Goal: Use online tool/utility: Utilize a website feature to perform a specific function

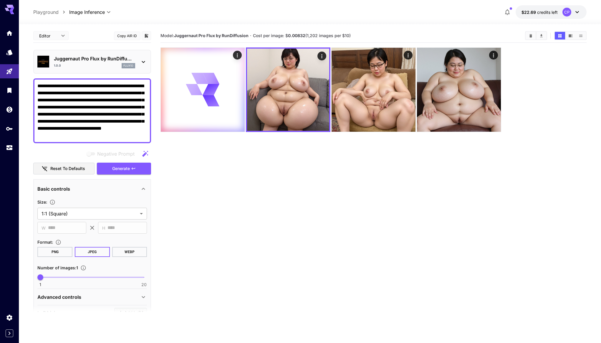
scroll to position [128, 0]
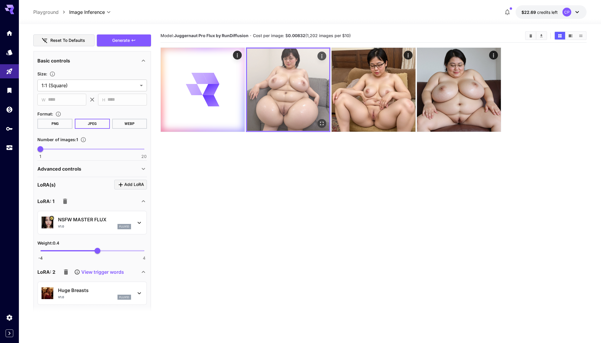
click at [313, 83] on img at bounding box center [288, 90] width 82 height 82
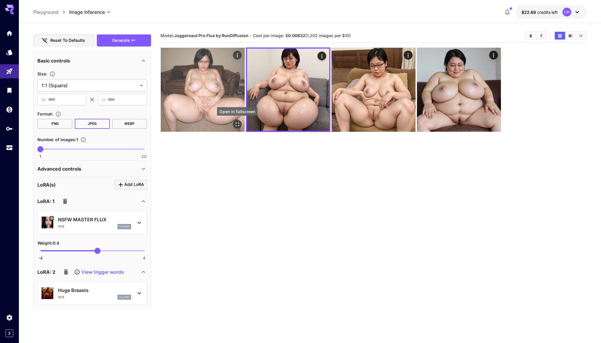
click at [240, 126] on icon "Open in fullscreen" at bounding box center [237, 124] width 6 height 6
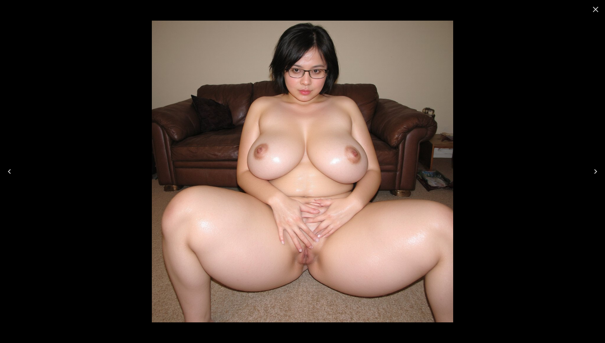
click at [599, 10] on icon "Close" at bounding box center [595, 9] width 9 height 9
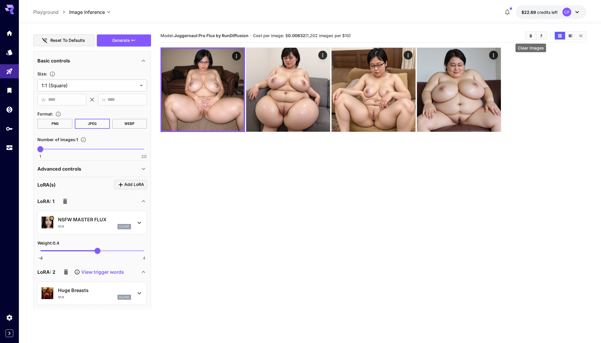
click at [532, 36] on icon "Clear Images" at bounding box center [530, 35] width 3 height 3
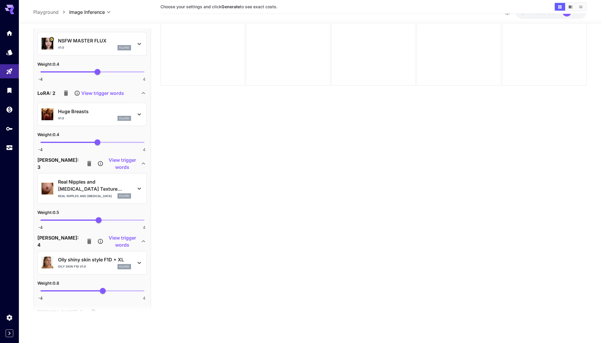
scroll to position [342, 0]
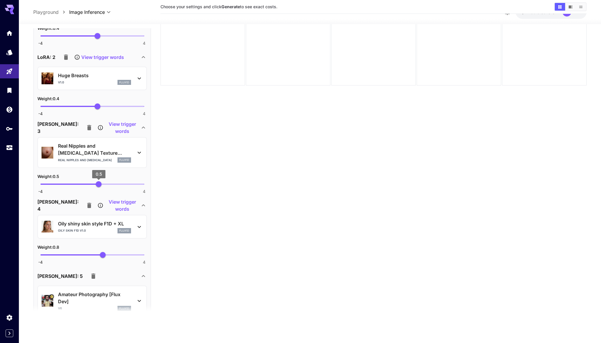
click at [97, 186] on span "0.5" at bounding box center [99, 184] width 6 height 6
type input "***"
click at [97, 186] on span "0.4" at bounding box center [98, 184] width 6 height 6
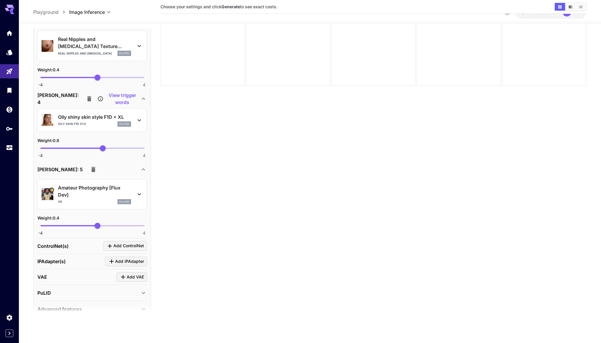
scroll to position [451, 0]
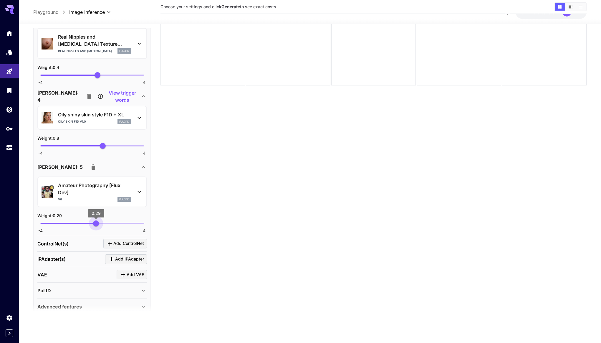
drag, startPoint x: 100, startPoint y: 222, endPoint x: 96, endPoint y: 222, distance: 4.2
click at [96, 222] on span "0.29" at bounding box center [96, 223] width 6 height 6
type input "***"
click at [90, 165] on icon "button" at bounding box center [93, 166] width 7 height 7
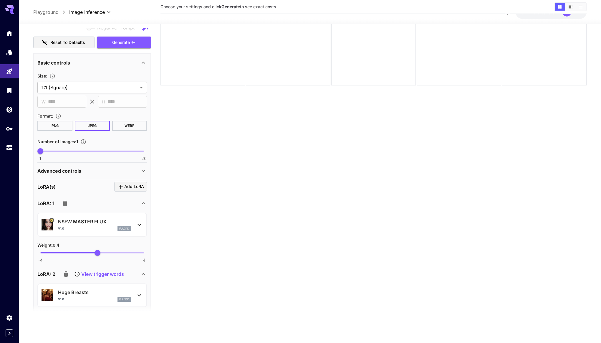
scroll to position [124, 0]
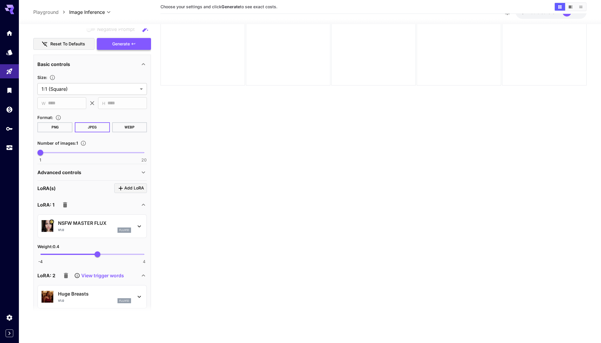
click at [124, 45] on span "Generate" at bounding box center [121, 43] width 18 height 7
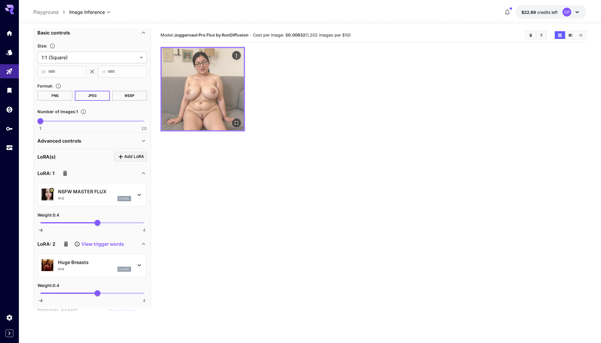
scroll to position [0, 0]
click at [236, 122] on icon "Open in fullscreen" at bounding box center [236, 123] width 6 height 6
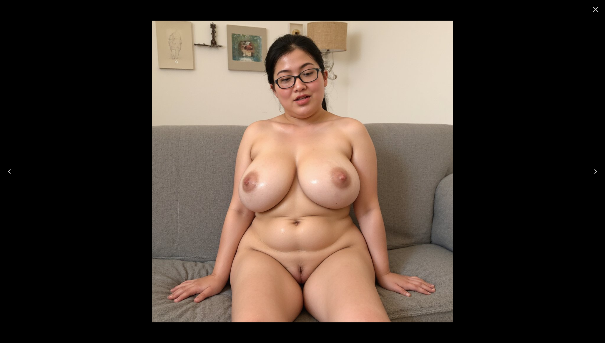
click at [596, 7] on icon "Close" at bounding box center [595, 9] width 9 height 9
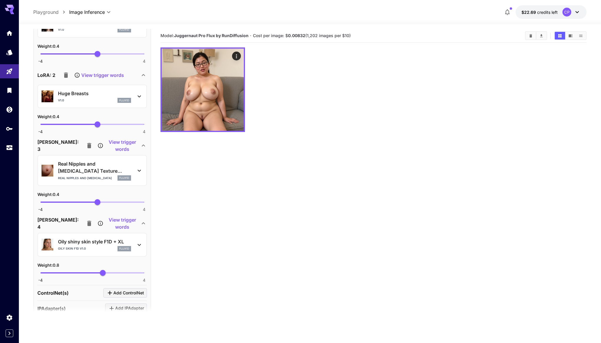
scroll to position [357, 0]
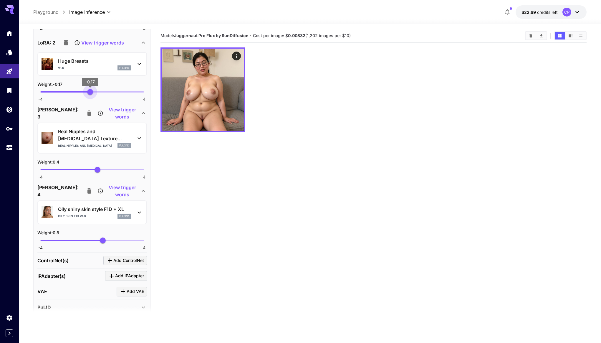
click at [90, 93] on span "-4 4 -0.17" at bounding box center [92, 91] width 104 height 9
drag, startPoint x: 92, startPoint y: 93, endPoint x: 95, endPoint y: 95, distance: 3.7
click at [95, 95] on span "0.19" at bounding box center [95, 92] width 6 height 6
type input "***"
click at [115, 83] on div "Weight : 0.2" at bounding box center [92, 83] width 110 height 7
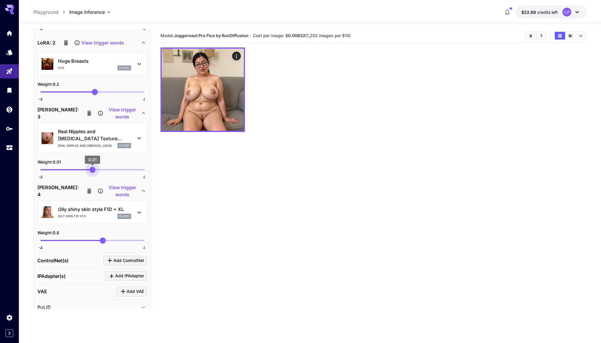
click at [93, 169] on span "0.01" at bounding box center [93, 170] width 6 height 6
click at [95, 169] on span "0.22" at bounding box center [95, 170] width 6 height 6
type input "***"
click at [108, 164] on div "Weight : 0.2" at bounding box center [92, 161] width 110 height 7
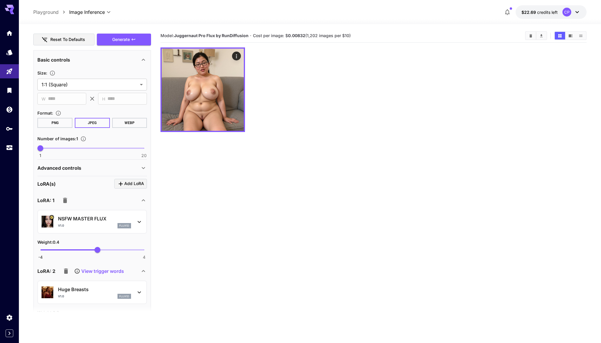
scroll to position [15, 0]
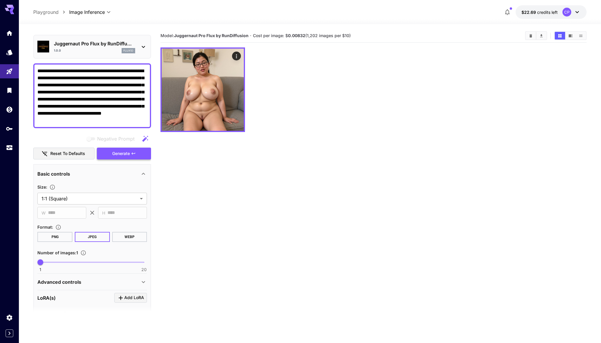
click at [115, 155] on span "Generate" at bounding box center [121, 153] width 18 height 7
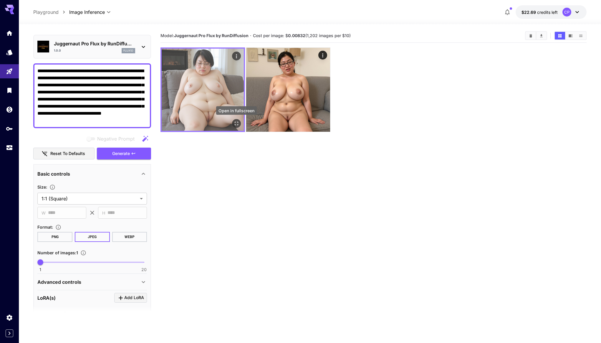
click at [235, 125] on icon "Open in fullscreen" at bounding box center [237, 124] width 4 height 4
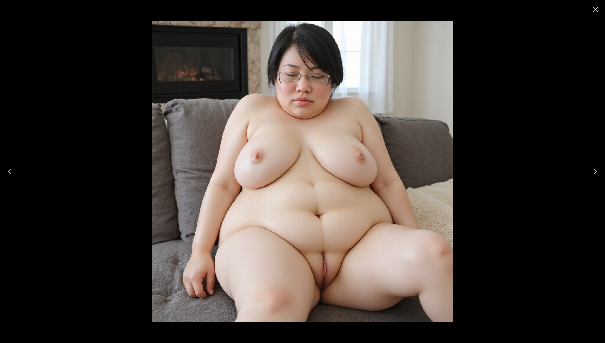
click at [594, 10] on icon "Close" at bounding box center [595, 9] width 9 height 9
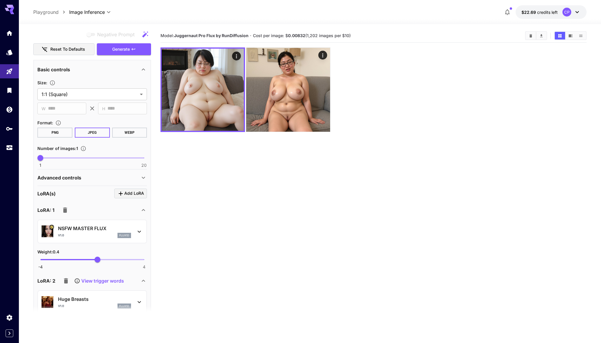
scroll to position [127, 0]
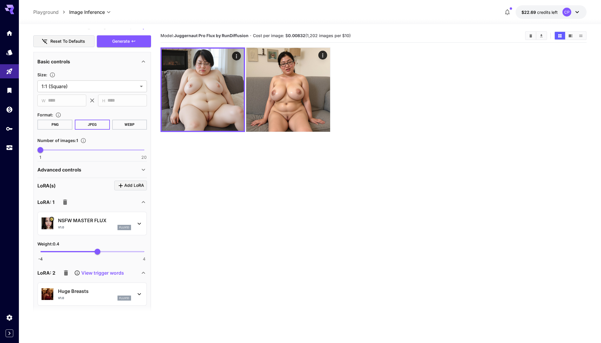
click at [67, 204] on icon "button" at bounding box center [65, 201] width 7 height 7
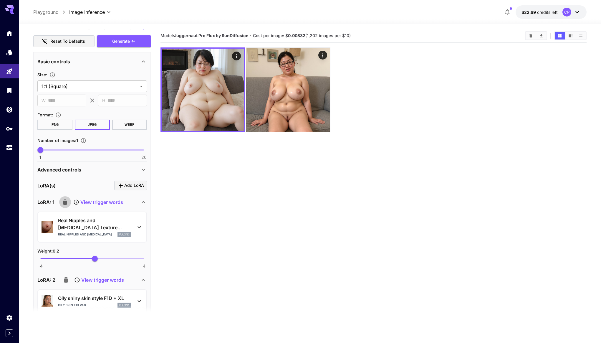
click at [67, 204] on icon "button" at bounding box center [65, 201] width 7 height 7
click at [67, 276] on icon "button" at bounding box center [65, 279] width 7 height 7
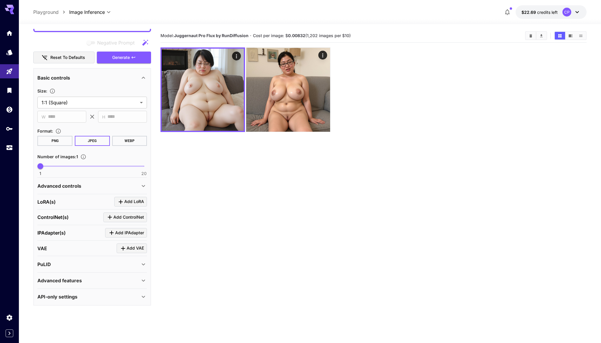
scroll to position [110, 0]
click at [67, 204] on div "[PERSON_NAME](s) Add [PERSON_NAME]" at bounding box center [92, 202] width 110 height 10
click at [94, 186] on div "Advanced controls" at bounding box center [88, 186] width 102 height 7
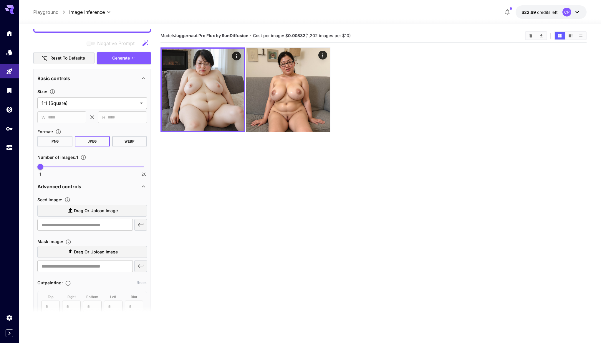
click at [94, 186] on div "Advanced controls" at bounding box center [88, 186] width 102 height 7
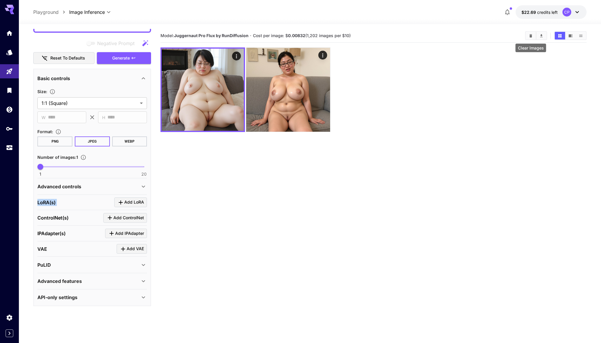
click at [533, 37] on icon "Clear Images" at bounding box center [531, 36] width 4 height 4
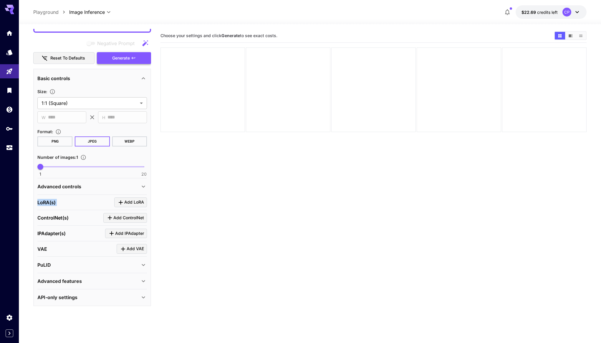
click at [138, 59] on button "Generate" at bounding box center [124, 58] width 54 height 12
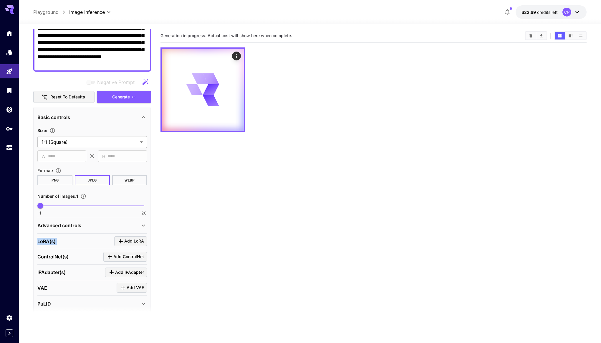
scroll to position [0, 0]
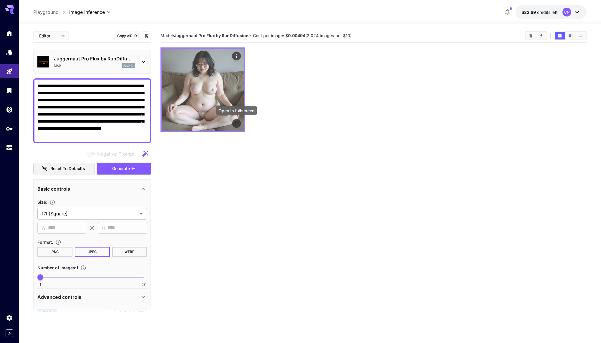
click at [239, 123] on icon "Open in fullscreen" at bounding box center [236, 123] width 6 height 6
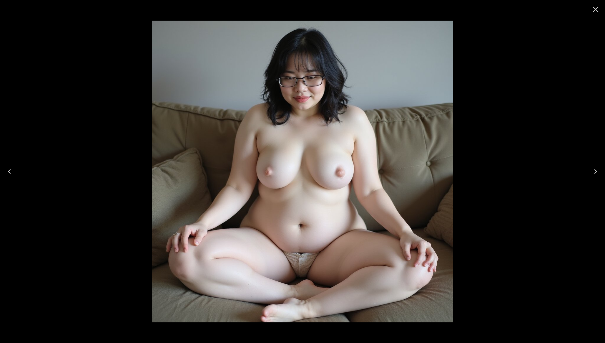
click at [594, 11] on icon "Close" at bounding box center [596, 10] width 6 height 6
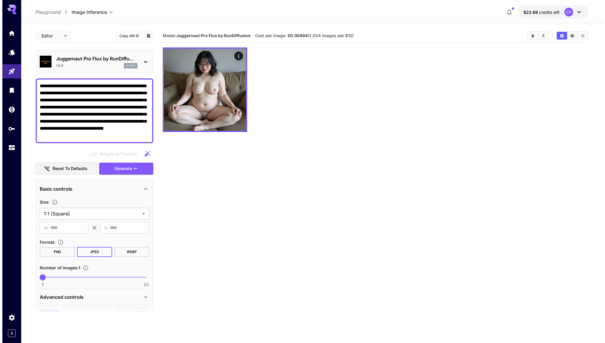
scroll to position [83, 0]
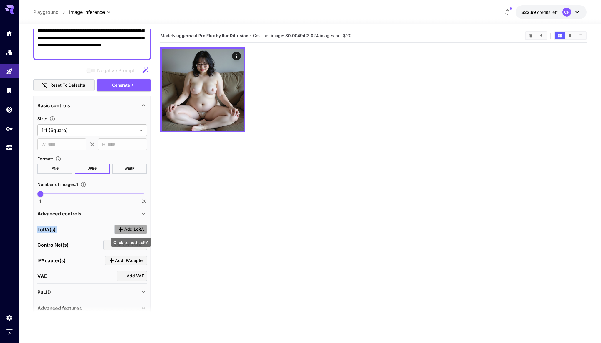
click at [125, 230] on span "Add LoRA" at bounding box center [134, 229] width 20 height 7
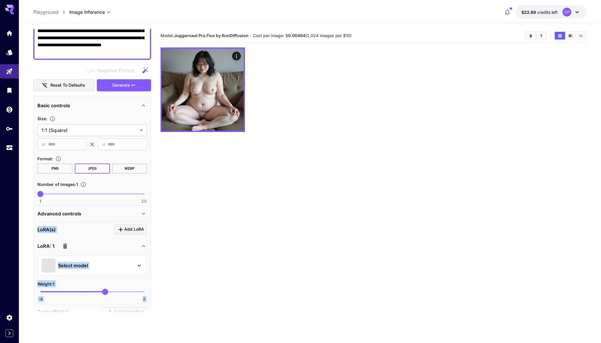
click at [103, 263] on div "Select model" at bounding box center [88, 265] width 92 height 14
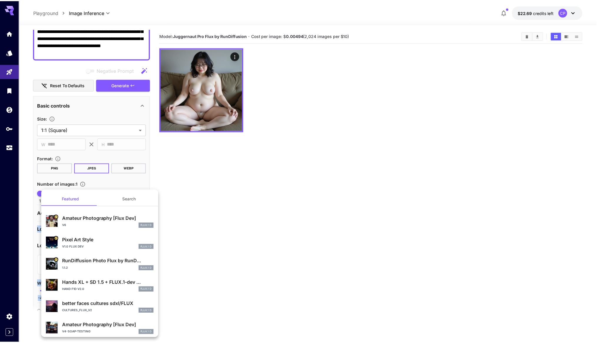
scroll to position [0, 0]
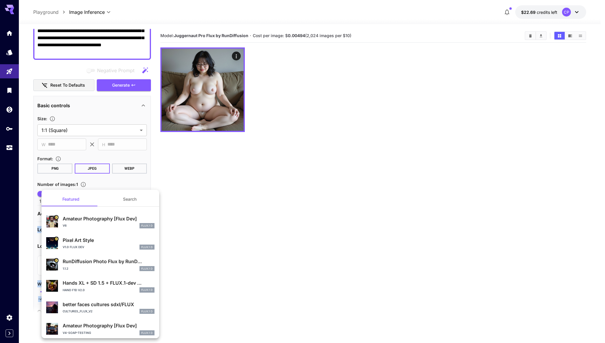
click at [123, 199] on button "Search" at bounding box center [129, 199] width 59 height 14
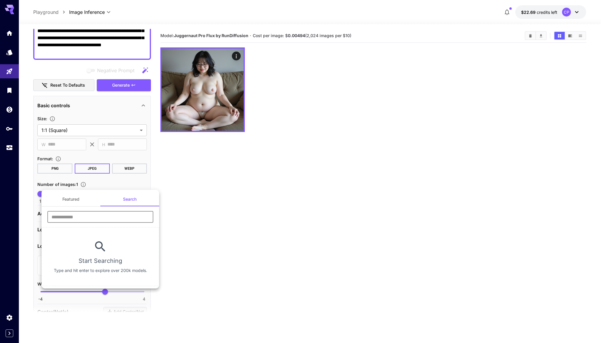
click at [118, 216] on input "text" at bounding box center [100, 217] width 106 height 12
type input "**********"
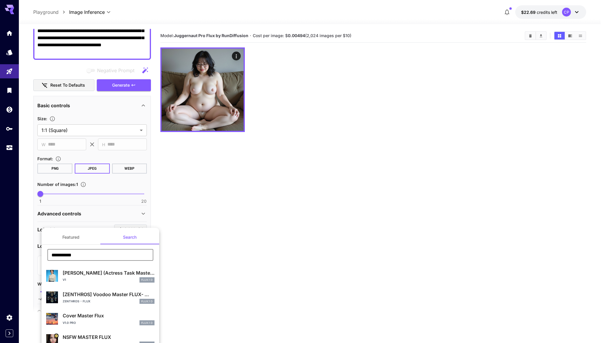
click at [103, 335] on p "NSFW MASTER FLUX" at bounding box center [109, 336] width 92 height 7
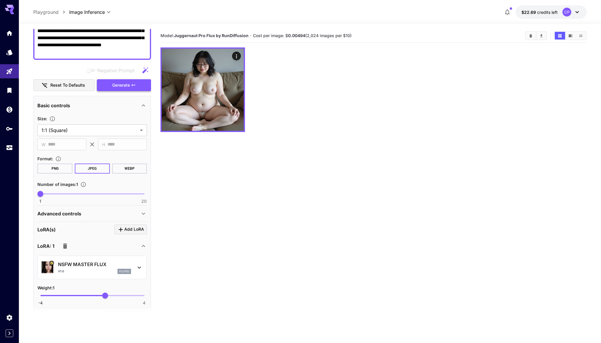
click at [115, 84] on span "Generate" at bounding box center [121, 85] width 18 height 7
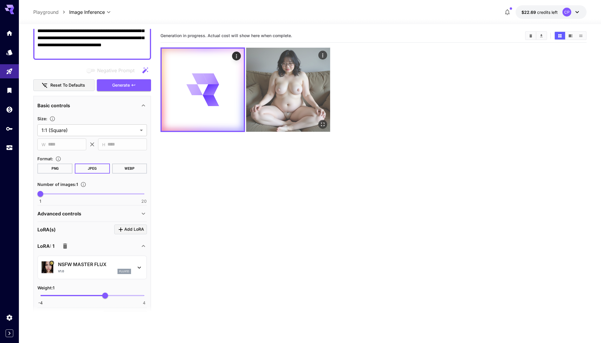
click at [309, 99] on img at bounding box center [288, 90] width 84 height 84
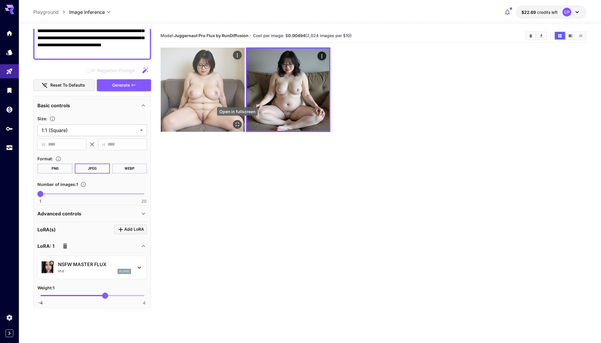
click at [240, 125] on icon "Open in fullscreen" at bounding box center [237, 124] width 6 height 6
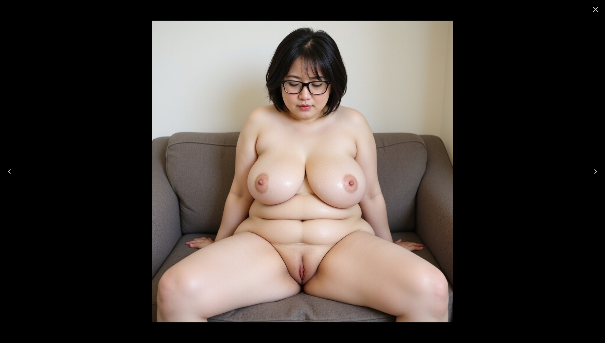
click at [594, 10] on icon "Close" at bounding box center [595, 9] width 9 height 9
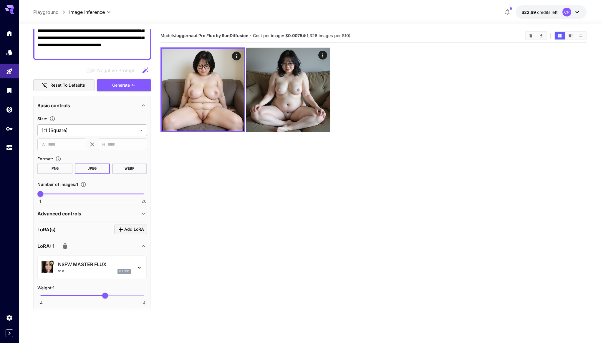
click at [95, 295] on span "-4 4 1" at bounding box center [92, 295] width 104 height 9
click at [95, 295] on span "0.19" at bounding box center [95, 295] width 6 height 6
click at [99, 286] on div "Weight : 0.2" at bounding box center [92, 287] width 110 height 7
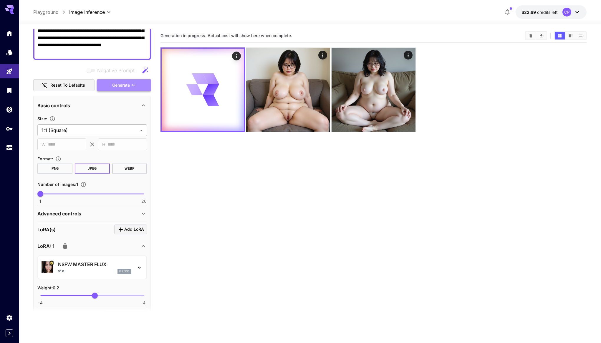
click at [131, 86] on icon "button" at bounding box center [133, 85] width 5 height 5
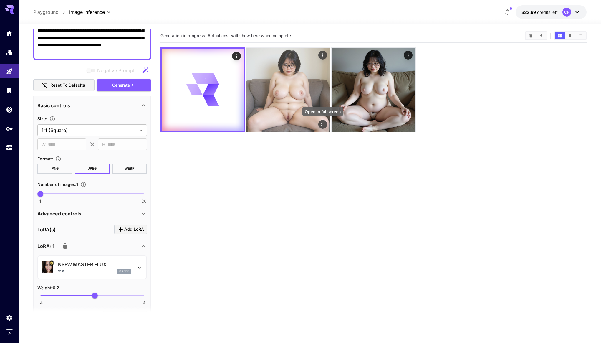
click at [321, 125] on icon "Open in fullscreen" at bounding box center [323, 124] width 6 height 6
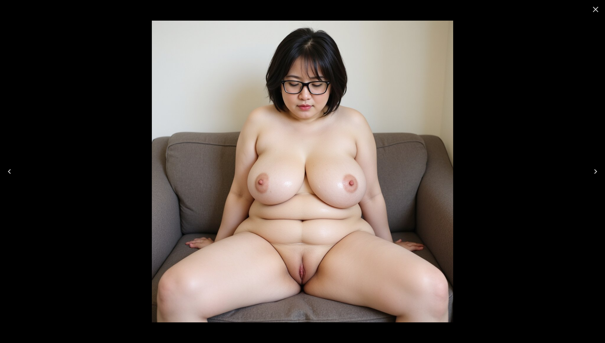
click at [596, 11] on icon "Close" at bounding box center [595, 9] width 9 height 9
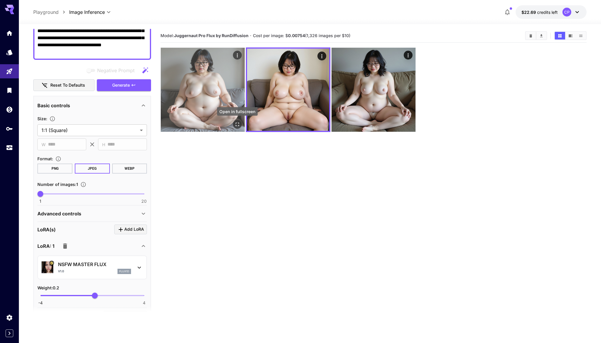
click at [239, 123] on icon "Open in fullscreen" at bounding box center [238, 124] width 4 height 4
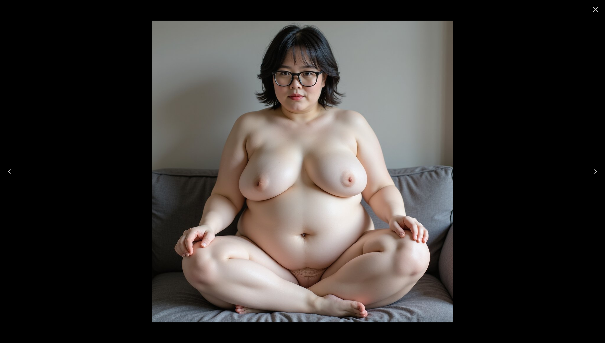
click at [597, 9] on icon "Close" at bounding box center [595, 9] width 9 height 9
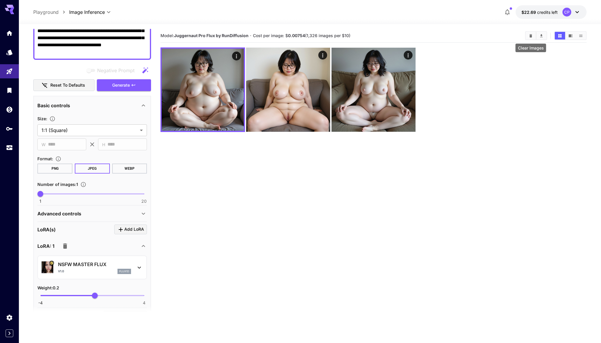
click at [529, 37] on icon "Clear Images" at bounding box center [531, 36] width 4 height 4
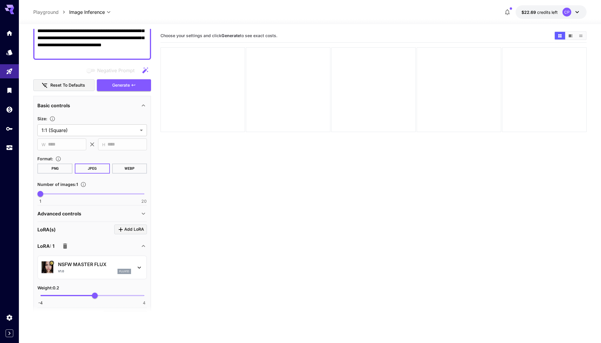
click at [102, 296] on span "-4 4 0.2" at bounding box center [92, 295] width 104 height 9
click at [101, 296] on span "0.67" at bounding box center [101, 295] width 6 height 6
type input "***"
click at [118, 287] on div "Weight : 0.7" at bounding box center [92, 287] width 110 height 7
click at [131, 83] on button "Generate" at bounding box center [124, 85] width 54 height 12
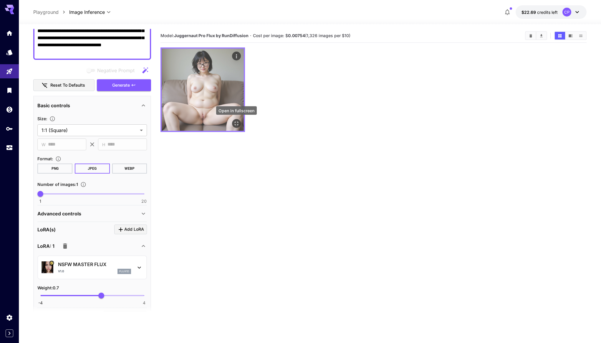
click at [237, 124] on icon "Open in fullscreen" at bounding box center [236, 123] width 6 height 6
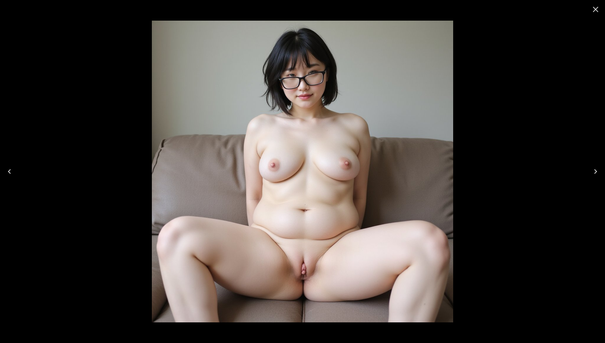
click at [597, 9] on icon "Close" at bounding box center [596, 10] width 6 height 6
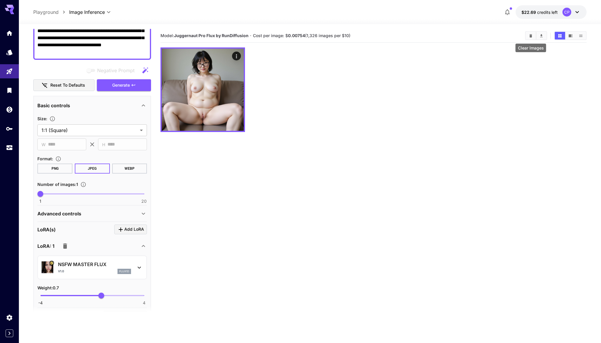
click at [530, 36] on icon "Clear Images" at bounding box center [530, 35] width 3 height 3
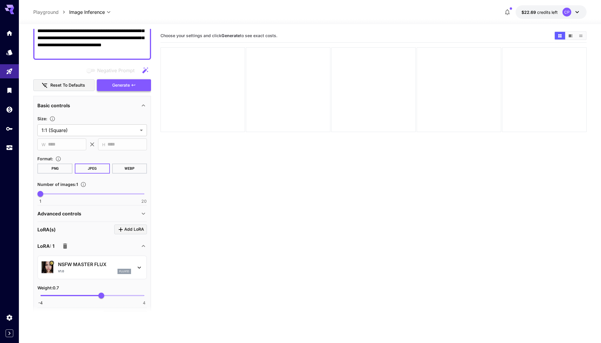
click at [130, 90] on button "Generate" at bounding box center [124, 85] width 54 height 12
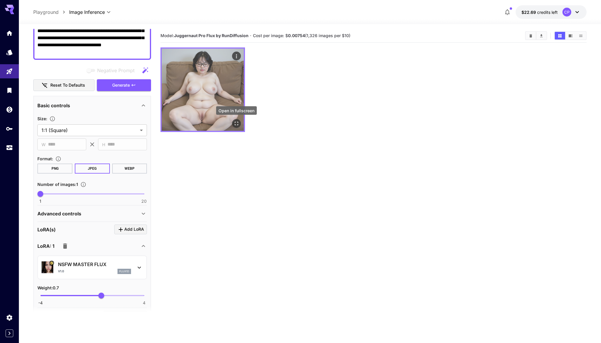
click at [238, 124] on icon "Open in fullscreen" at bounding box center [236, 123] width 6 height 6
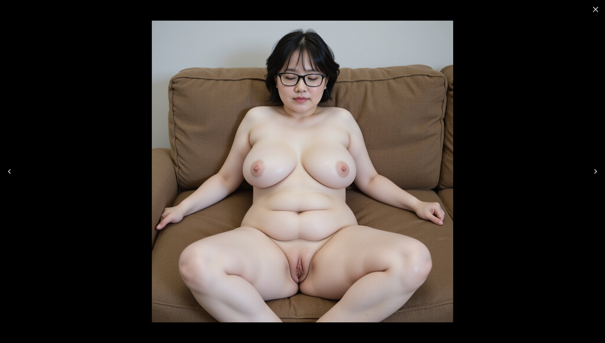
click at [595, 10] on icon "Close" at bounding box center [596, 10] width 6 height 6
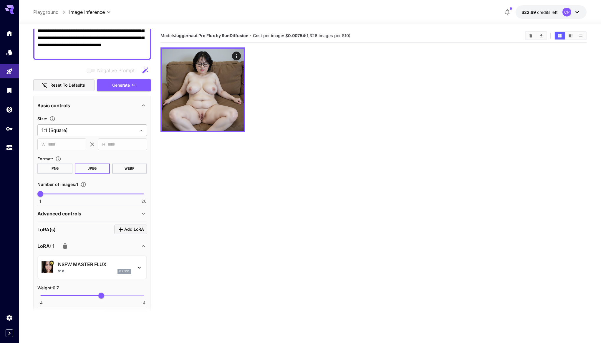
drag, startPoint x: 143, startPoint y: 52, endPoint x: 109, endPoint y: 53, distance: 34.2
click at [109, 53] on textarea "**********" at bounding box center [92, 27] width 110 height 57
type textarea "**********"
click at [121, 88] on span "Generate" at bounding box center [121, 85] width 18 height 7
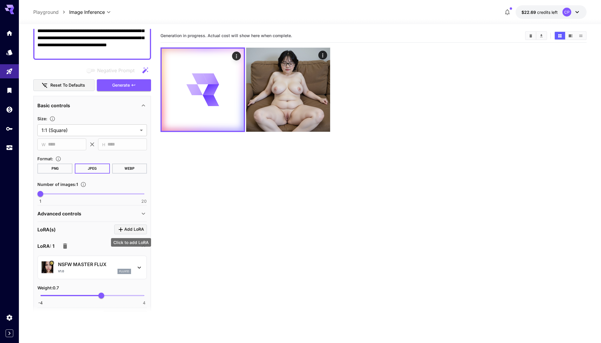
click at [137, 229] on span "Add LoRA" at bounding box center [134, 229] width 20 height 7
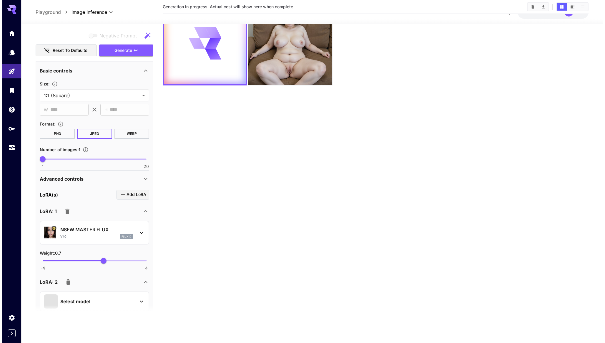
scroll to position [248, 0]
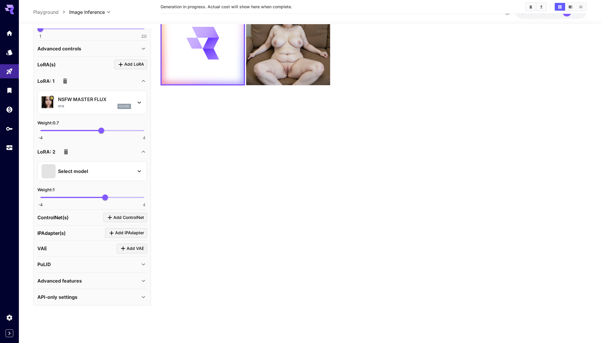
click at [116, 170] on div "Select model" at bounding box center [88, 171] width 92 height 14
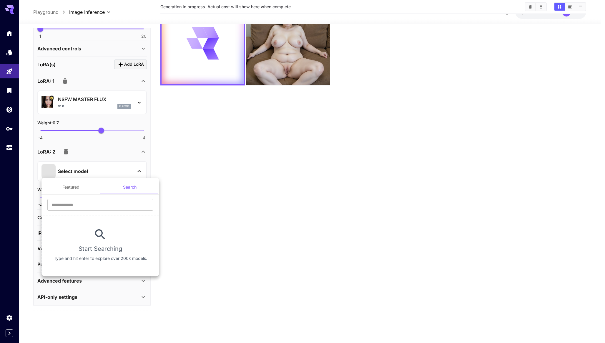
click at [77, 188] on button "Featured" at bounding box center [71, 187] width 59 height 14
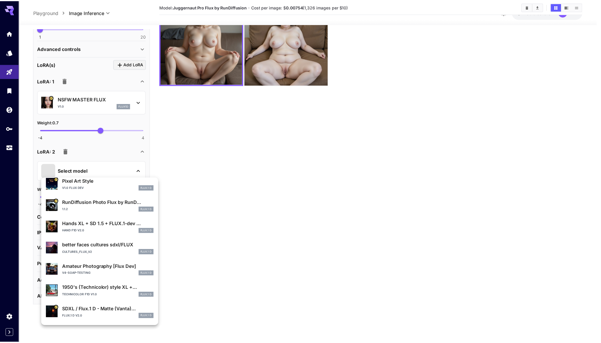
scroll to position [43, 0]
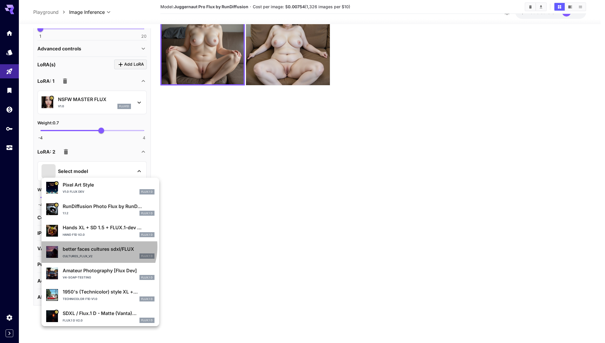
click at [97, 246] on p "better faces cultures sdxl/FLUX" at bounding box center [109, 248] width 92 height 7
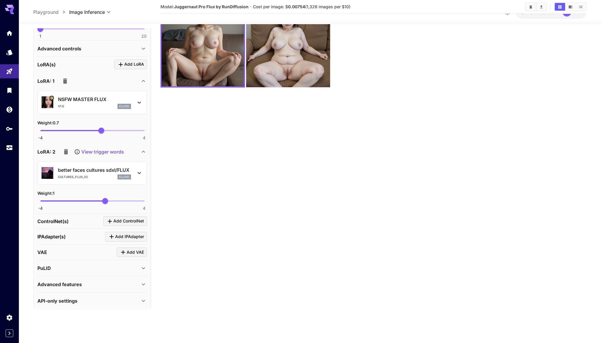
scroll to position [44, 0]
click at [104, 154] on p "View trigger words" at bounding box center [102, 151] width 43 height 7
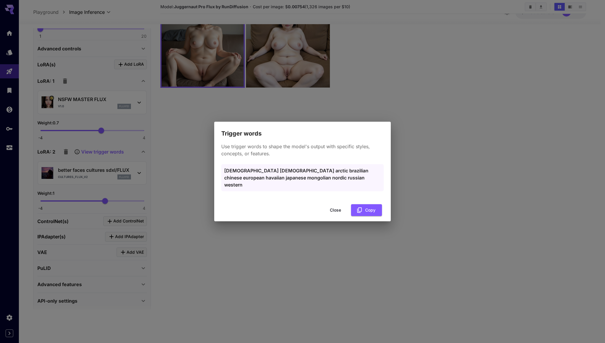
click at [335, 205] on button "Close" at bounding box center [335, 210] width 26 height 12
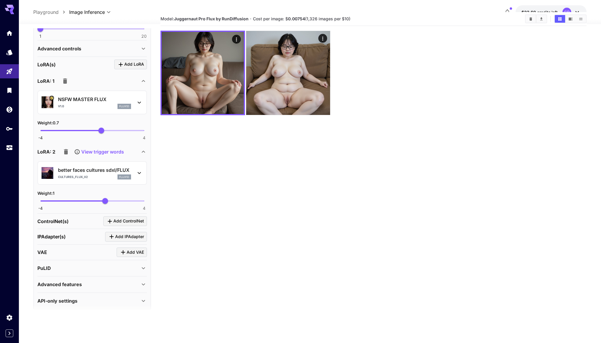
scroll to position [0, 0]
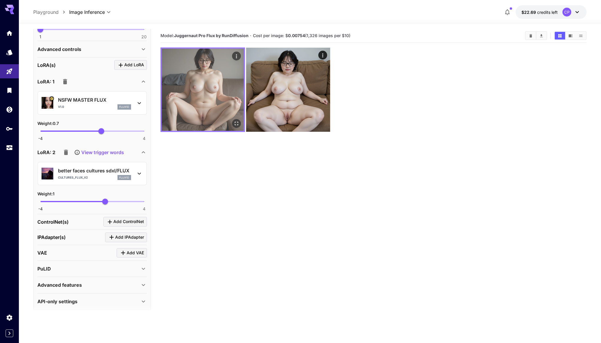
click at [238, 123] on icon "Open in fullscreen" at bounding box center [236, 123] width 6 height 6
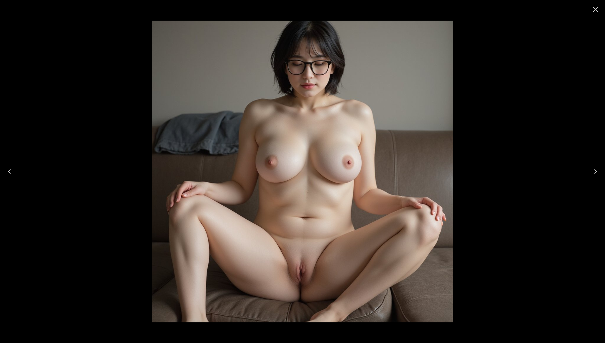
click at [596, 8] on icon "Close" at bounding box center [595, 9] width 9 height 9
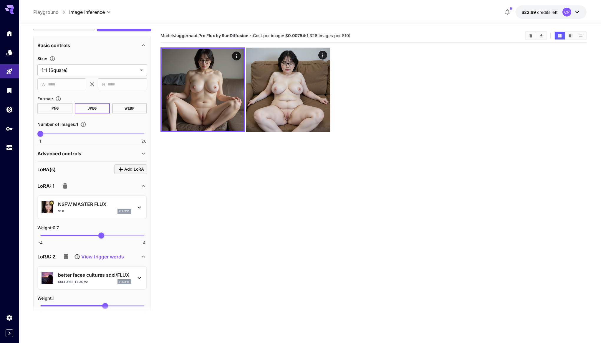
scroll to position [126, 0]
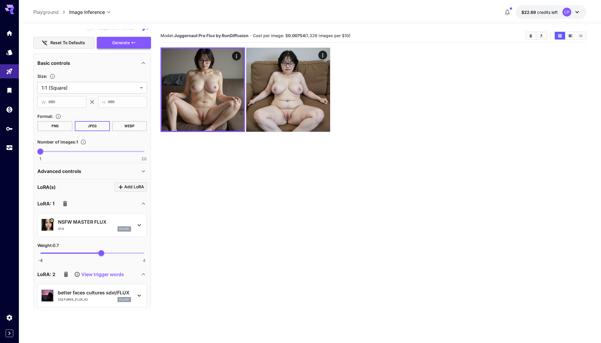
click at [124, 40] on span "Generate" at bounding box center [121, 42] width 18 height 7
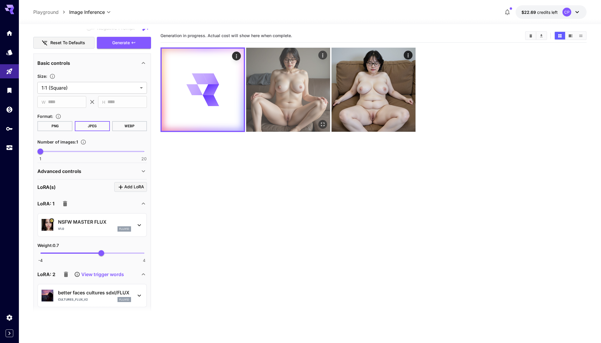
click at [280, 104] on img at bounding box center [288, 90] width 84 height 84
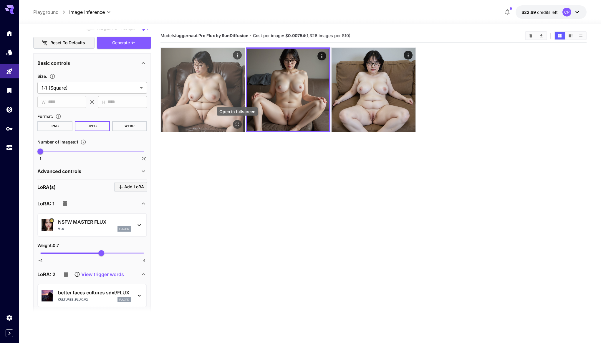
click at [239, 124] on icon "Open in fullscreen" at bounding box center [237, 124] width 6 height 6
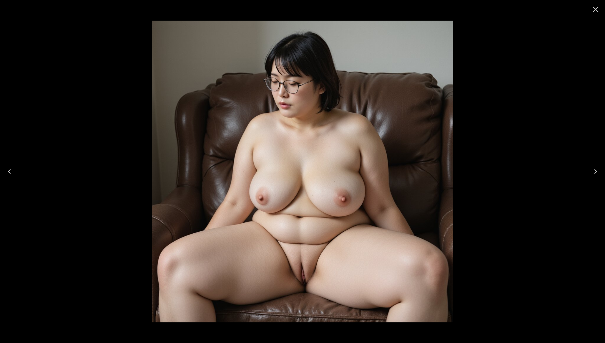
click at [595, 9] on icon "Close" at bounding box center [596, 10] width 6 height 6
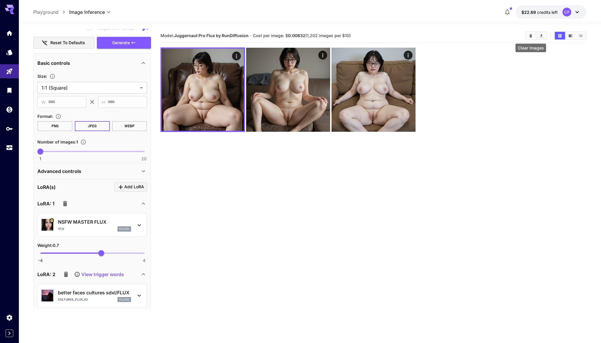
click at [531, 37] on icon "Clear Images" at bounding box center [530, 35] width 3 height 3
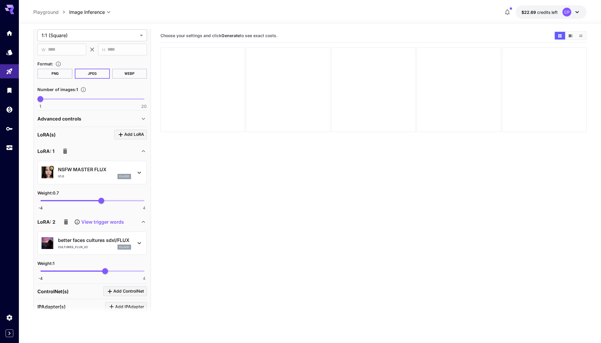
scroll to position [181, 0]
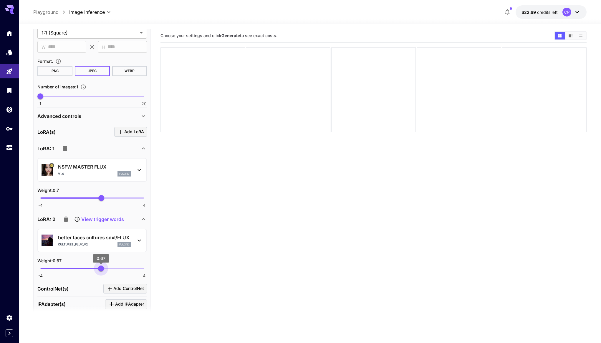
click at [101, 268] on span "0.67" at bounding box center [101, 268] width 6 height 6
type input "***"
click at [115, 260] on div "Weight : 0.6" at bounding box center [92, 260] width 110 height 7
click at [126, 131] on span "Add LoRA" at bounding box center [134, 131] width 20 height 7
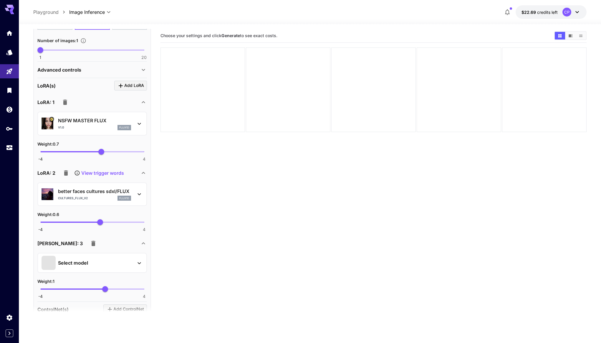
scroll to position [303, 0]
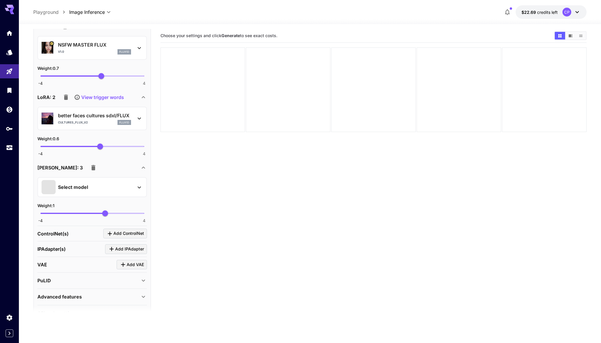
click at [109, 183] on div "Select model" at bounding box center [88, 187] width 92 height 14
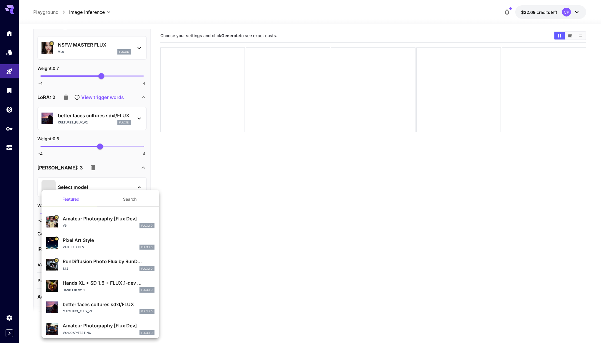
click at [103, 264] on p "RunDiffusion Photo Flux by RunD..." at bounding box center [109, 261] width 92 height 7
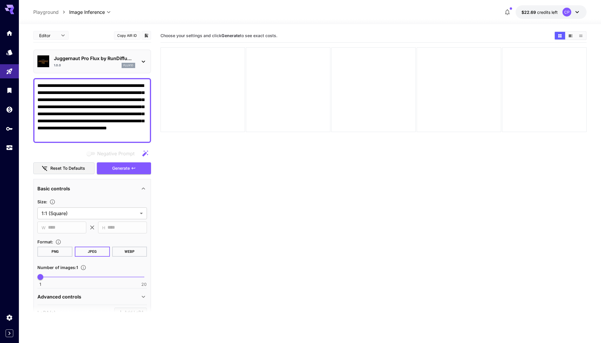
scroll to position [0, 0]
click at [121, 166] on span "Generate" at bounding box center [121, 168] width 18 height 7
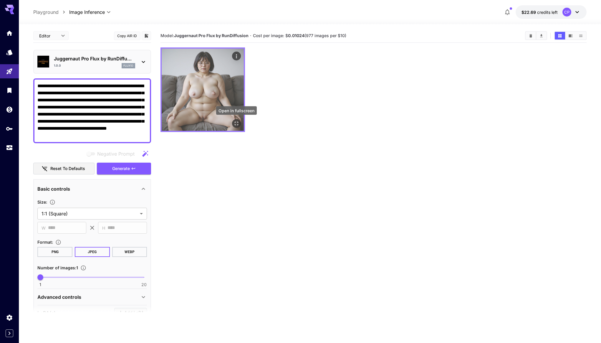
click at [235, 125] on icon "Open in fullscreen" at bounding box center [237, 124] width 4 height 4
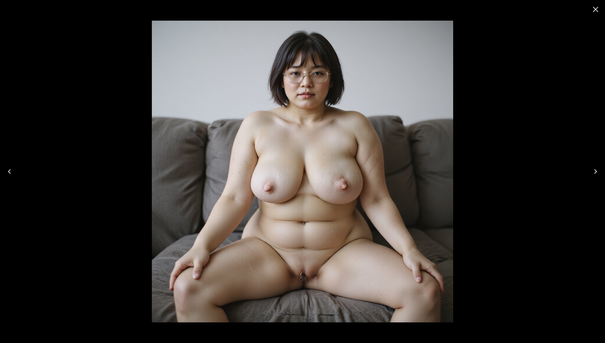
click at [598, 7] on icon "Close" at bounding box center [595, 9] width 9 height 9
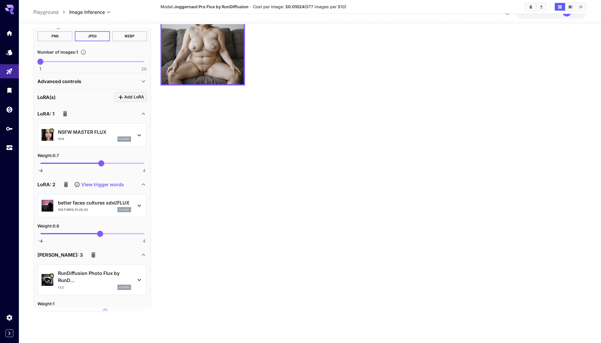
scroll to position [326, 0]
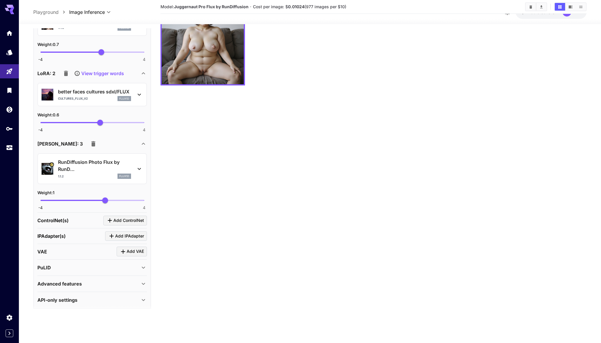
click at [91, 145] on icon "button" at bounding box center [93, 143] width 4 height 5
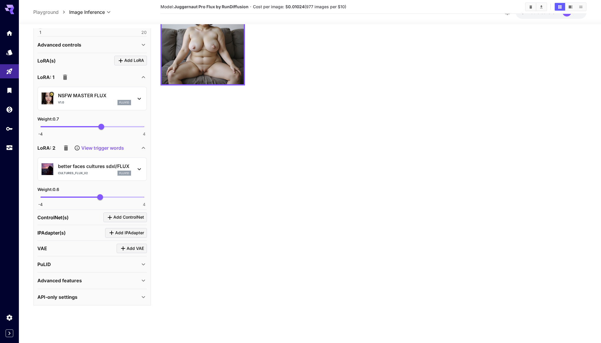
click at [65, 146] on icon "button" at bounding box center [66, 147] width 4 height 5
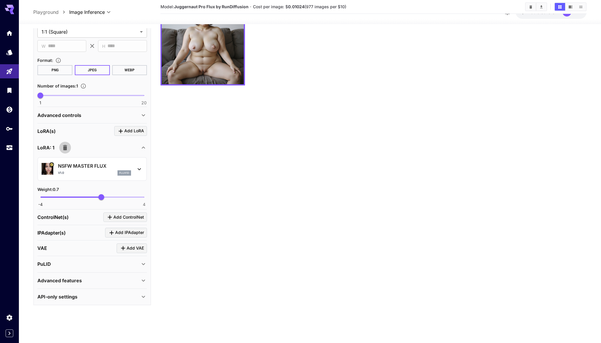
click at [65, 148] on icon "button" at bounding box center [65, 147] width 4 height 5
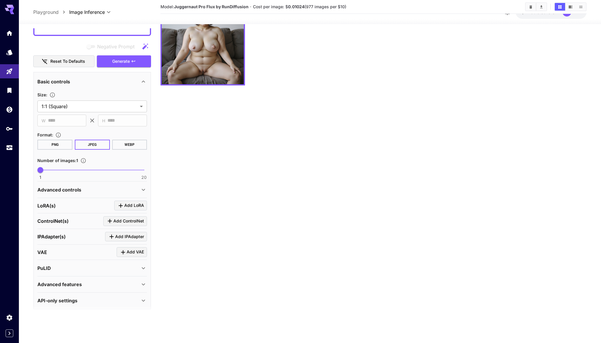
scroll to position [104, 0]
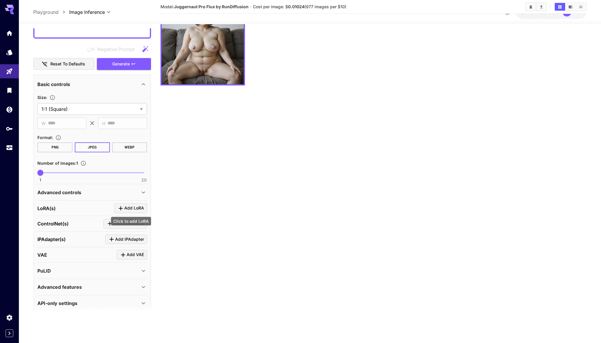
click at [130, 201] on div "[PERSON_NAME](s) Add [PERSON_NAME]" at bounding box center [92, 209] width 110 height 16
click at [130, 207] on span "Add LoRA" at bounding box center [134, 207] width 20 height 7
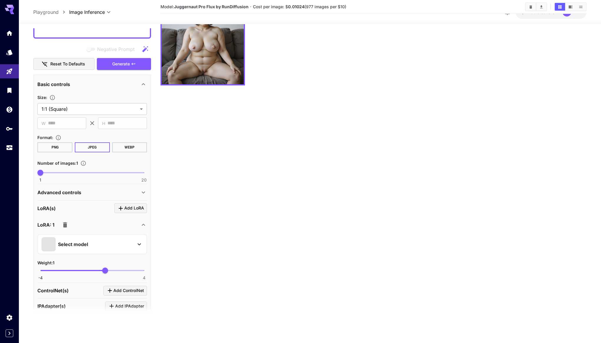
click at [104, 239] on div "Select model" at bounding box center [88, 244] width 92 height 14
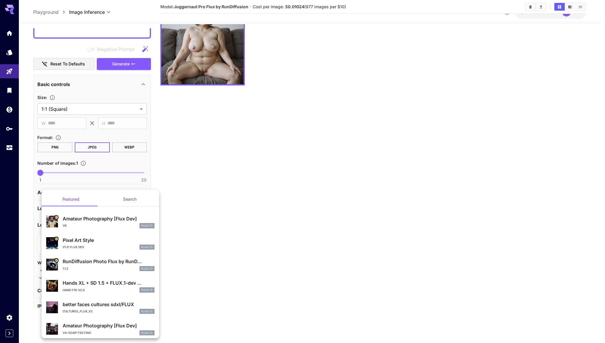
click at [103, 260] on p "RunDiffusion Photo Flux by RunD..." at bounding box center [109, 261] width 92 height 7
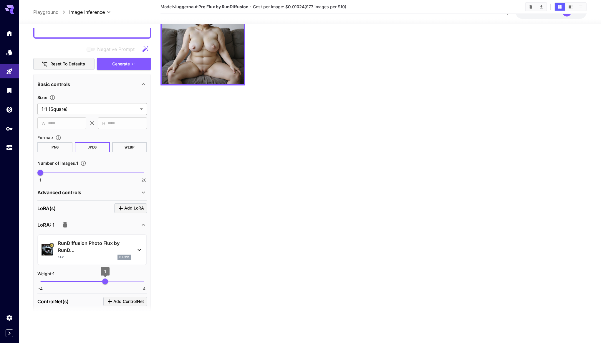
click at [102, 280] on span "1" at bounding box center [105, 281] width 6 height 6
type input "***"
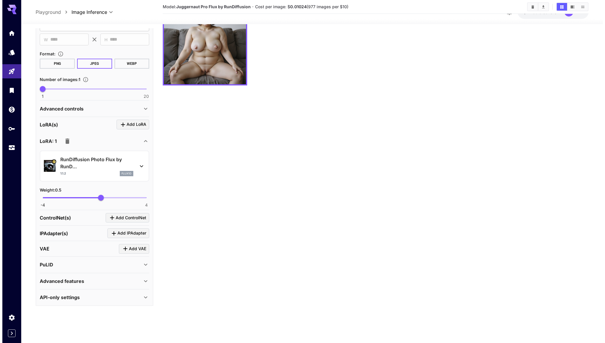
scroll to position [188, 0]
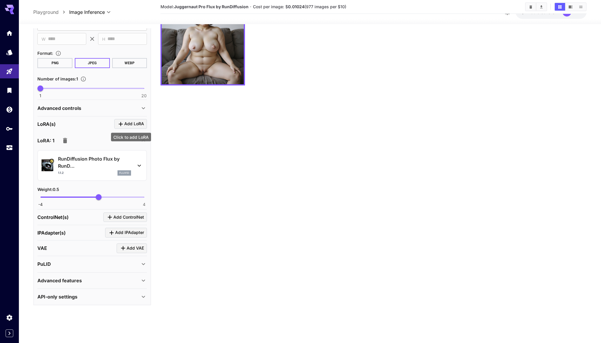
click at [138, 125] on span "Add LoRA" at bounding box center [134, 123] width 20 height 7
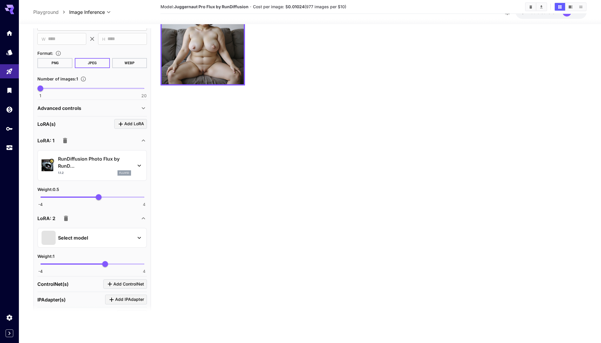
click at [94, 235] on div "Select model" at bounding box center [88, 238] width 92 height 14
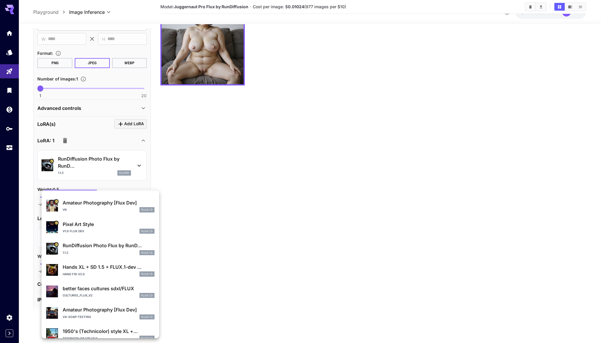
scroll to position [0, 0]
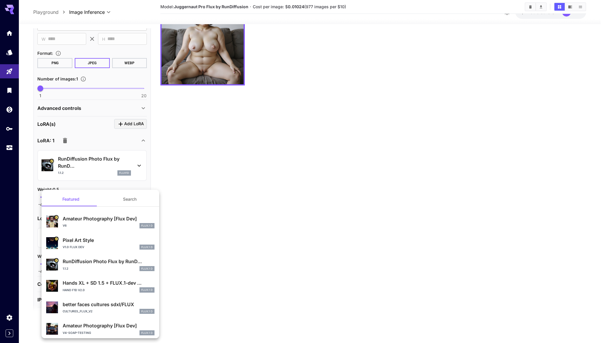
click at [119, 201] on button "Search" at bounding box center [129, 199] width 59 height 14
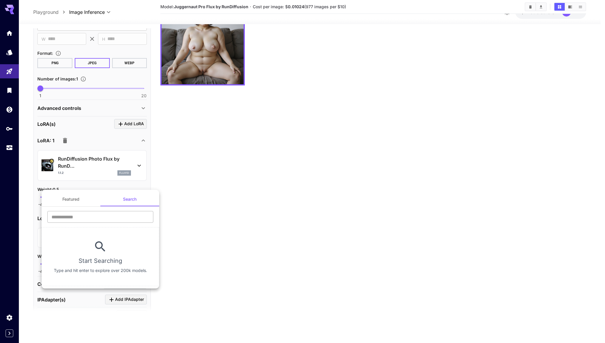
click at [116, 216] on input "text" at bounding box center [100, 217] width 106 height 12
type input "****"
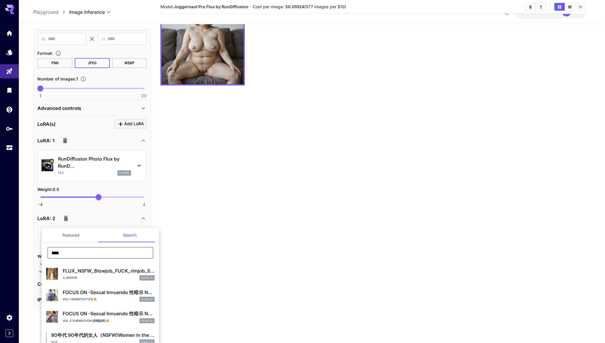
scroll to position [3, 0]
click at [109, 274] on div "v_add015 FLUX.1 D" at bounding box center [109, 276] width 92 height 5
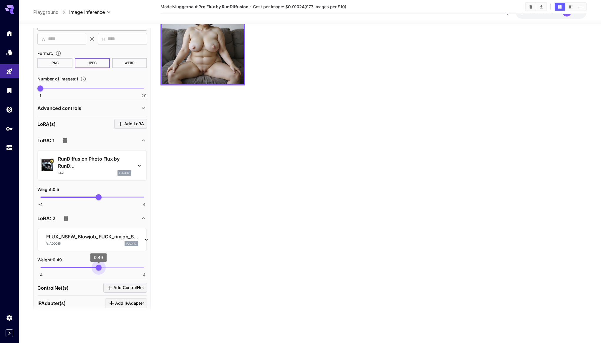
click at [99, 267] on span "-4 4 0.49" at bounding box center [92, 267] width 104 height 9
type input "***"
click at [107, 240] on div "FLUX_NSFW_Blowjob_FUCK_rimjob_S... v_add015 flux1d" at bounding box center [92, 239] width 92 height 13
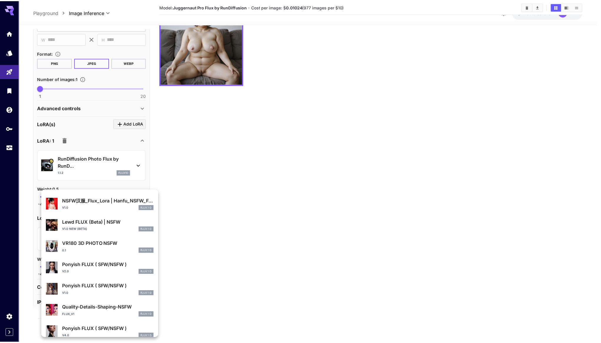
scroll to position [0, 0]
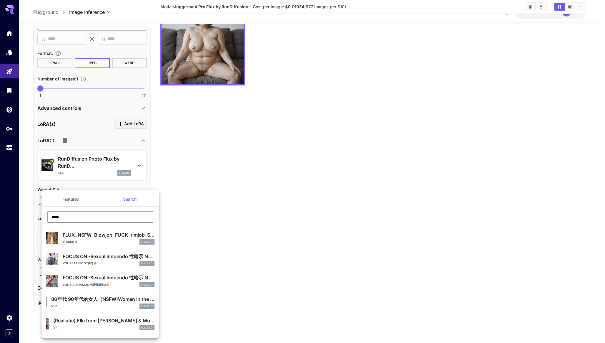
click at [106, 216] on input "****" at bounding box center [100, 217] width 106 height 12
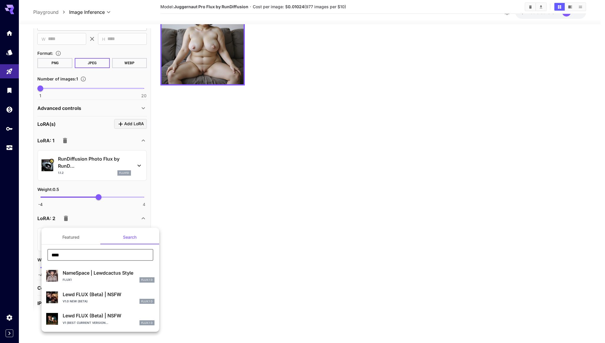
type input "****"
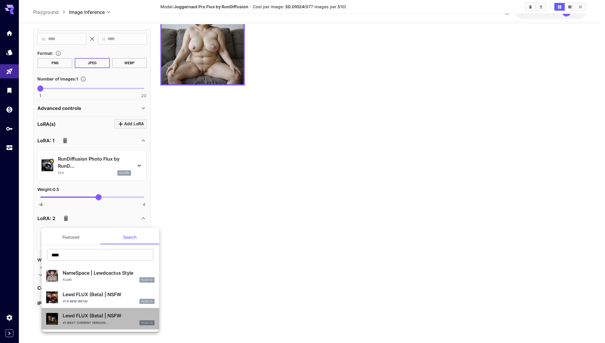
click at [110, 315] on p "Lewd FLUX (Beta) | NSFW" at bounding box center [109, 315] width 92 height 7
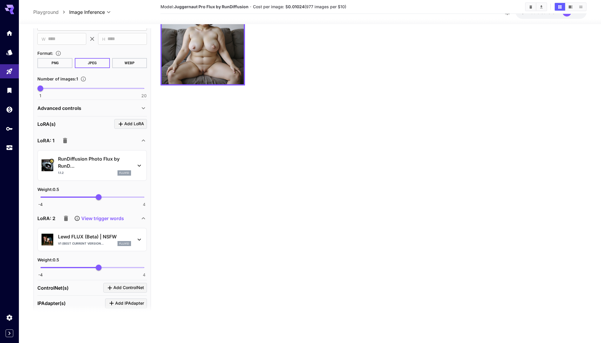
click at [112, 218] on p "View trigger words" at bounding box center [102, 218] width 43 height 7
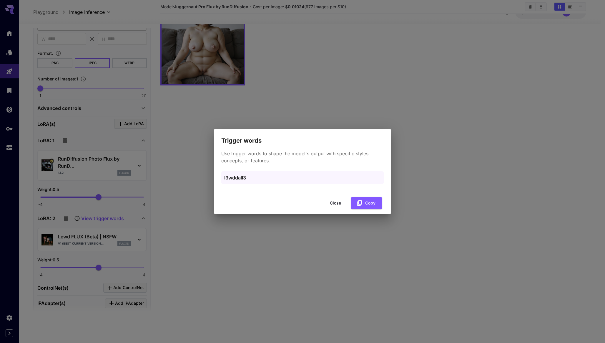
click at [334, 200] on button "Close" at bounding box center [335, 203] width 26 height 12
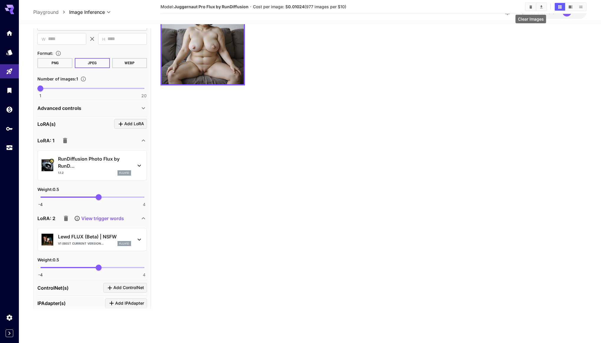
click at [530, 6] on icon "Clear Images" at bounding box center [530, 6] width 3 height 3
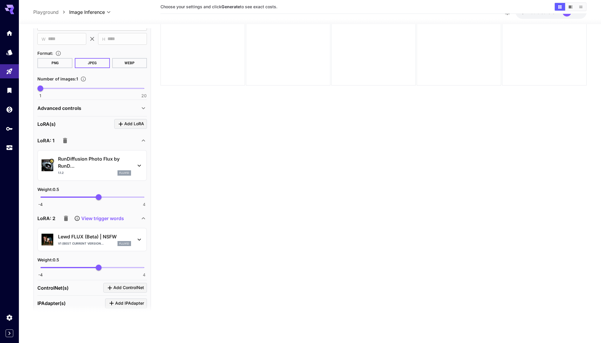
click at [108, 217] on p "View trigger words" at bounding box center [102, 218] width 43 height 7
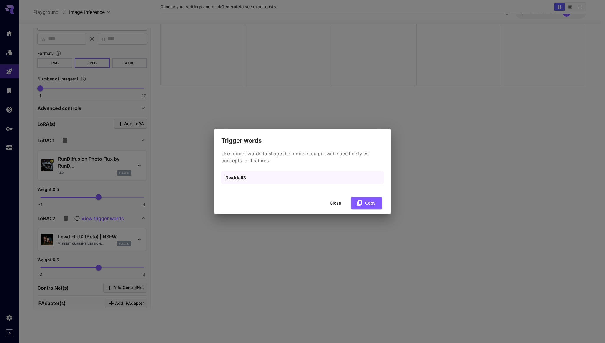
click at [233, 178] on p "l3wddall3" at bounding box center [302, 177] width 157 height 7
copy p "l3wddall3"
click at [331, 202] on button "Close" at bounding box center [335, 203] width 26 height 12
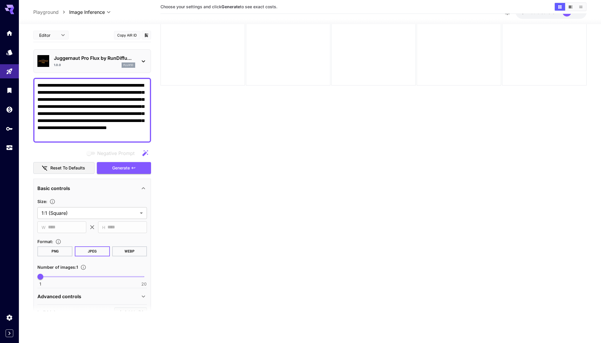
click at [146, 135] on textarea "**********" at bounding box center [92, 110] width 110 height 57
paste textarea "**********"
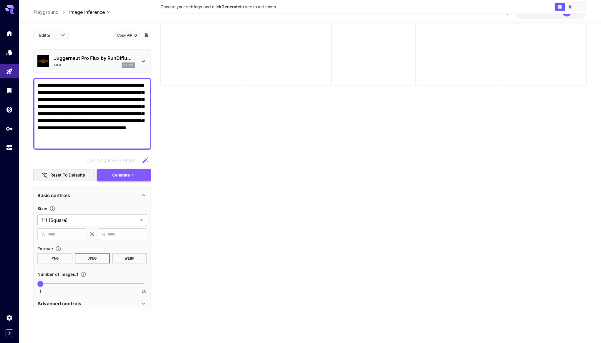
type textarea "**********"
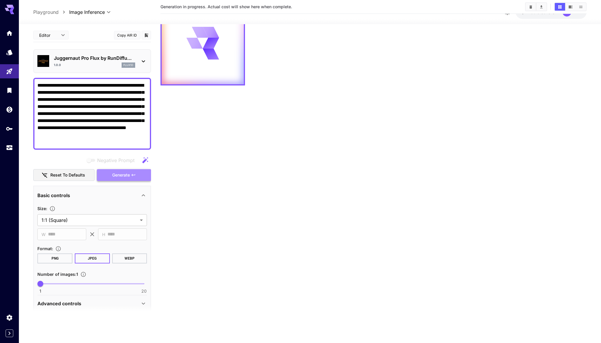
click at [135, 176] on icon "button" at bounding box center [133, 175] width 5 height 5
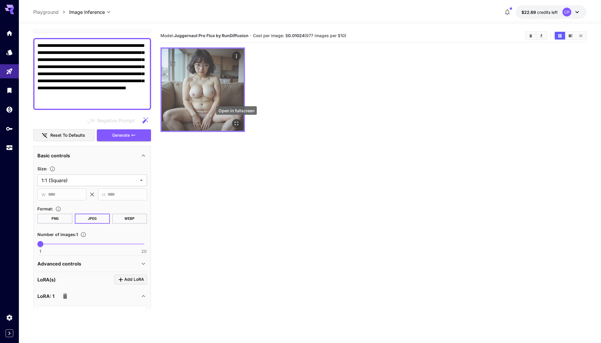
click at [236, 123] on icon "Open in fullscreen" at bounding box center [236, 123] width 6 height 6
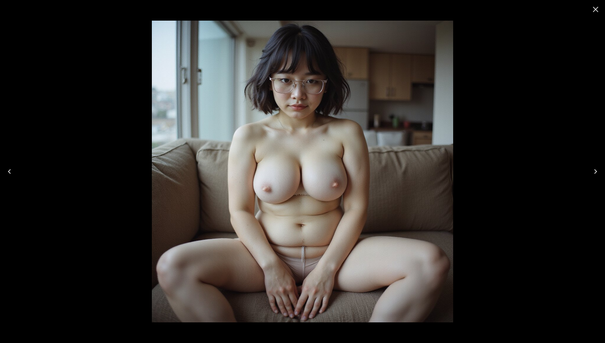
click at [594, 11] on icon "Close" at bounding box center [596, 10] width 6 height 6
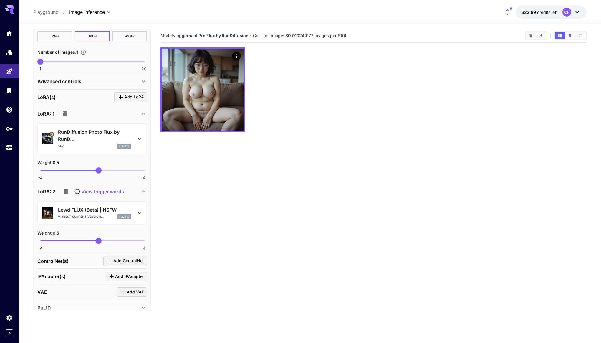
scroll to position [224, 0]
click at [94, 240] on span "0.15" at bounding box center [94, 239] width 6 height 6
click at [95, 240] on span "0.24" at bounding box center [95, 239] width 6 height 6
click at [129, 228] on div "Weight : 0.2" at bounding box center [92, 231] width 110 height 7
click at [110, 239] on span "-4 4 0.2" at bounding box center [92, 239] width 104 height 9
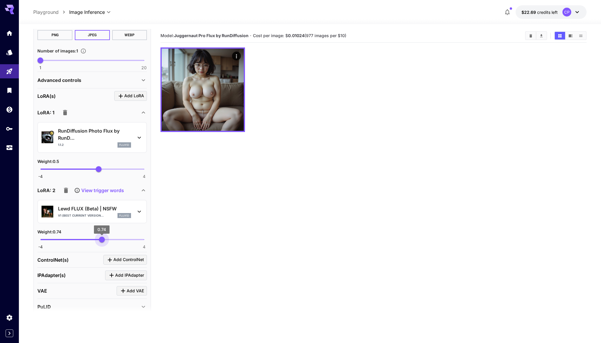
drag, startPoint x: 109, startPoint y: 239, endPoint x: 102, endPoint y: 239, distance: 7.4
click at [102, 239] on span "0.74" at bounding box center [102, 239] width 6 height 6
click at [101, 239] on span "0.69" at bounding box center [101, 239] width 6 height 6
type input "***"
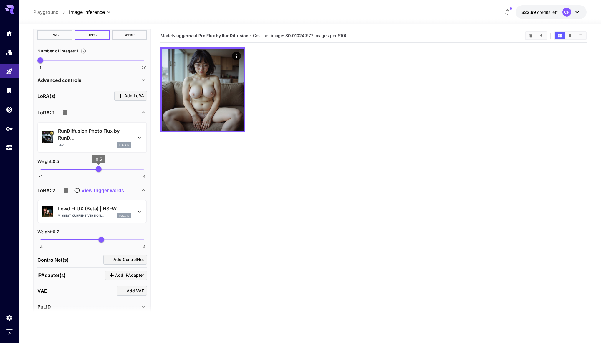
click at [96, 169] on span "0.5" at bounding box center [99, 169] width 6 height 6
click at [95, 169] on span "0.22" at bounding box center [95, 169] width 6 height 6
type input "***"
click at [108, 162] on div "Weight : 0.2" at bounding box center [92, 161] width 110 height 7
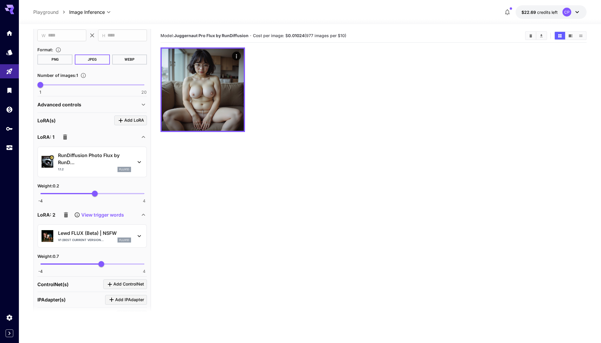
scroll to position [135, 0]
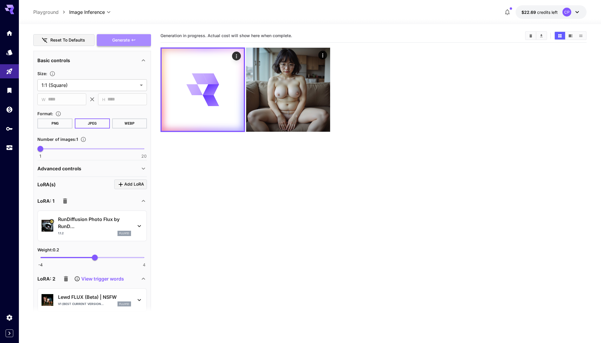
click at [121, 44] on button "Generate" at bounding box center [124, 40] width 54 height 12
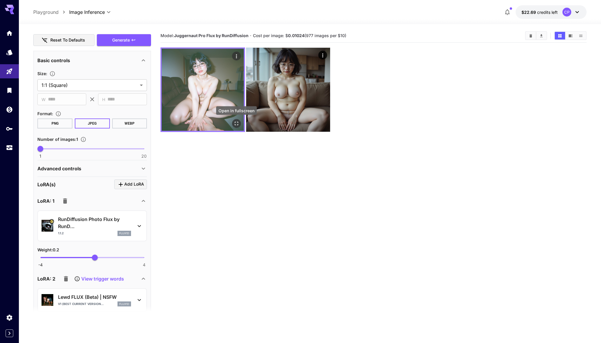
click at [236, 124] on icon "Open in fullscreen" at bounding box center [236, 123] width 6 height 6
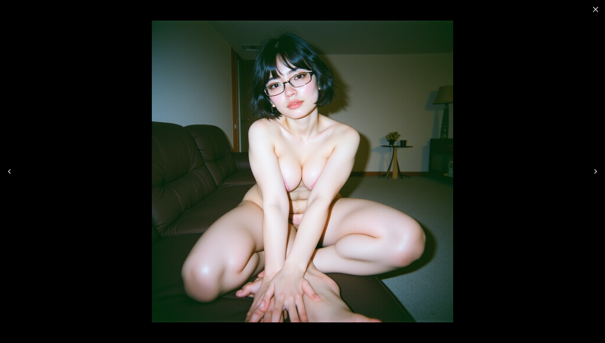
click at [595, 11] on icon "Close" at bounding box center [595, 9] width 9 height 9
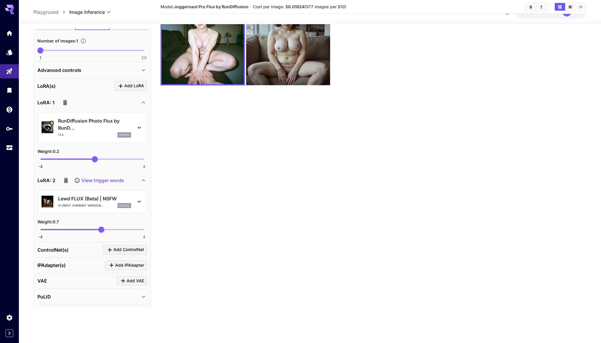
scroll to position [246, 0]
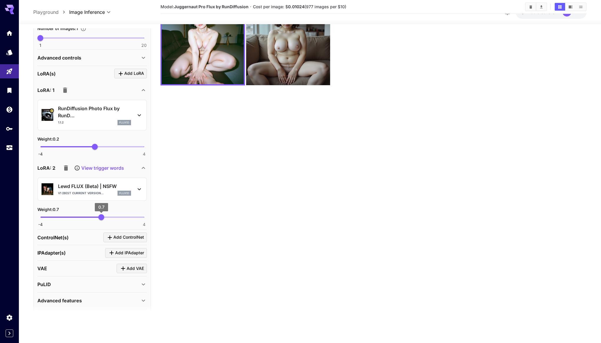
click at [98, 216] on span "0.7" at bounding box center [101, 217] width 6 height 6
type input "***"
click at [100, 217] on span "0.6" at bounding box center [100, 217] width 6 height 6
click at [114, 208] on div "Weight : 0.6" at bounding box center [92, 209] width 110 height 7
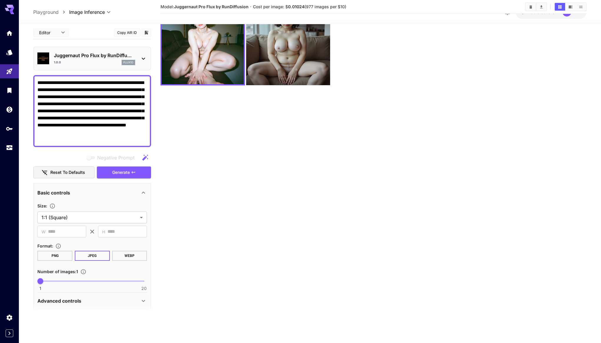
scroll to position [0, 0]
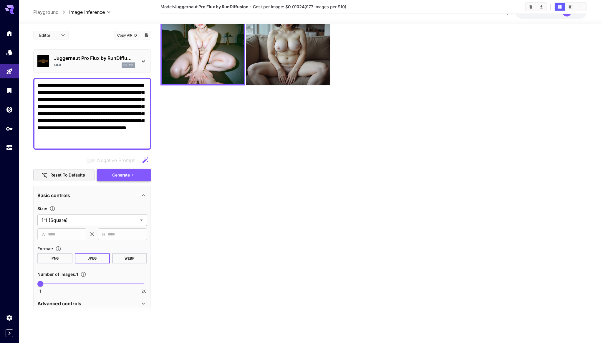
click at [123, 174] on span "Generate" at bounding box center [121, 174] width 18 height 7
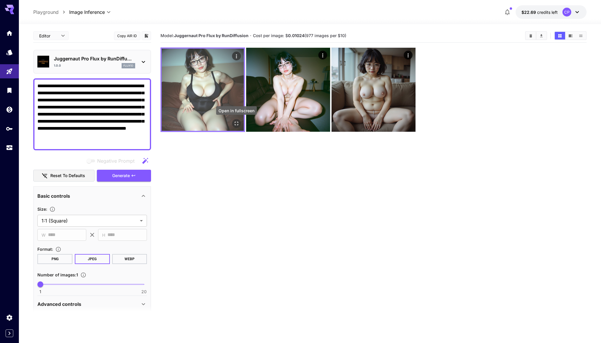
click at [237, 122] on icon "Open in fullscreen" at bounding box center [236, 123] width 6 height 6
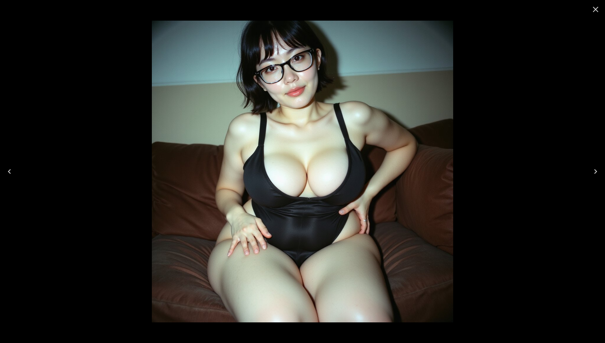
click at [596, 12] on icon "Close" at bounding box center [595, 9] width 9 height 9
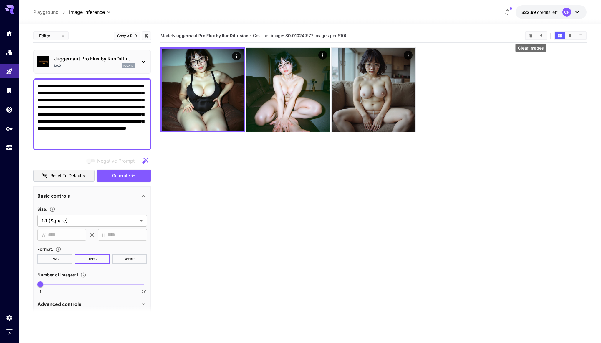
click at [531, 38] on button "Clear Images" at bounding box center [531, 36] width 10 height 8
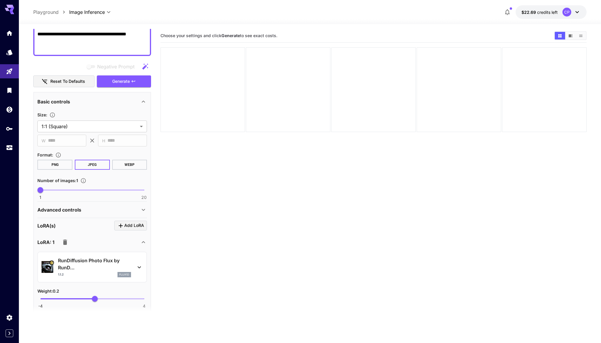
scroll to position [208, 0]
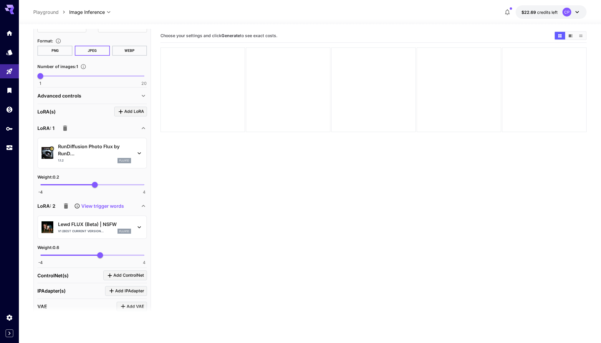
click at [66, 205] on icon "button" at bounding box center [66, 205] width 4 height 5
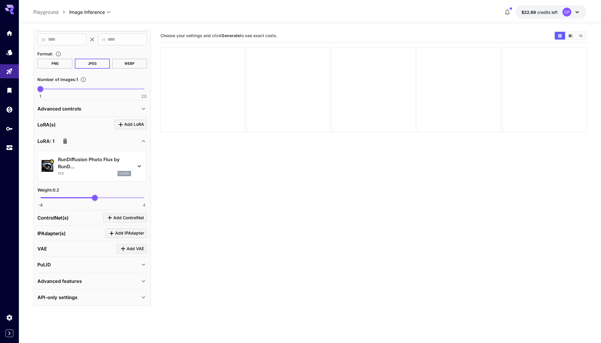
click at [65, 141] on icon "button" at bounding box center [65, 140] width 4 height 5
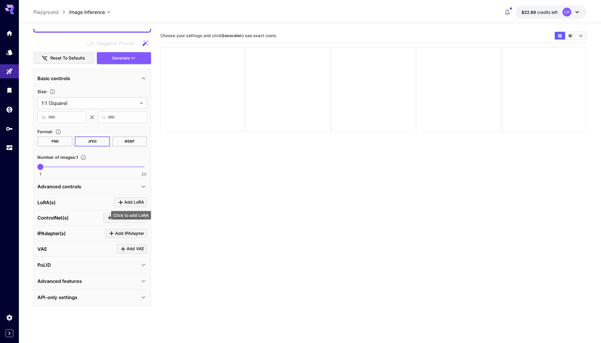
click at [130, 204] on span "Add LoRA" at bounding box center [134, 201] width 20 height 7
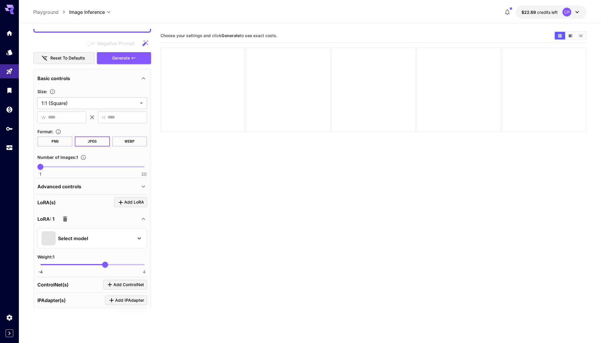
click at [106, 239] on div "Select model" at bounding box center [88, 238] width 92 height 14
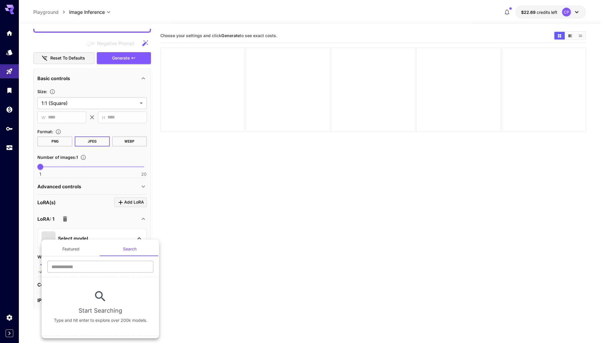
click at [108, 266] on input "text" at bounding box center [100, 267] width 106 height 12
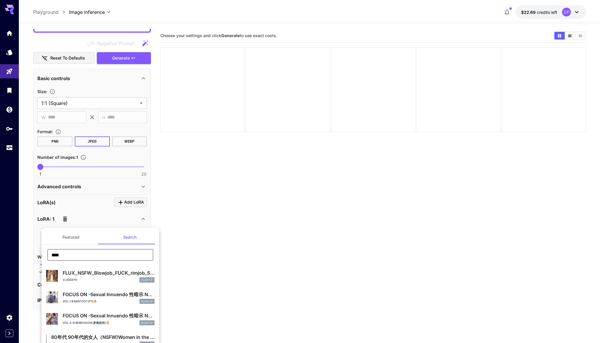
type input "**********"
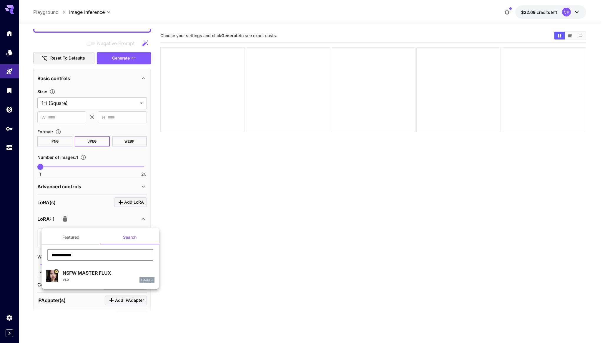
click at [130, 276] on div "NSFW MASTER FLUX v1.0 FLUX.1 D" at bounding box center [109, 275] width 92 height 13
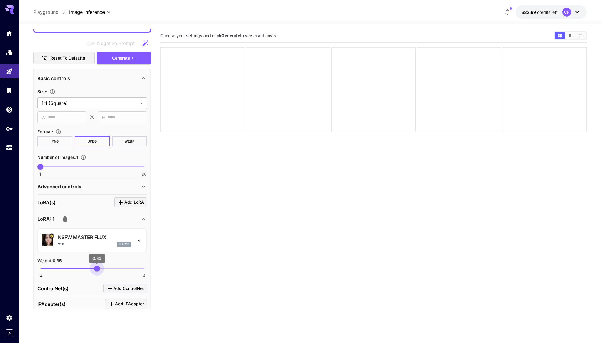
click at [97, 268] on span "-4 4 0.35" at bounding box center [92, 268] width 104 height 9
click at [99, 269] on span "0.51" at bounding box center [99, 268] width 6 height 6
type input "***"
click at [109, 259] on div "Weight : 0.5" at bounding box center [92, 260] width 110 height 7
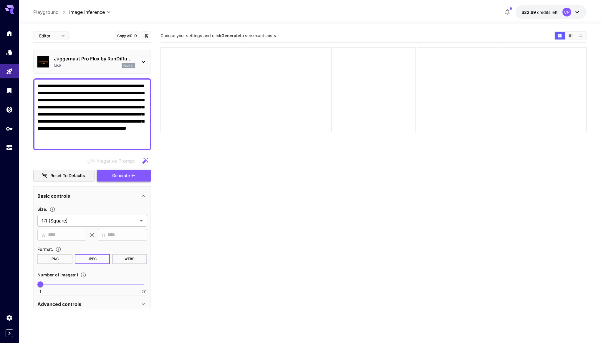
click at [127, 175] on span "Generate" at bounding box center [121, 175] width 18 height 7
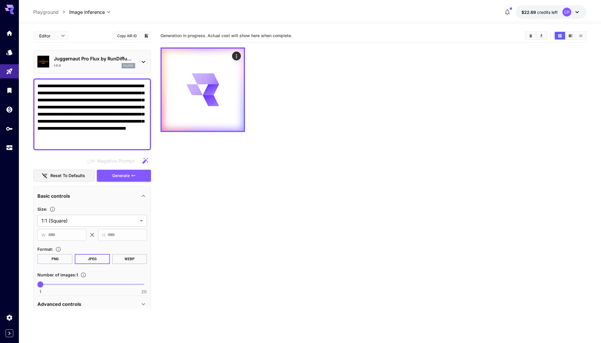
click at [54, 144] on textarea "**********" at bounding box center [92, 114] width 110 height 64
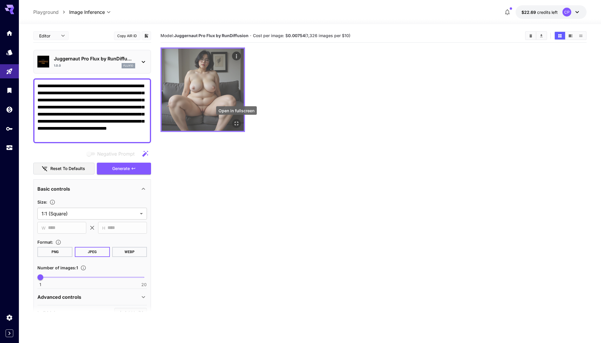
click at [237, 122] on icon "Open in fullscreen" at bounding box center [237, 124] width 4 height 4
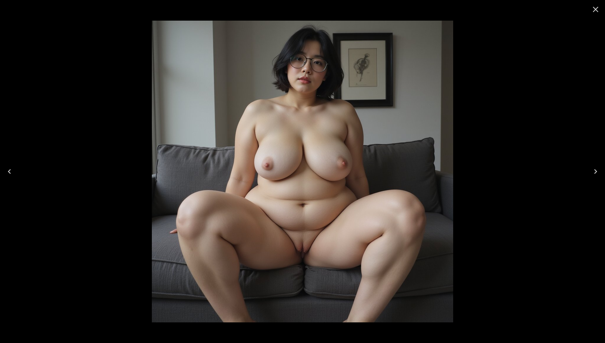
click at [595, 11] on icon "Close" at bounding box center [595, 9] width 9 height 9
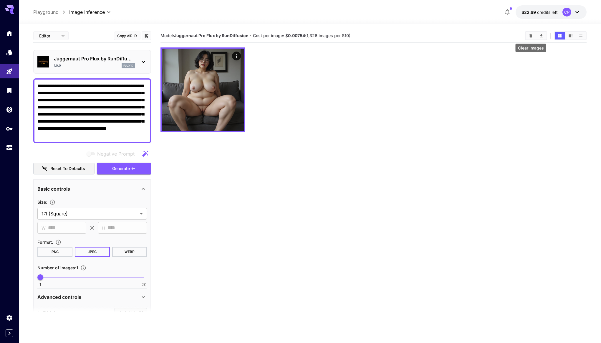
click at [533, 34] on button "Clear Images" at bounding box center [531, 36] width 10 height 8
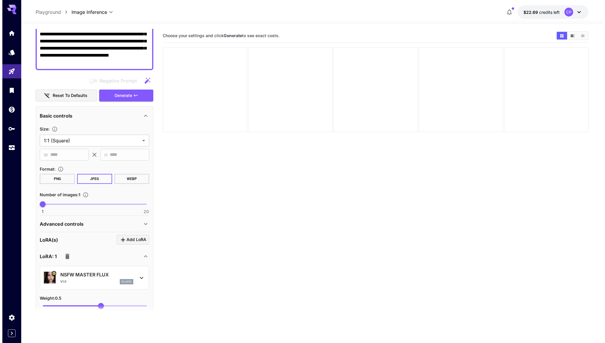
scroll to position [181, 0]
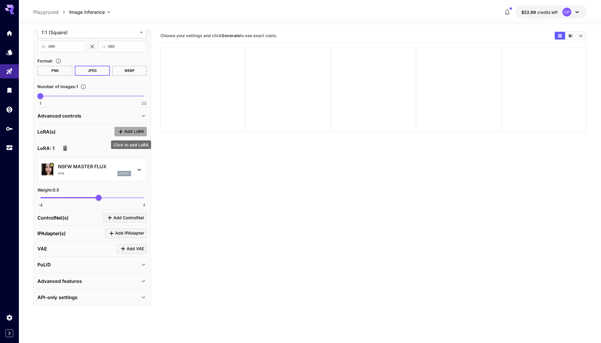
click at [135, 131] on span "Add LoRA" at bounding box center [134, 131] width 20 height 7
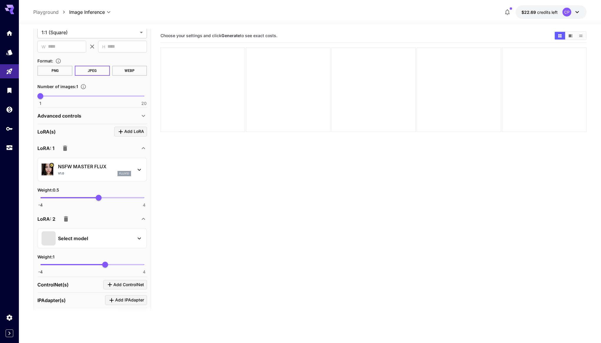
click at [105, 238] on div "Select model" at bounding box center [88, 238] width 92 height 14
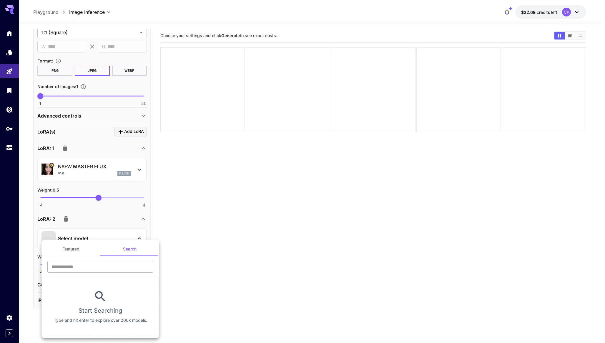
click at [106, 267] on input "text" at bounding box center [100, 267] width 106 height 12
click at [87, 249] on button "Featured" at bounding box center [71, 249] width 59 height 14
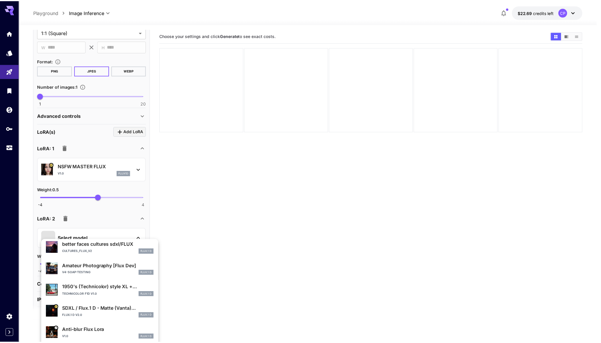
scroll to position [111, 0]
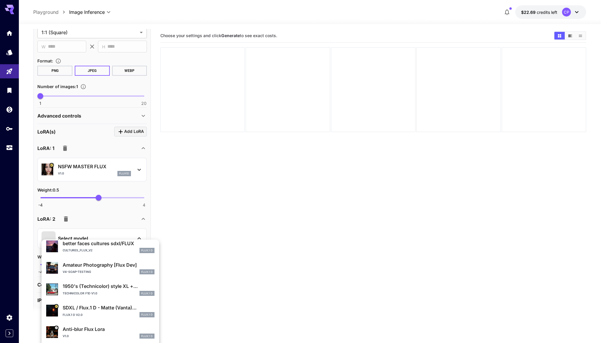
click at [100, 304] on p "SDXL / Flux.1 D - Matte (Vanta)..." at bounding box center [109, 307] width 92 height 7
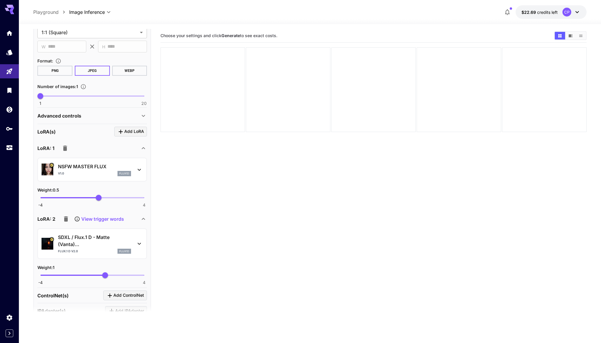
click at [102, 219] on p "View trigger words" at bounding box center [102, 218] width 43 height 7
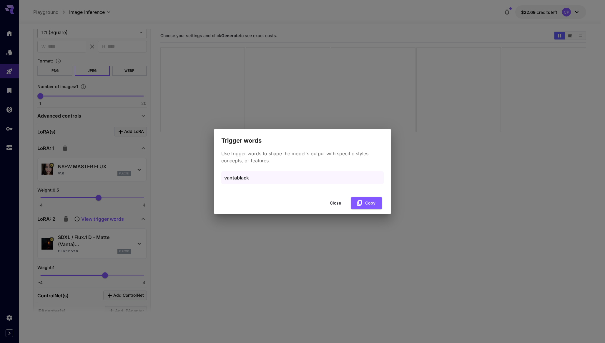
click at [240, 177] on p "vantablack" at bounding box center [302, 177] width 157 height 7
copy p "vantablack"
click at [338, 202] on button "Close" at bounding box center [335, 203] width 26 height 12
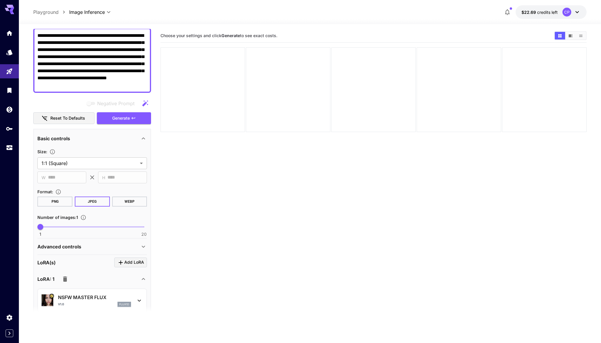
scroll to position [0, 0]
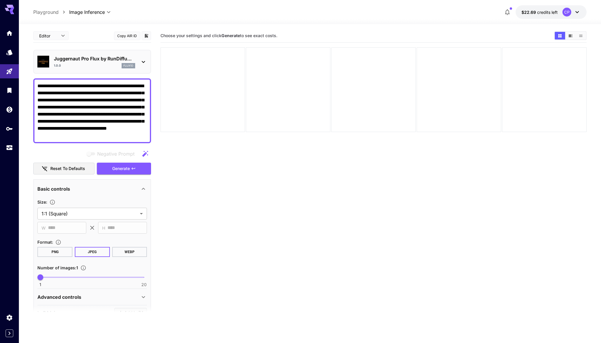
click at [146, 136] on textarea "**********" at bounding box center [92, 110] width 110 height 57
paste textarea "**********"
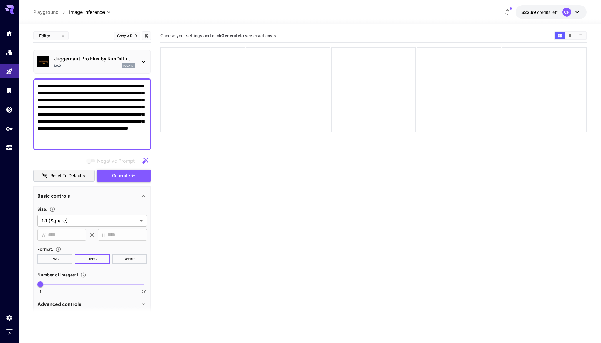
type textarea "**********"
click at [136, 174] on icon "button" at bounding box center [133, 175] width 5 height 5
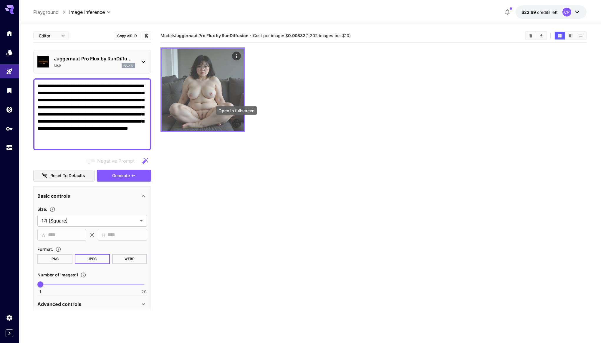
click at [239, 124] on icon "Open in fullscreen" at bounding box center [236, 123] width 6 height 6
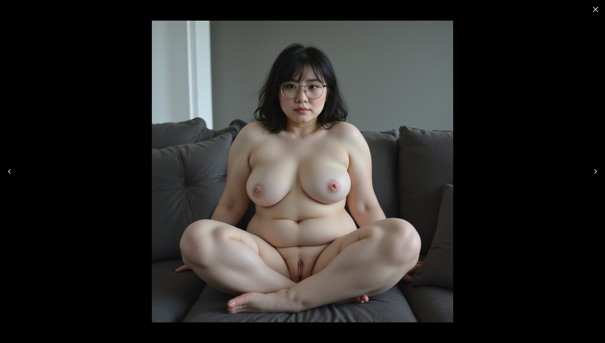
click at [596, 10] on icon "Close" at bounding box center [595, 9] width 9 height 9
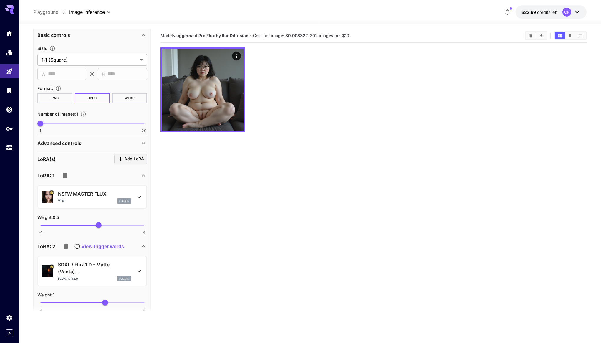
scroll to position [161, 0]
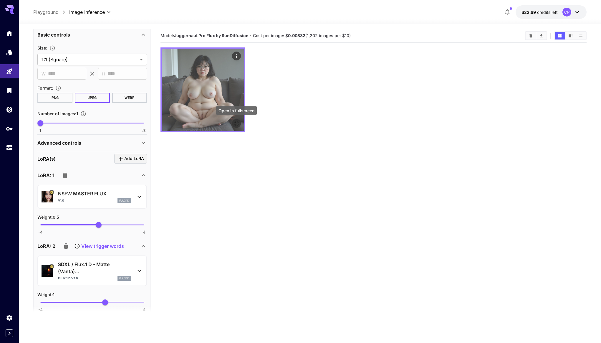
click at [239, 122] on icon "Open in fullscreen" at bounding box center [236, 123] width 6 height 6
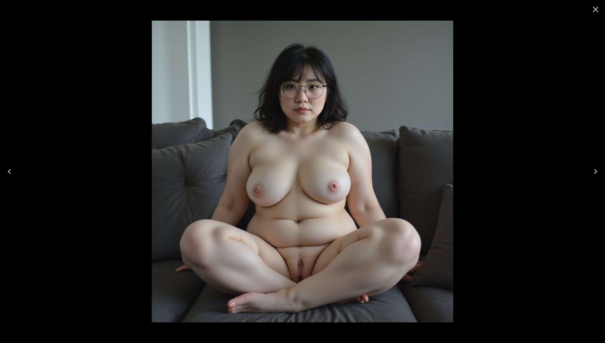
click at [594, 11] on icon "Close" at bounding box center [595, 9] width 9 height 9
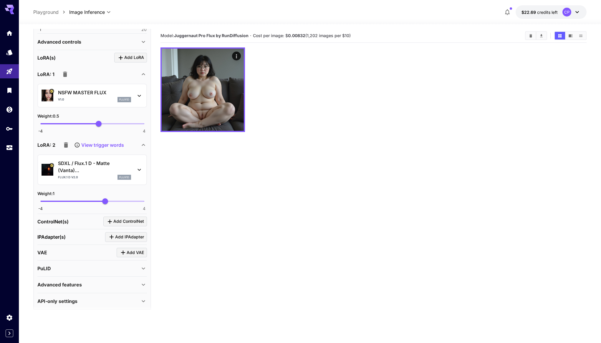
scroll to position [266, 0]
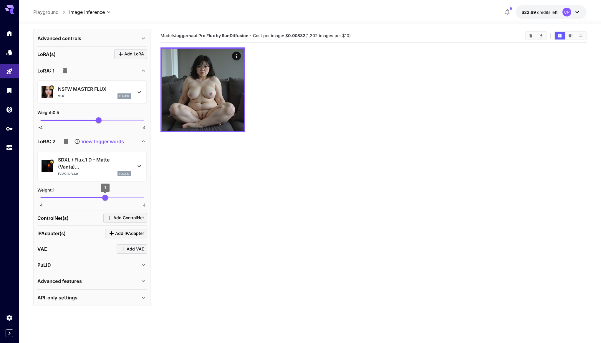
click at [102, 198] on span "1" at bounding box center [105, 198] width 6 height 6
drag, startPoint x: 100, startPoint y: 198, endPoint x: 95, endPoint y: 197, distance: 4.8
click at [95, 197] on span "0.19" at bounding box center [95, 198] width 6 height 6
type input "***"
click at [66, 143] on icon "button" at bounding box center [66, 141] width 4 height 5
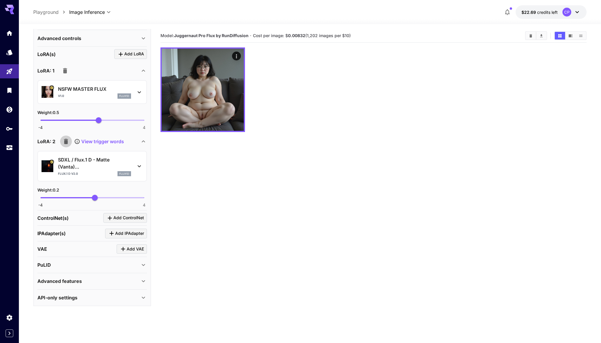
scroll to position [188, 0]
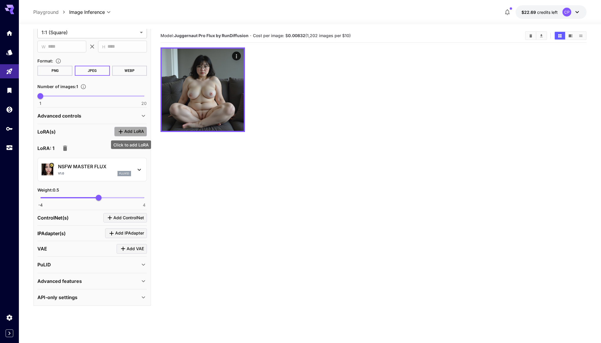
click at [127, 132] on span "Add LoRA" at bounding box center [134, 131] width 20 height 7
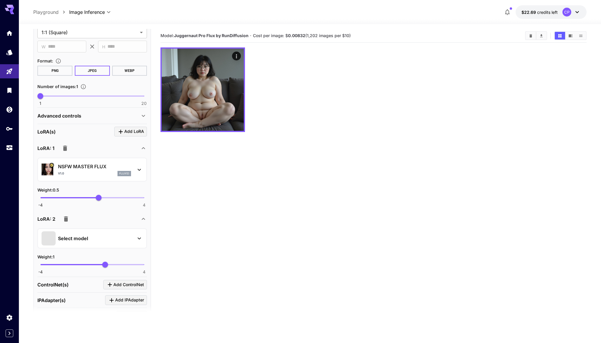
click at [100, 232] on div "Select model" at bounding box center [88, 238] width 92 height 14
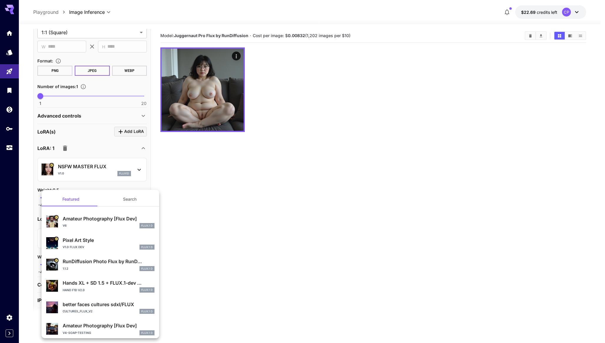
click at [100, 262] on p "RunDiffusion Photo Flux by RunD..." at bounding box center [109, 261] width 92 height 7
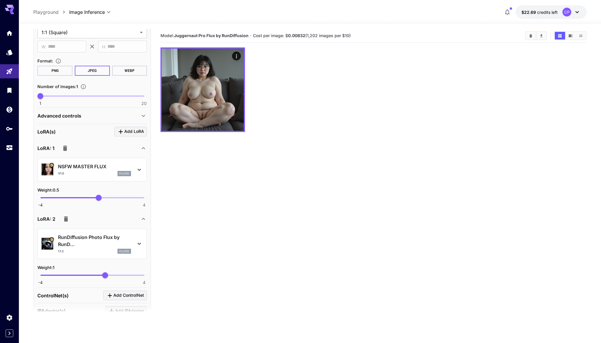
click at [96, 274] on span "-4 4 1" at bounding box center [92, 275] width 104 height 9
type input "***"
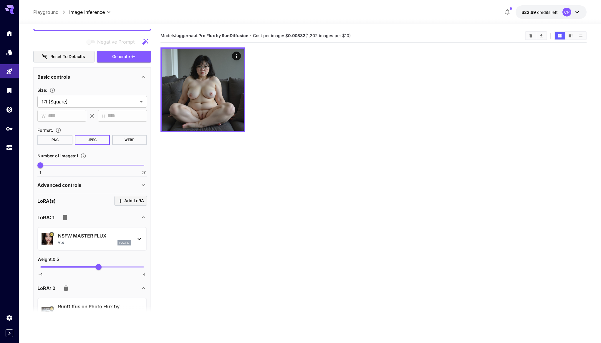
scroll to position [0, 0]
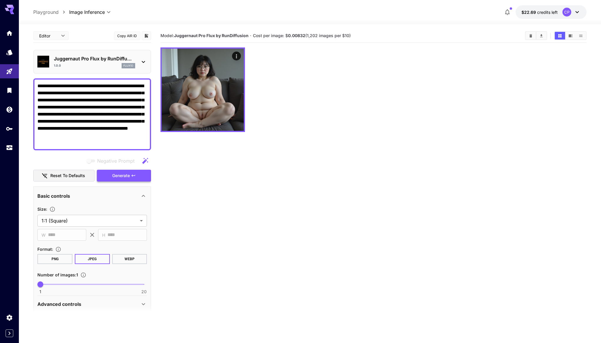
click at [105, 171] on button "Generate" at bounding box center [124, 176] width 54 height 12
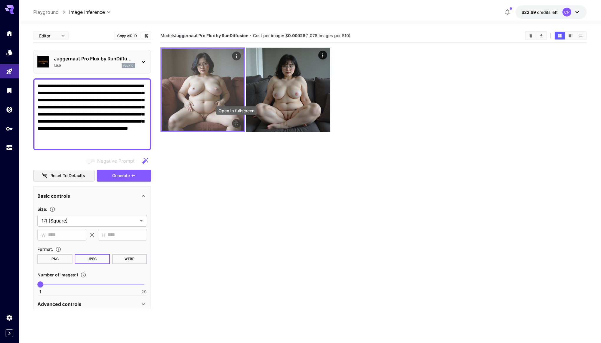
click at [239, 122] on icon "Open in fullscreen" at bounding box center [236, 123] width 6 height 6
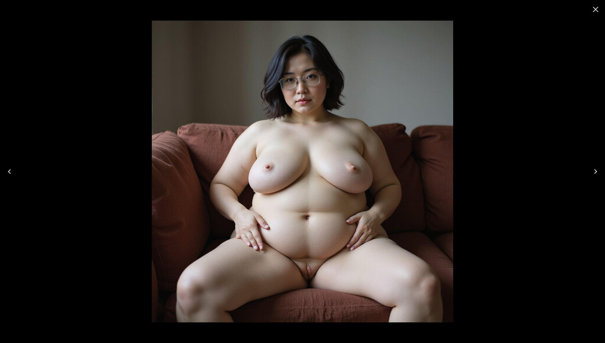
click at [599, 7] on icon "Close" at bounding box center [595, 9] width 9 height 9
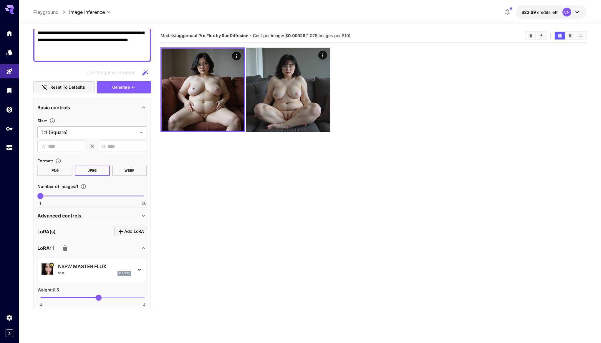
scroll to position [207, 0]
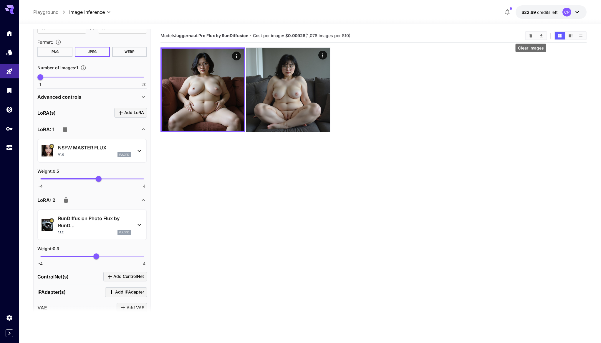
click at [529, 36] on icon "Clear Images" at bounding box center [531, 36] width 4 height 4
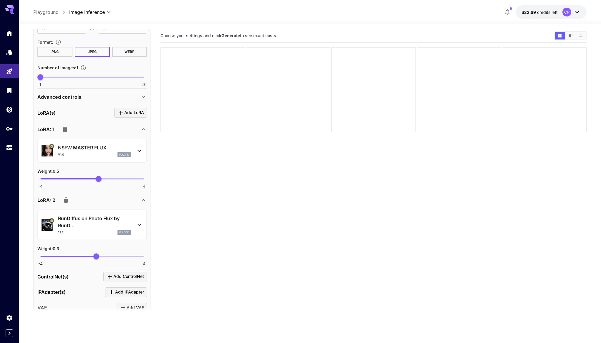
click at [68, 198] on icon "button" at bounding box center [65, 199] width 7 height 7
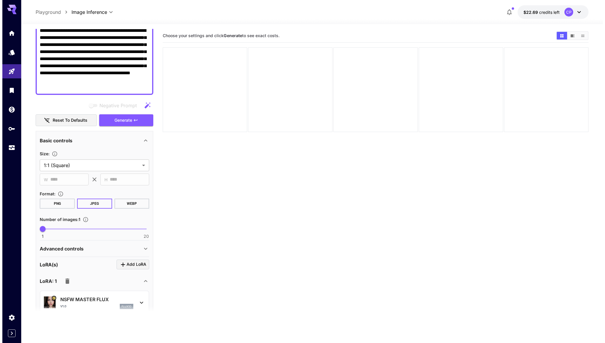
scroll to position [55, 0]
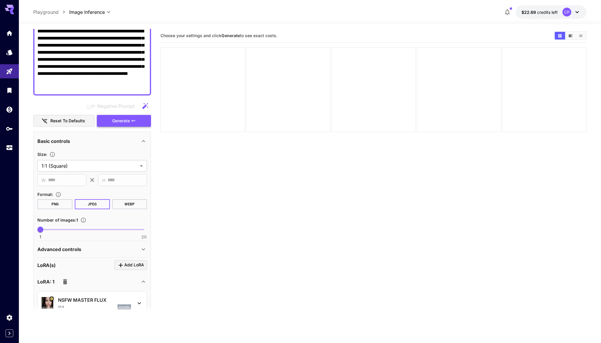
click at [127, 121] on span "Generate" at bounding box center [121, 120] width 18 height 7
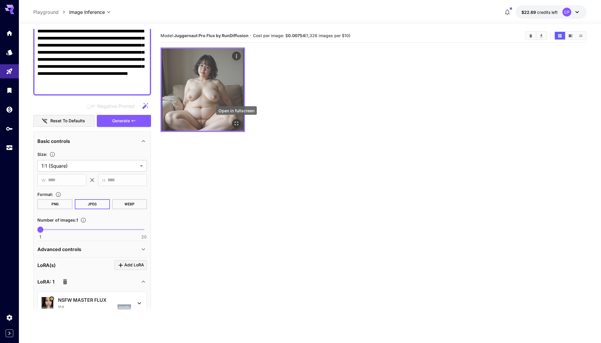
click at [234, 121] on icon "Open in fullscreen" at bounding box center [236, 123] width 6 height 6
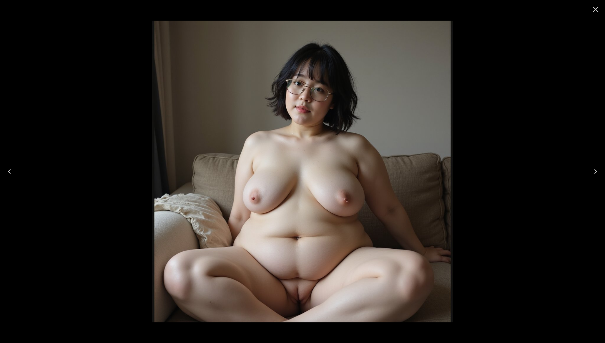
scroll to position [55, 0]
click at [595, 11] on icon "Close" at bounding box center [595, 9] width 9 height 9
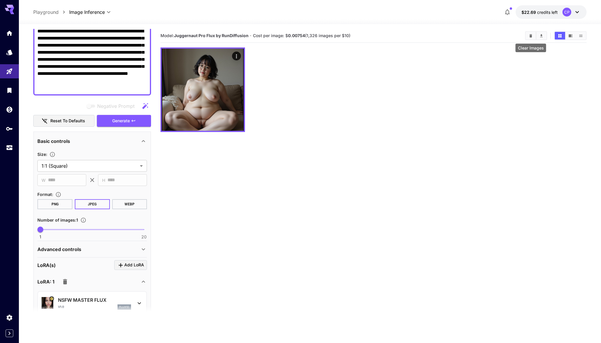
click at [532, 36] on icon "Clear Images" at bounding box center [531, 36] width 4 height 4
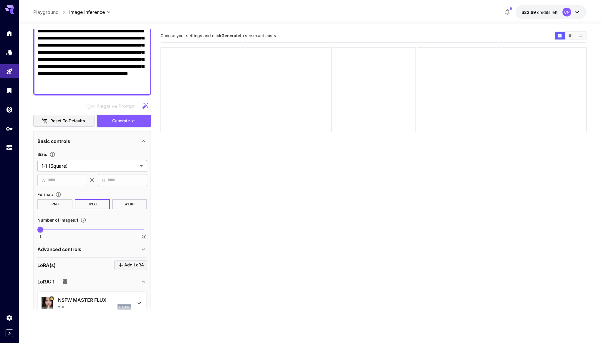
scroll to position [188, 0]
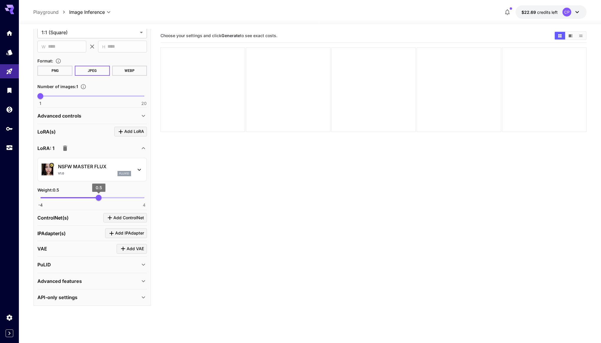
click at [96, 197] on span "0.5" at bounding box center [99, 198] width 6 height 6
click at [96, 196] on span "0.29" at bounding box center [96, 198] width 6 height 6
click at [87, 136] on section "LoRA(s) Add LoRA LoRA: 1 NSFW MASTER FLUX v1.0 flux1d Weight : 0.3 -4 4 0.3" at bounding box center [92, 167] width 110 height 80
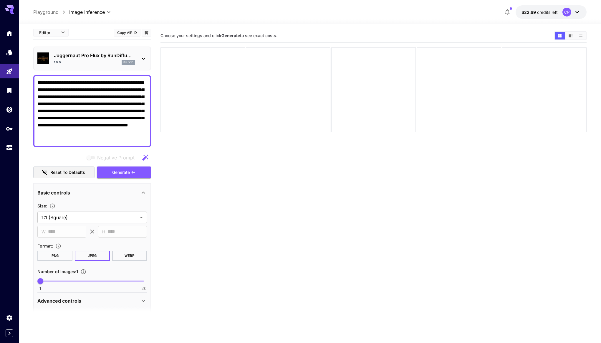
scroll to position [0, 0]
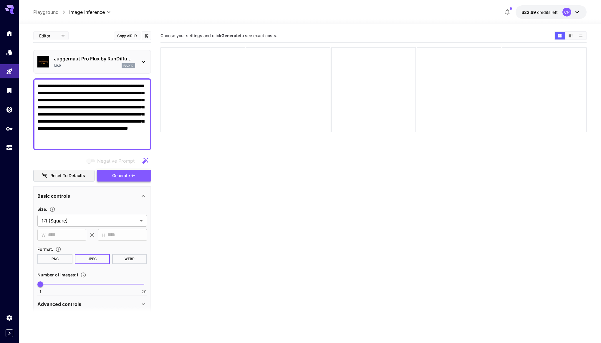
click at [122, 174] on span "Generate" at bounding box center [121, 175] width 18 height 7
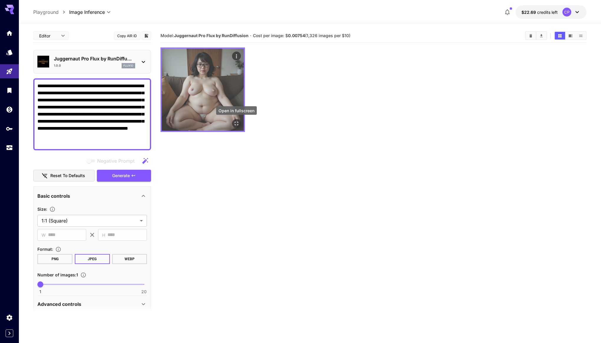
click at [237, 125] on icon "Open in fullscreen" at bounding box center [236, 123] width 6 height 6
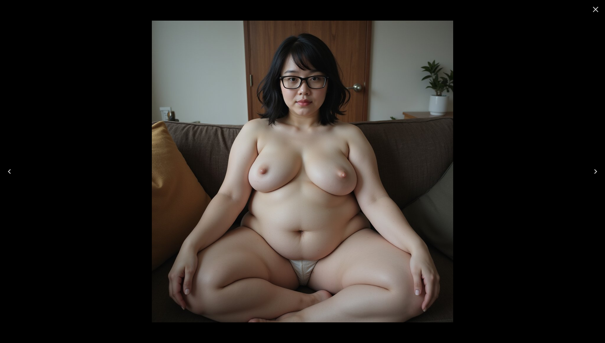
click at [594, 10] on icon "Close" at bounding box center [595, 9] width 9 height 9
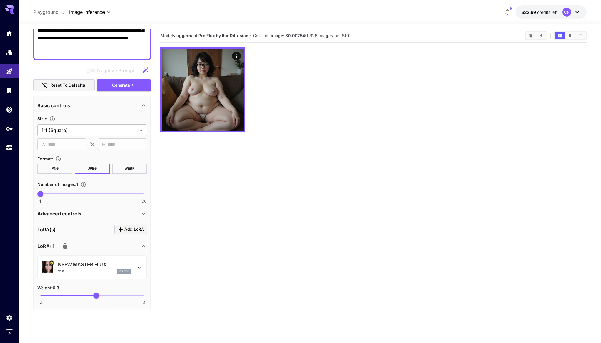
scroll to position [188, 0]
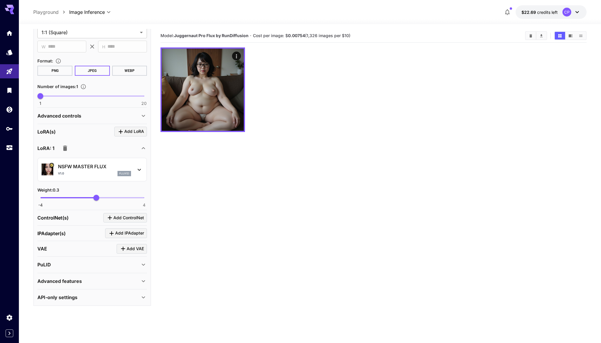
click at [114, 198] on span "-4 4 0.3" at bounding box center [92, 197] width 104 height 9
drag, startPoint x: 114, startPoint y: 198, endPoint x: 105, endPoint y: 196, distance: 9.2
click at [105, 196] on span "0.94" at bounding box center [105, 198] width 6 height 6
type input "***"
click at [113, 186] on div "Weight : 0.9" at bounding box center [92, 189] width 110 height 7
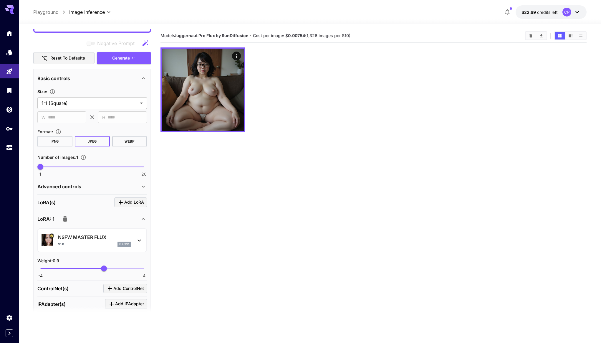
scroll to position [20, 0]
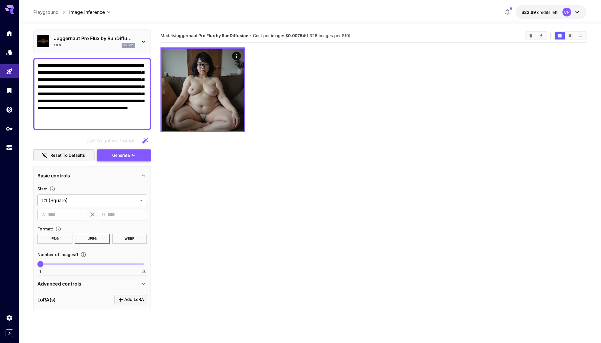
click at [115, 153] on span "Generate" at bounding box center [121, 155] width 18 height 7
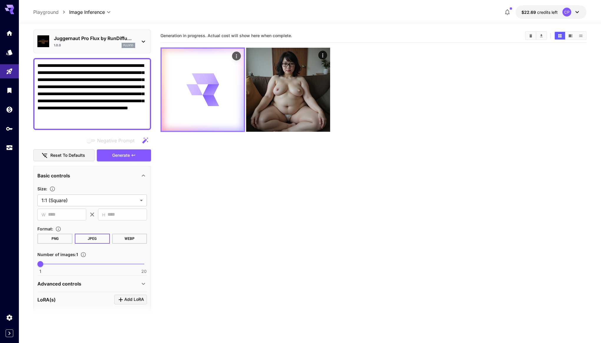
click at [233, 127] on div at bounding box center [203, 90] width 82 height 82
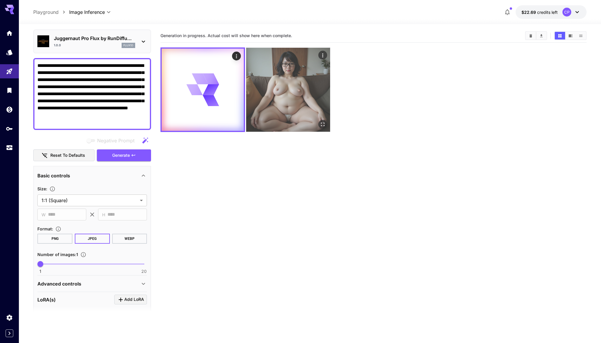
click at [273, 110] on img at bounding box center [288, 90] width 84 height 84
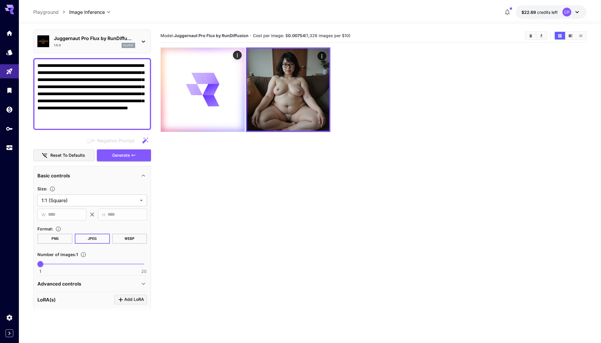
click at [84, 124] on textarea "**********" at bounding box center [92, 94] width 110 height 64
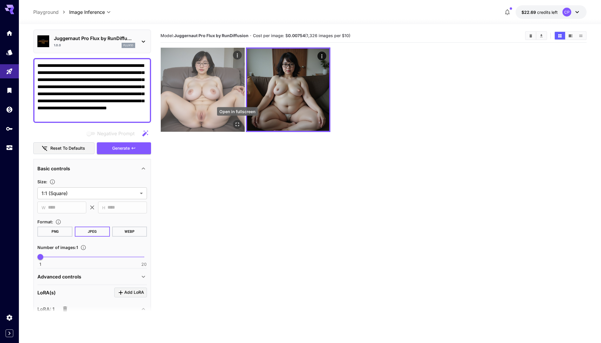
type textarea "**********"
click at [236, 123] on icon "Open in fullscreen" at bounding box center [237, 124] width 6 height 6
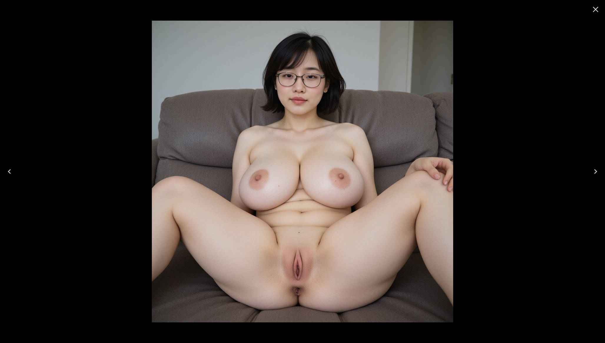
click at [597, 12] on icon "Close" at bounding box center [595, 9] width 9 height 9
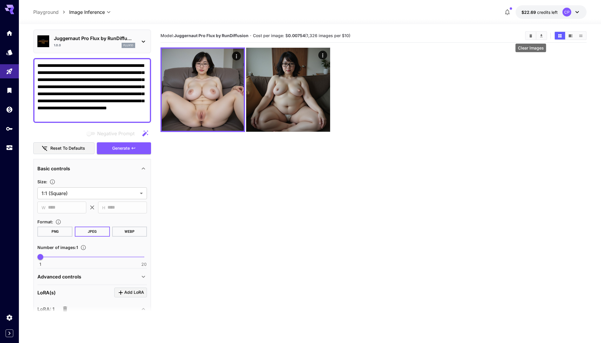
click at [532, 37] on icon "Clear Images" at bounding box center [531, 36] width 4 height 4
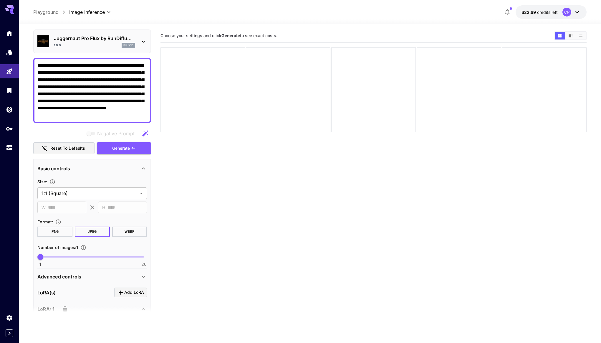
scroll to position [181, 0]
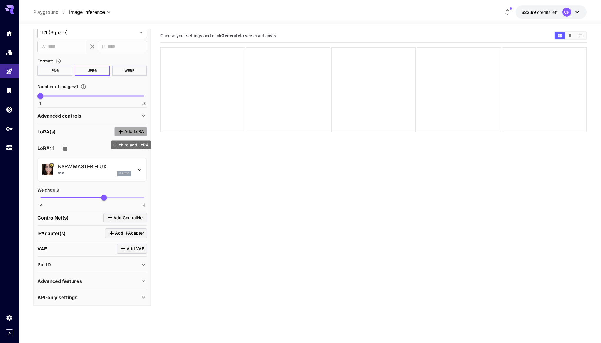
click at [139, 132] on span "Add LoRA" at bounding box center [134, 131] width 20 height 7
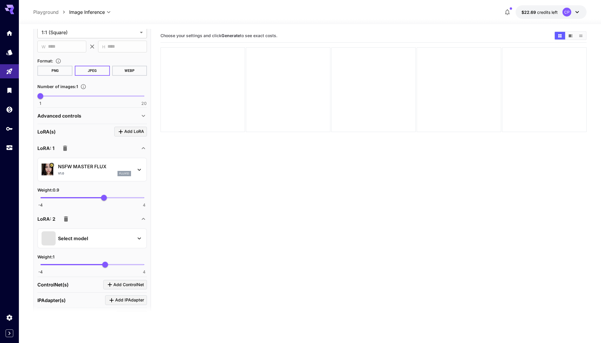
click at [120, 237] on div "Select model" at bounding box center [88, 238] width 92 height 14
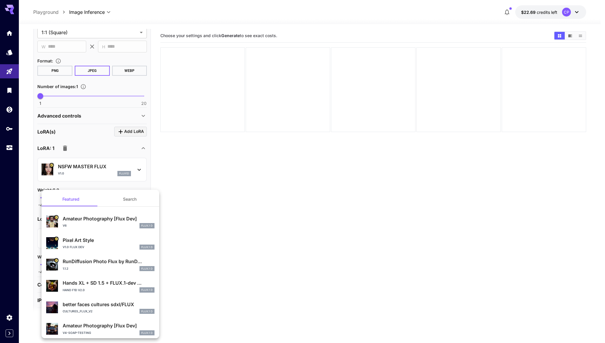
click at [115, 260] on p "RunDiffusion Photo Flux by RunD..." at bounding box center [109, 261] width 92 height 7
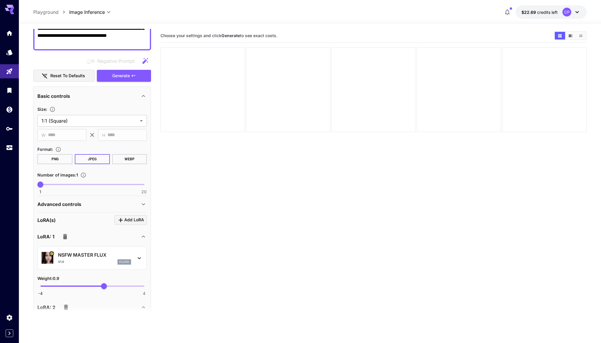
scroll to position [0, 0]
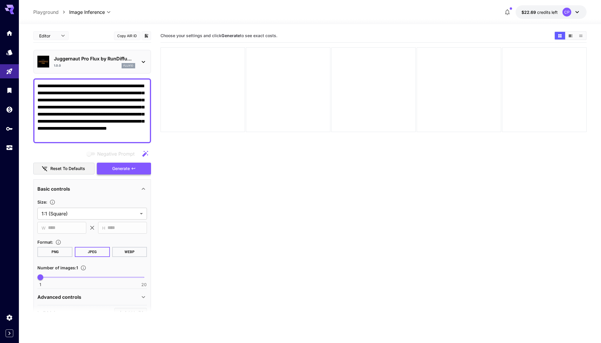
click at [126, 168] on span "Generate" at bounding box center [121, 168] width 18 height 7
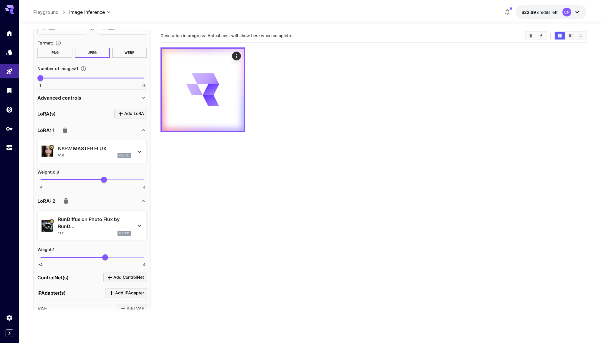
scroll to position [200, 0]
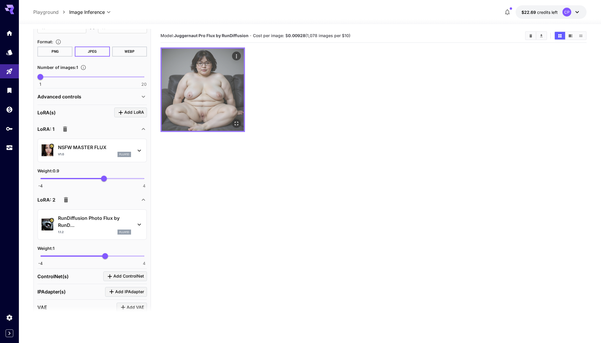
click at [237, 125] on icon "Open in fullscreen" at bounding box center [237, 124] width 4 height 4
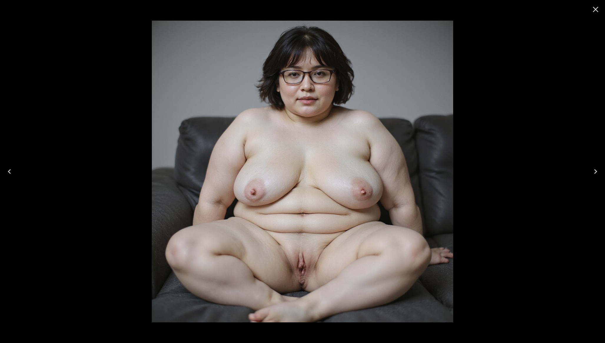
click at [597, 12] on icon "Close" at bounding box center [595, 9] width 9 height 9
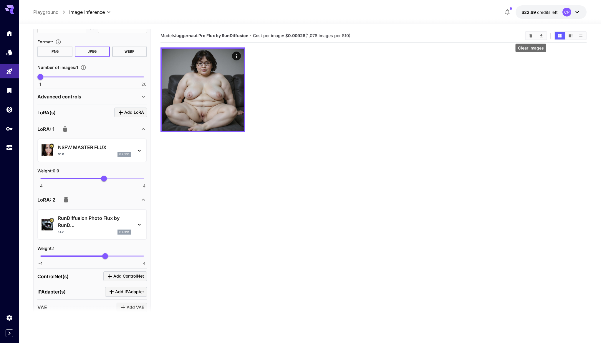
click at [531, 37] on icon "Clear Images" at bounding box center [530, 35] width 3 height 3
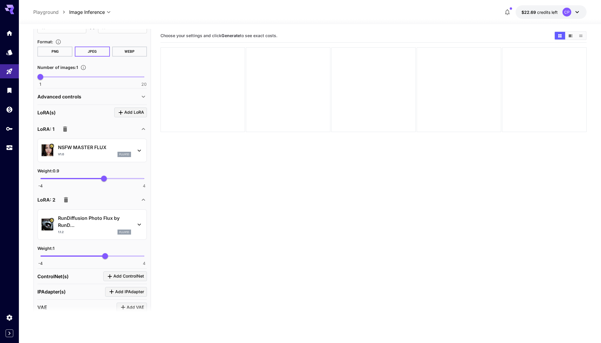
click at [96, 256] on span "-4 4 1" at bounding box center [92, 255] width 104 height 9
click at [96, 255] on span "0.26" at bounding box center [96, 256] width 6 height 6
type input "***"
click at [108, 249] on div "Weight : 0.3" at bounding box center [92, 247] width 110 height 7
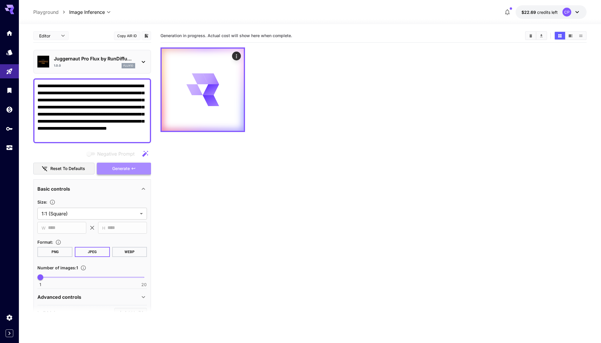
click at [120, 170] on span "Generate" at bounding box center [121, 168] width 18 height 7
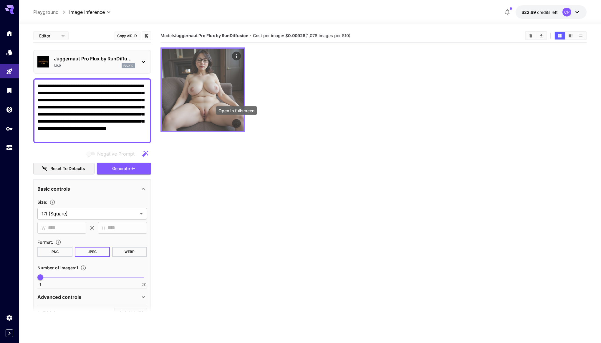
click at [234, 124] on icon "Open in fullscreen" at bounding box center [236, 123] width 6 height 6
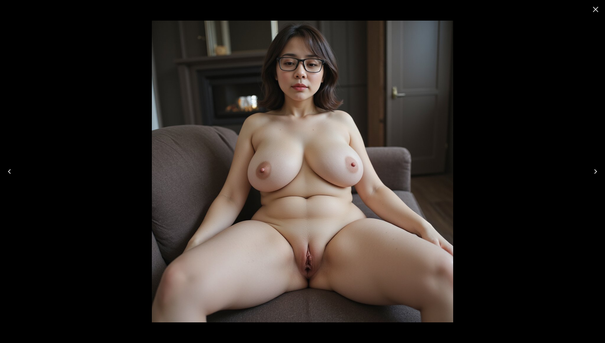
click at [595, 11] on icon "Close" at bounding box center [595, 9] width 9 height 9
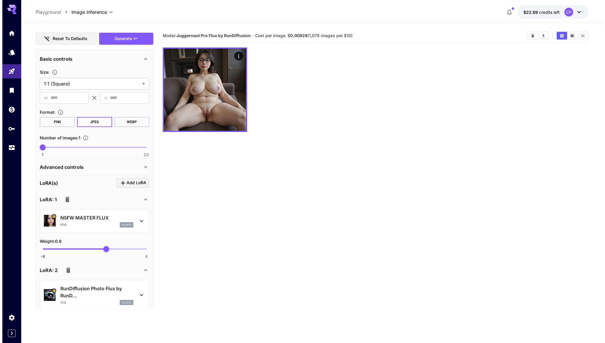
scroll to position [175, 0]
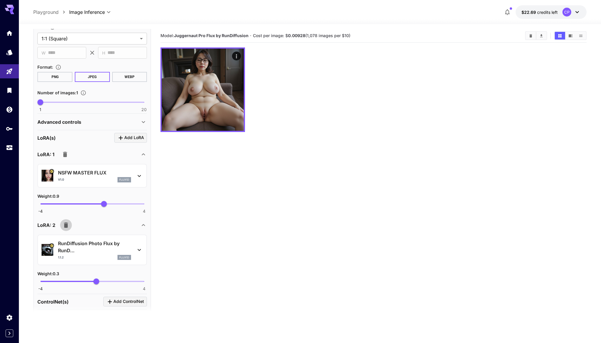
click at [65, 225] on icon "button" at bounding box center [66, 224] width 4 height 5
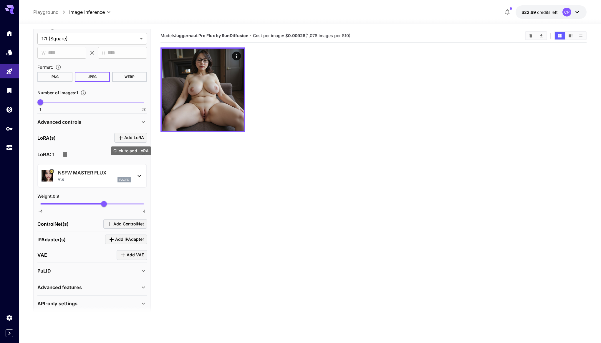
click at [134, 137] on span "Add LoRA" at bounding box center [134, 137] width 20 height 7
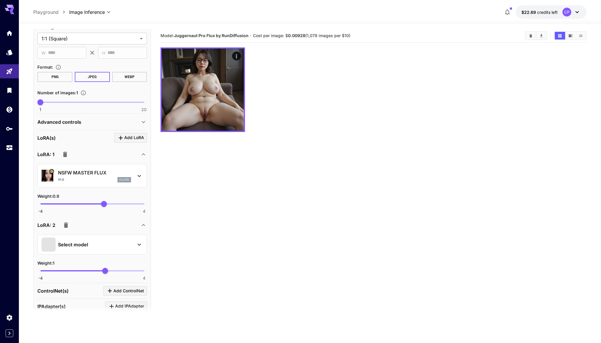
click at [83, 242] on p "Select model" at bounding box center [73, 244] width 30 height 7
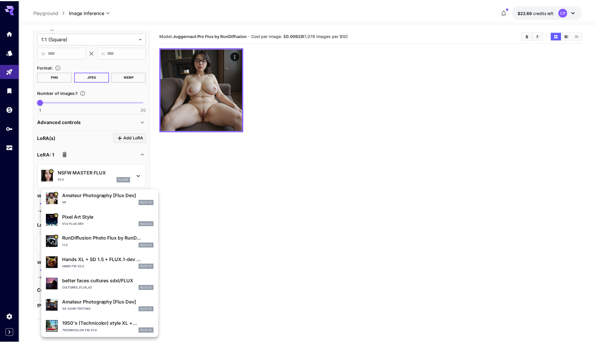
scroll to position [29, 0]
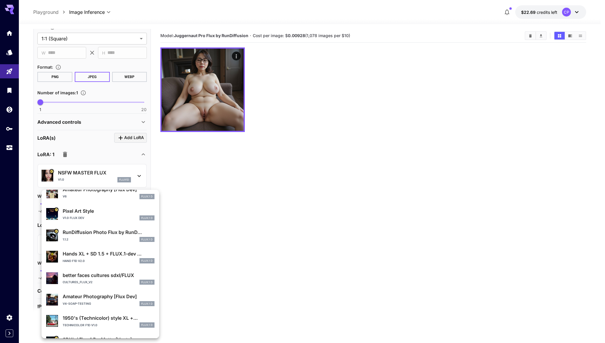
click at [107, 297] on p "Amateur Photography [Flux Dev]" at bounding box center [109, 296] width 92 height 7
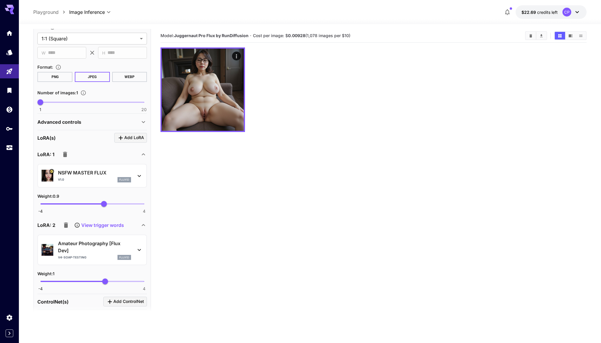
click at [103, 224] on p "View trigger words" at bounding box center [102, 224] width 43 height 7
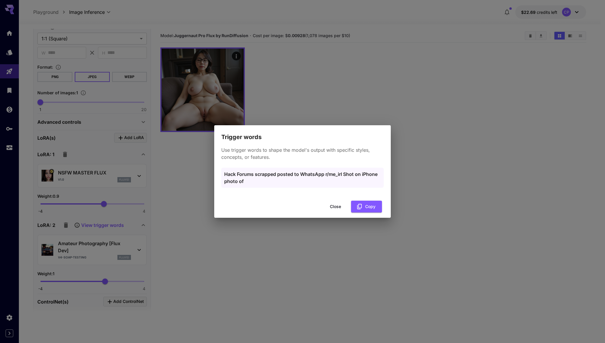
click at [338, 206] on button "Close" at bounding box center [335, 207] width 26 height 12
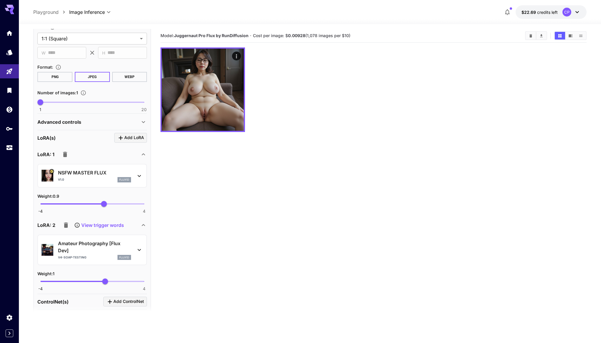
click at [98, 281] on span "-4 4 1" at bounding box center [92, 281] width 104 height 9
type input "***"
click at [115, 273] on div "Weight : 0.4" at bounding box center [92, 273] width 110 height 7
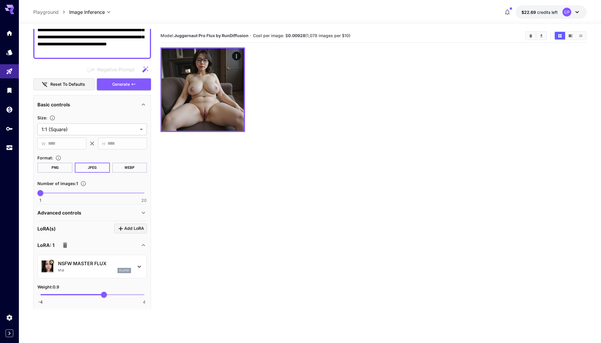
scroll to position [0, 0]
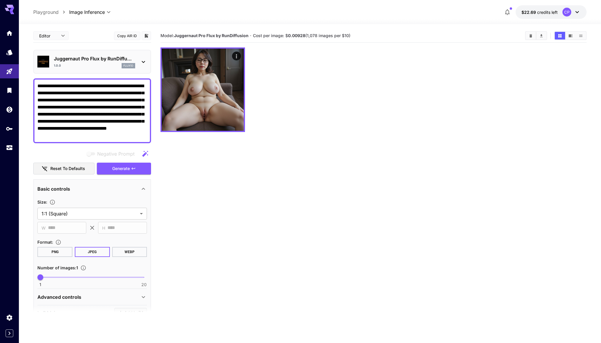
click at [52, 86] on textarea "**********" at bounding box center [92, 110] width 110 height 57
drag, startPoint x: 107, startPoint y: 136, endPoint x: 161, endPoint y: 134, distance: 53.9
click at [161, 134] on main "**********" at bounding box center [309, 202] width 553 height 347
type textarea "**********"
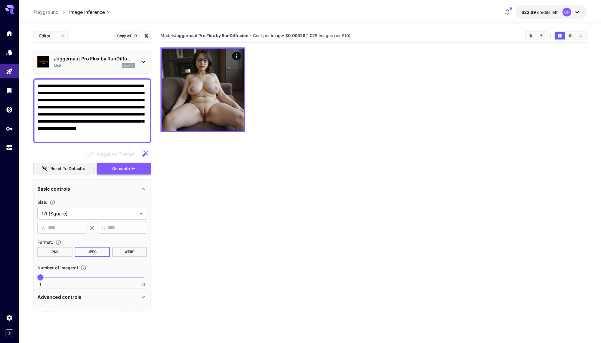
click at [138, 167] on button "Generate" at bounding box center [124, 169] width 54 height 12
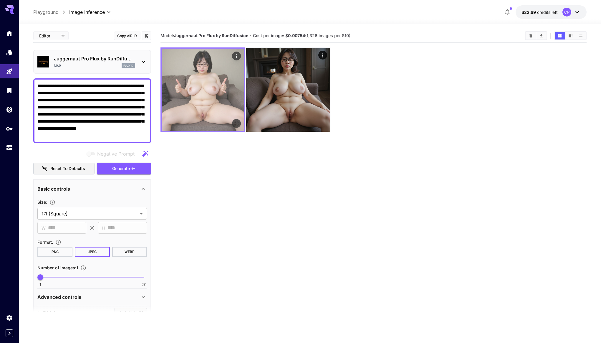
click at [238, 125] on icon "Open in fullscreen" at bounding box center [236, 123] width 6 height 6
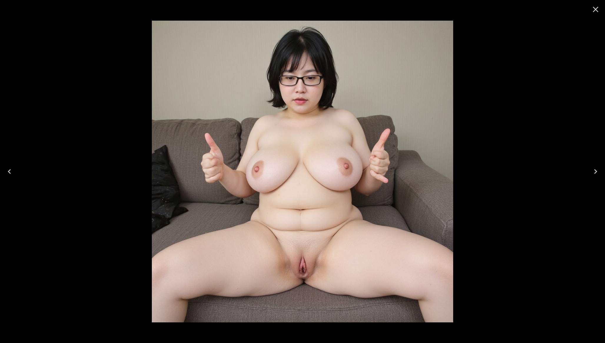
click at [594, 12] on icon "Close" at bounding box center [595, 9] width 9 height 9
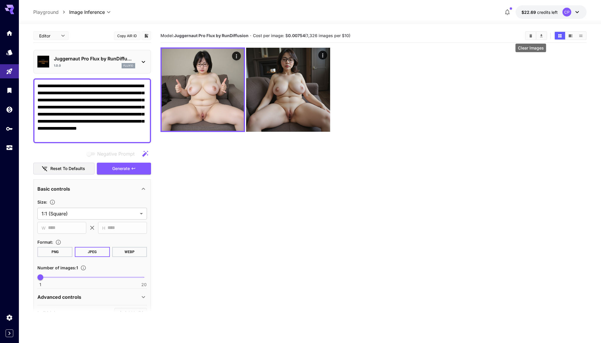
click at [530, 38] on button "Clear Images" at bounding box center [531, 36] width 10 height 8
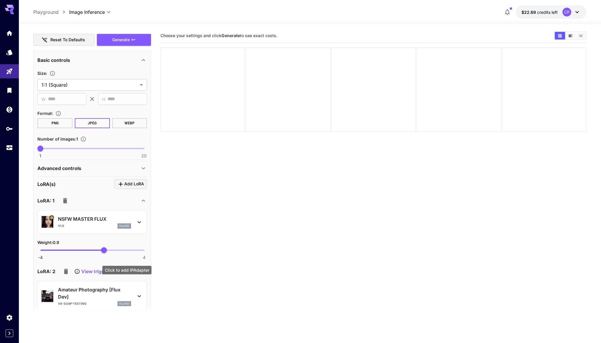
scroll to position [236, 0]
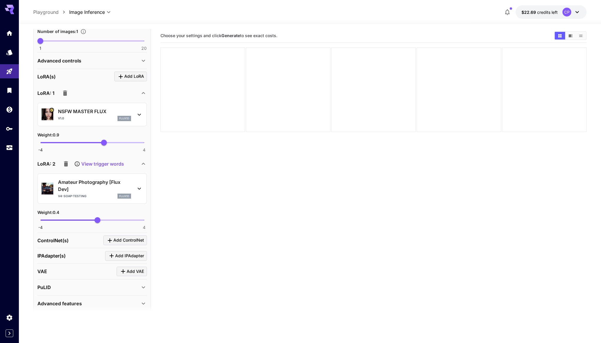
click at [96, 164] on p "View trigger words" at bounding box center [102, 163] width 43 height 7
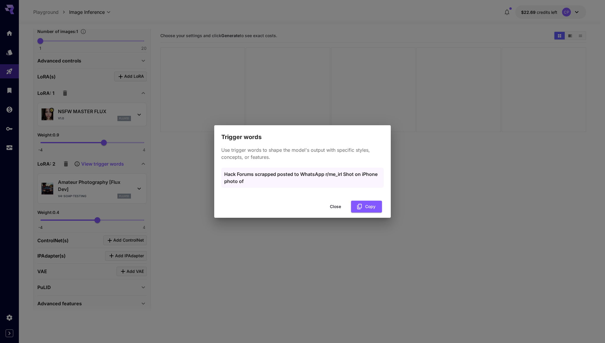
click at [332, 206] on button "Close" at bounding box center [335, 207] width 26 height 12
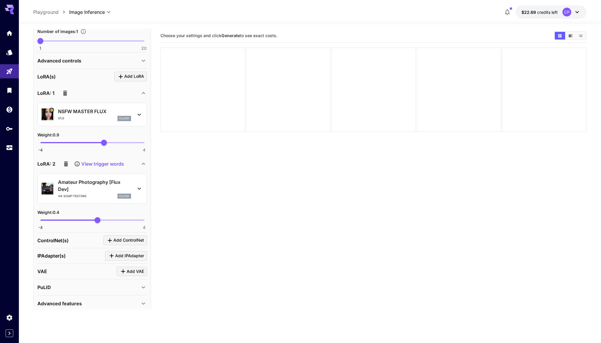
click at [67, 164] on icon "button" at bounding box center [66, 163] width 4 height 5
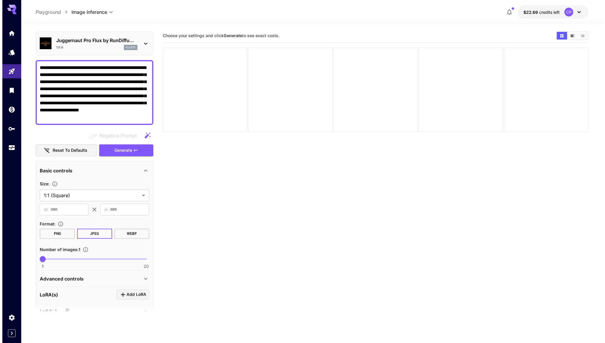
scroll to position [181, 0]
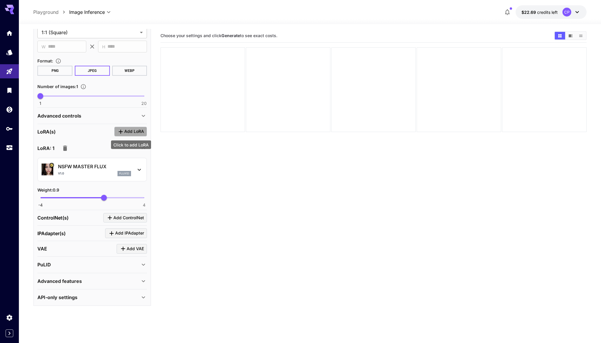
click at [130, 133] on span "Add LoRA" at bounding box center [134, 131] width 20 height 7
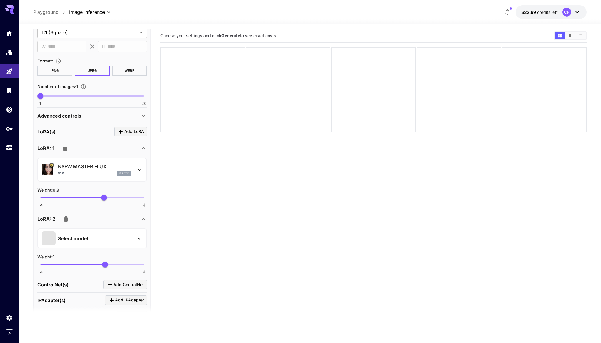
click at [109, 239] on div "Select model" at bounding box center [88, 238] width 92 height 14
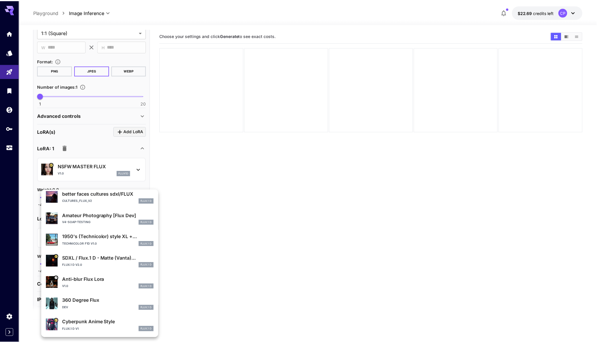
scroll to position [111, 0]
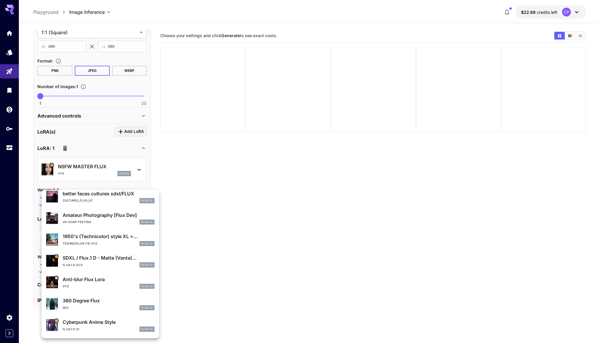
click at [110, 261] on p "SDXL / Flux.1 D - Matte (Vanta)..." at bounding box center [109, 257] width 92 height 7
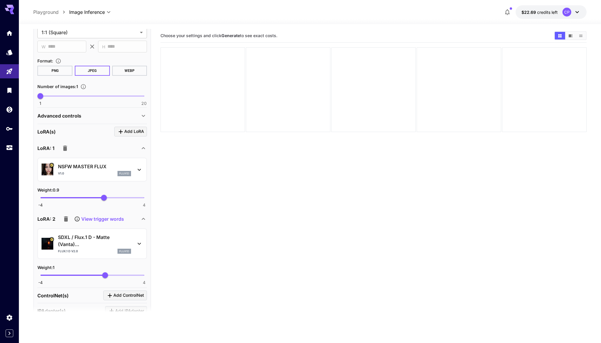
type input "***"
click at [97, 274] on span "-4 4 1" at bounding box center [92, 275] width 104 height 9
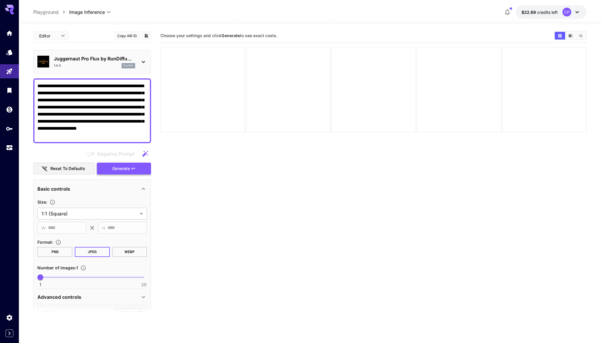
click at [119, 165] on span "Generate" at bounding box center [121, 168] width 18 height 7
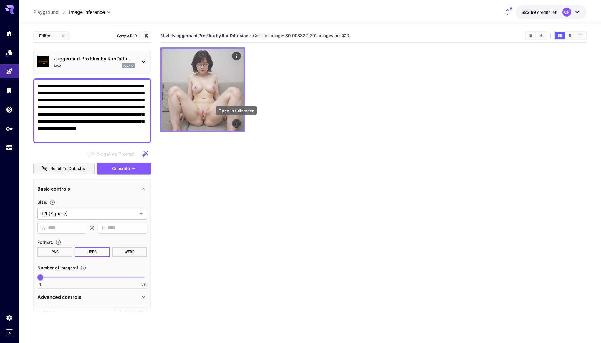
click at [238, 123] on icon "Open in fullscreen" at bounding box center [236, 123] width 6 height 6
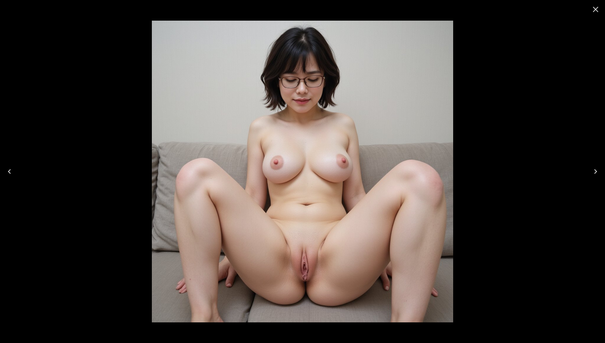
click at [596, 9] on icon "Close" at bounding box center [596, 10] width 6 height 6
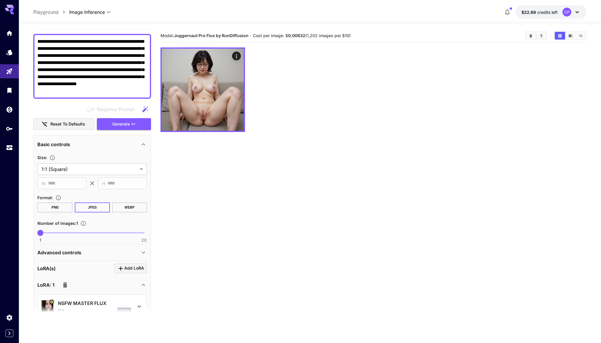
scroll to position [259, 0]
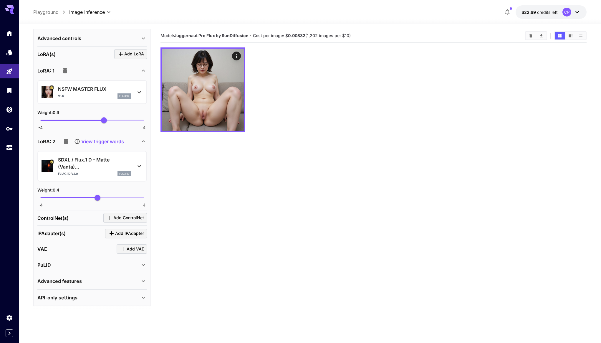
click at [67, 140] on icon "button" at bounding box center [66, 141] width 4 height 5
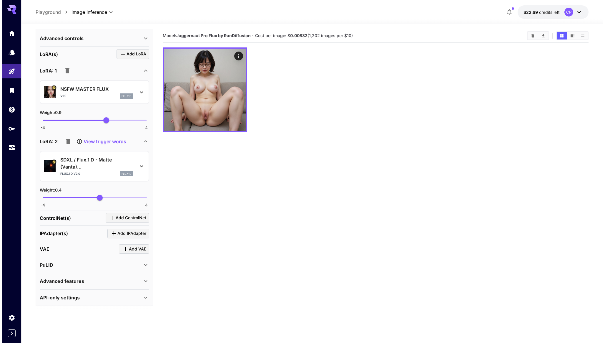
scroll to position [181, 0]
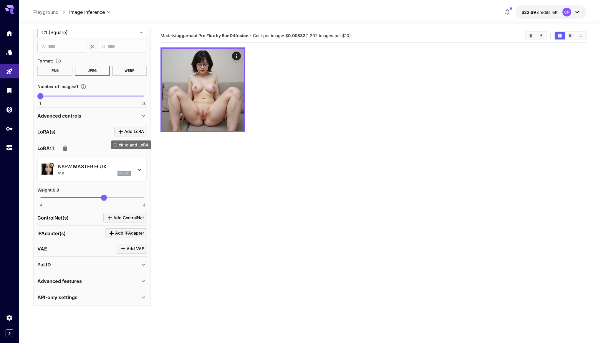
click at [130, 133] on span "Add LoRA" at bounding box center [134, 131] width 20 height 7
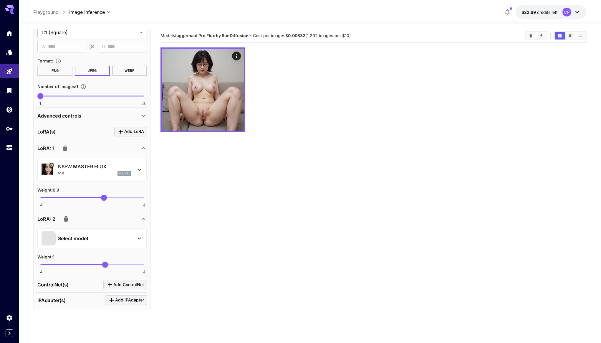
click at [123, 238] on div "Select model" at bounding box center [88, 238] width 92 height 14
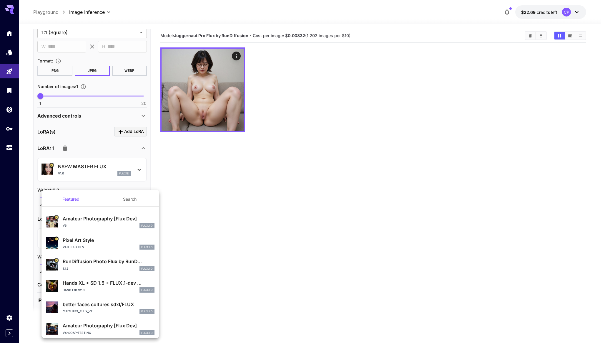
click at [127, 202] on button "Search" at bounding box center [129, 199] width 59 height 14
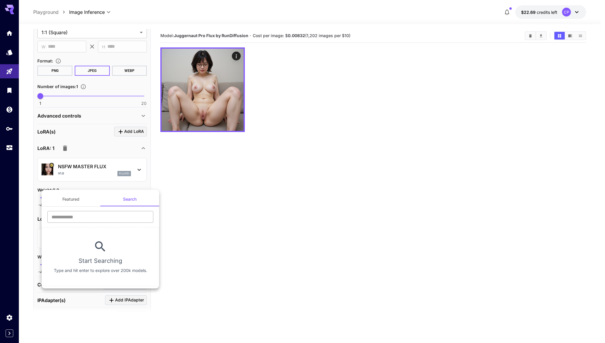
click at [128, 216] on input "text" at bounding box center [100, 217] width 106 height 12
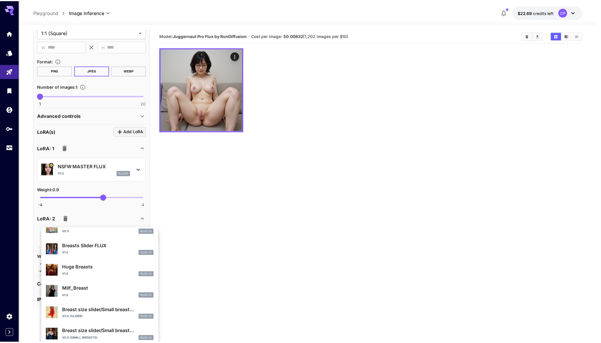
scroll to position [136, 0]
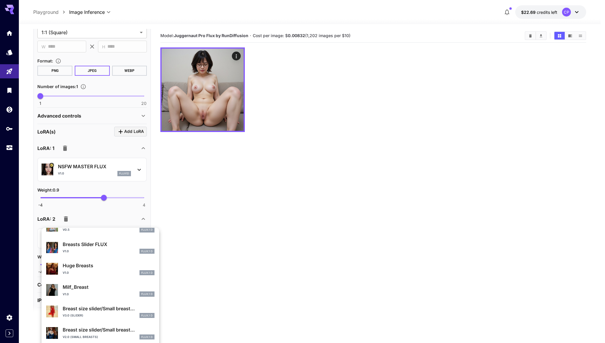
type input "******"
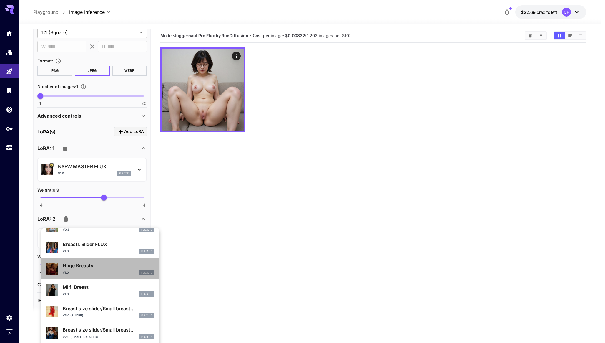
click at [110, 271] on div "v1.0 FLUX.1 D" at bounding box center [109, 272] width 92 height 5
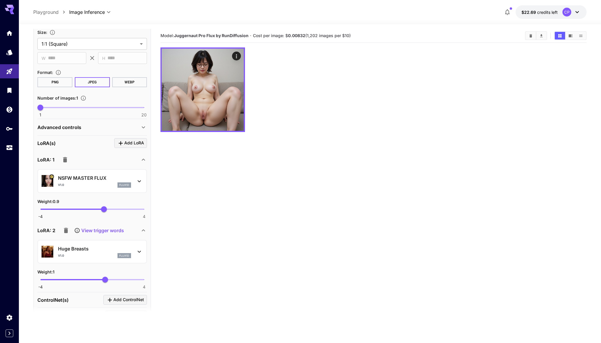
scroll to position [19, 0]
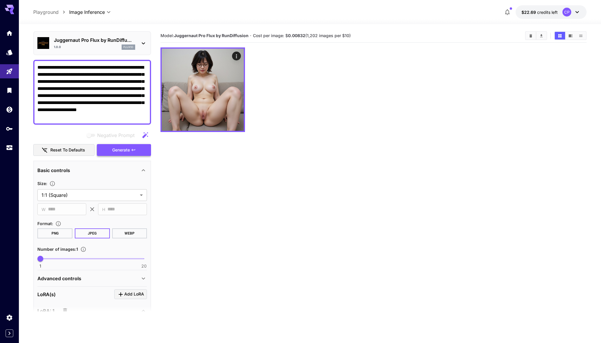
click at [135, 148] on icon "button" at bounding box center [133, 150] width 5 height 5
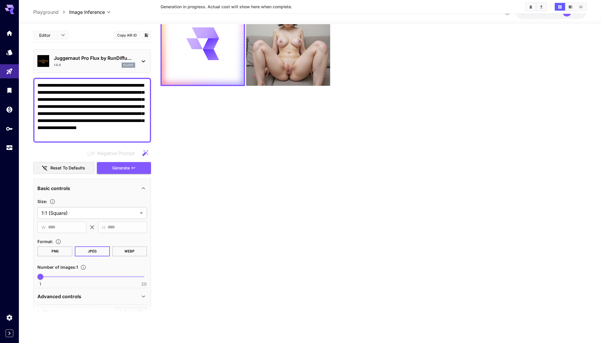
scroll to position [0, 0]
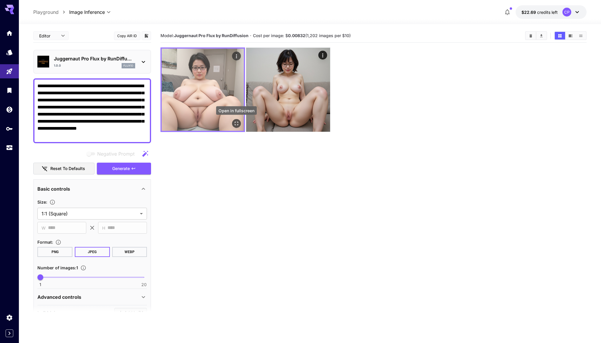
click at [240, 121] on button "Open in fullscreen" at bounding box center [236, 123] width 9 height 9
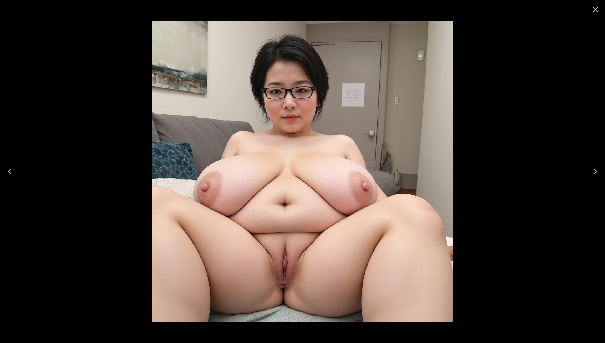
click at [597, 8] on icon "Close" at bounding box center [595, 9] width 9 height 9
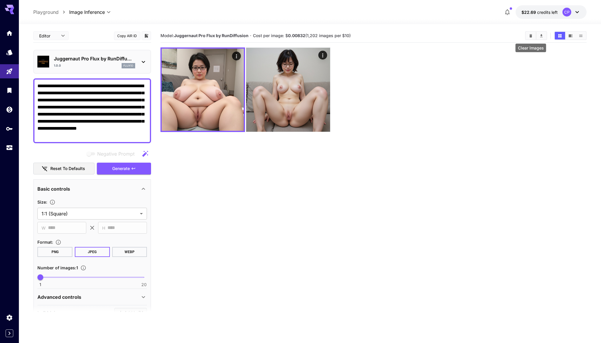
click at [531, 35] on icon "Clear Images" at bounding box center [530, 35] width 3 height 3
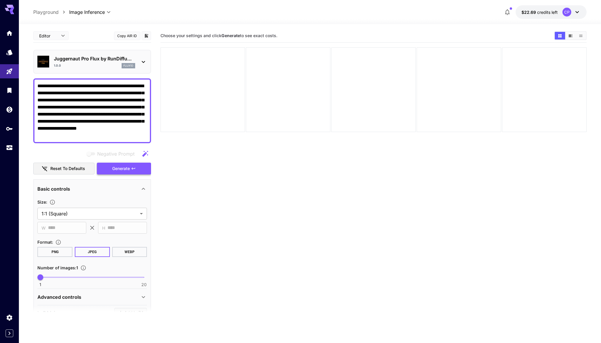
click at [129, 172] on span "Generate" at bounding box center [121, 168] width 18 height 7
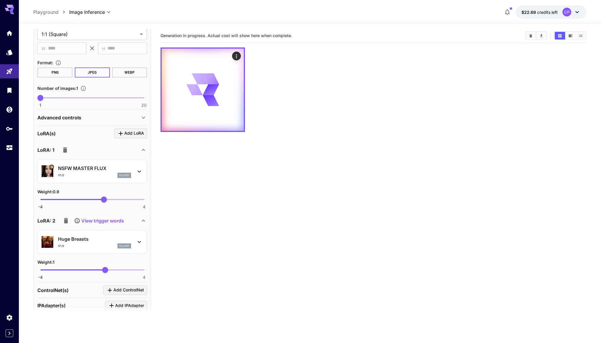
scroll to position [181, 0]
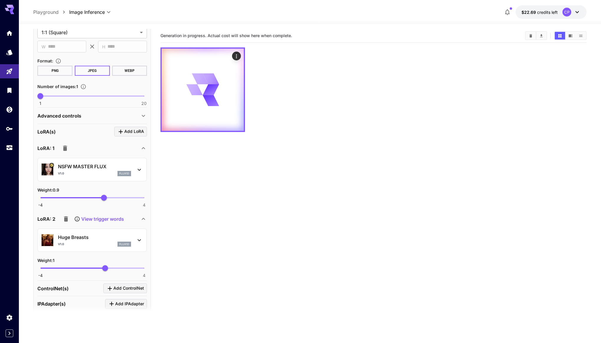
click at [104, 220] on p "View trigger words" at bounding box center [102, 218] width 43 height 7
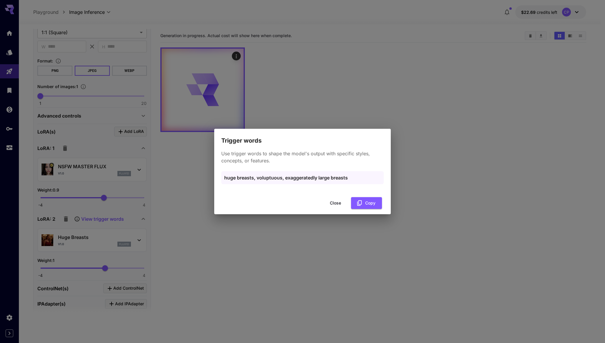
click at [337, 201] on button "Close" at bounding box center [335, 203] width 26 height 12
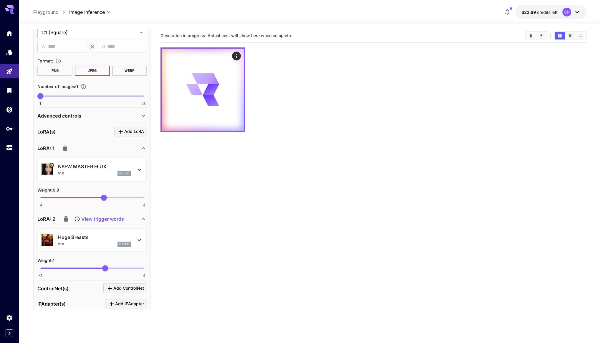
scroll to position [0, 0]
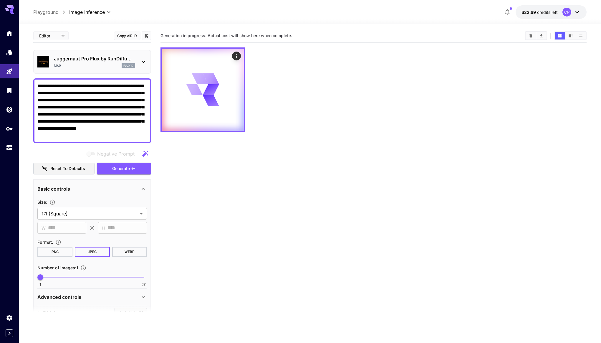
click at [109, 95] on textarea "**********" at bounding box center [92, 110] width 110 height 57
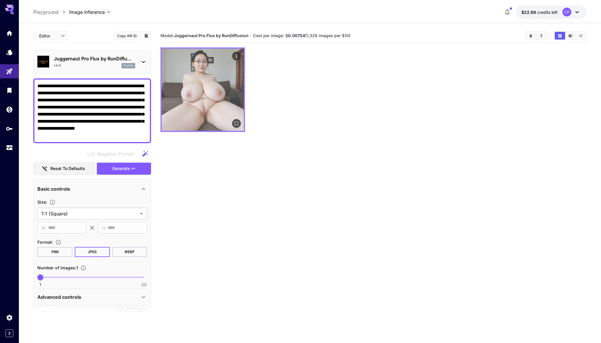
type textarea "**********"
click at [236, 122] on icon "Open in fullscreen" at bounding box center [236, 123] width 6 height 6
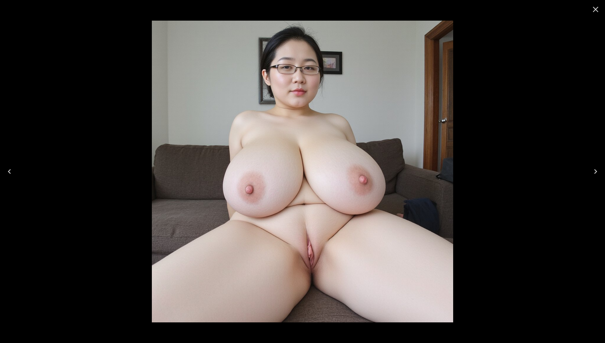
click at [596, 11] on icon "Close" at bounding box center [595, 9] width 9 height 9
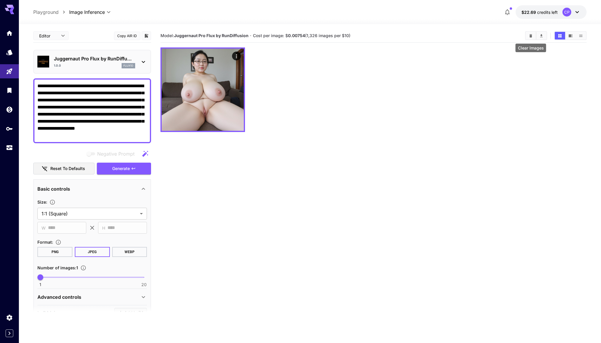
click at [533, 35] on icon "Clear Images" at bounding box center [531, 36] width 4 height 4
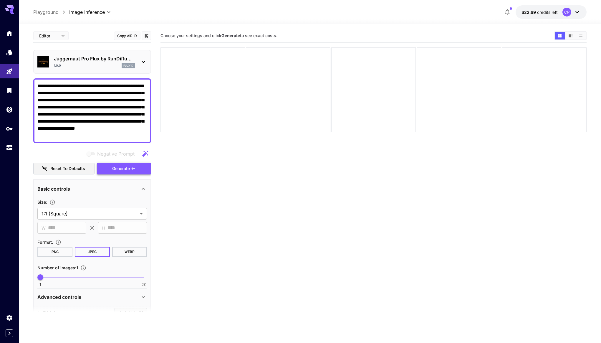
click at [133, 171] on button "Generate" at bounding box center [124, 169] width 54 height 12
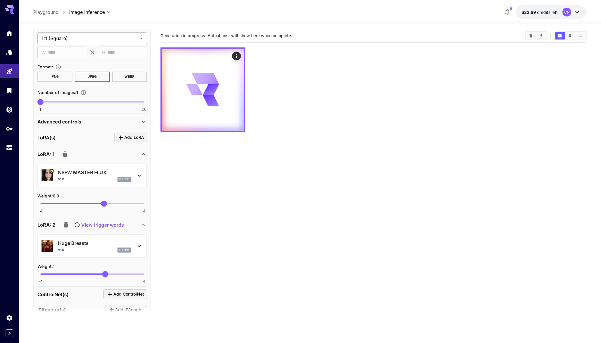
scroll to position [178, 0]
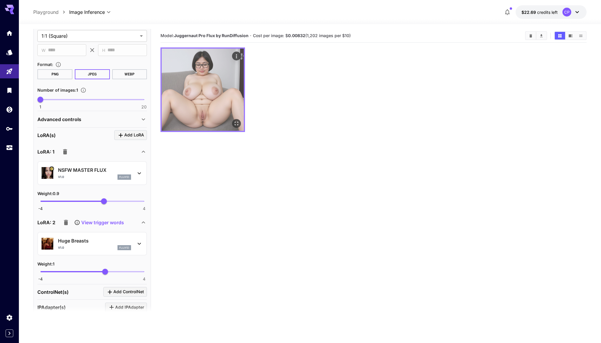
click at [239, 125] on icon "Open in fullscreen" at bounding box center [236, 123] width 6 height 6
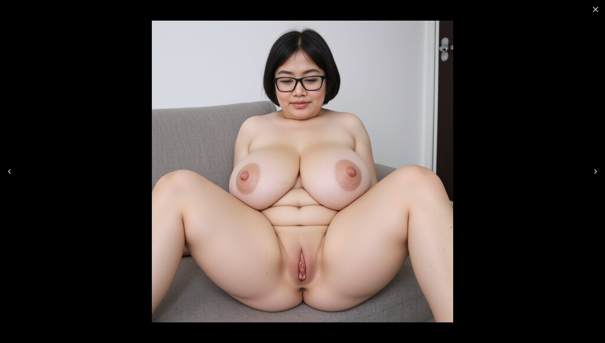
click at [597, 10] on icon "Close" at bounding box center [596, 10] width 6 height 6
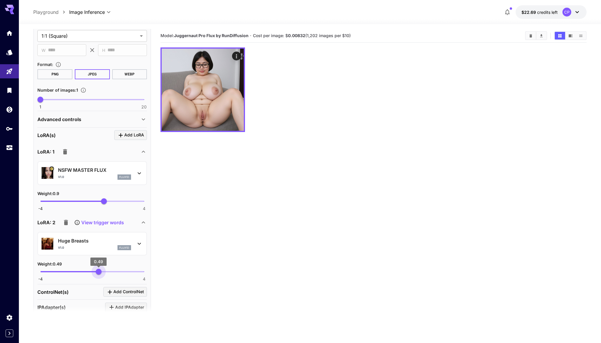
click at [99, 271] on span "-4 4 0.49" at bounding box center [92, 271] width 104 height 9
type input "***"
click at [100, 202] on span "0.63" at bounding box center [100, 201] width 6 height 6
type input "***"
click at [101, 210] on div "-4 4 0.6" at bounding box center [92, 204] width 110 height 14
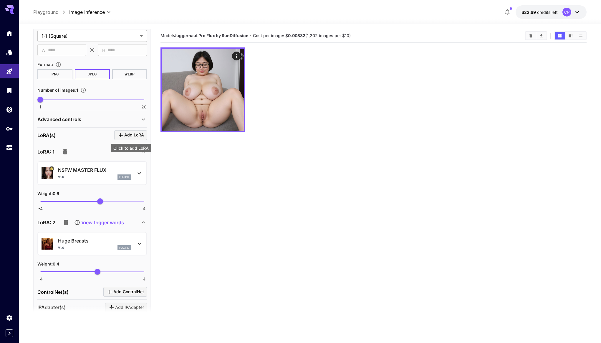
click at [137, 135] on span "Add LoRA" at bounding box center [134, 134] width 20 height 7
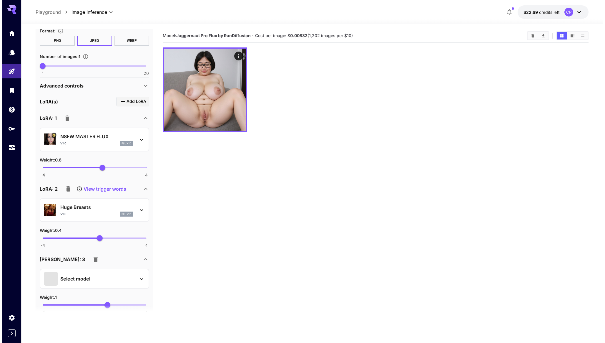
scroll to position [235, 0]
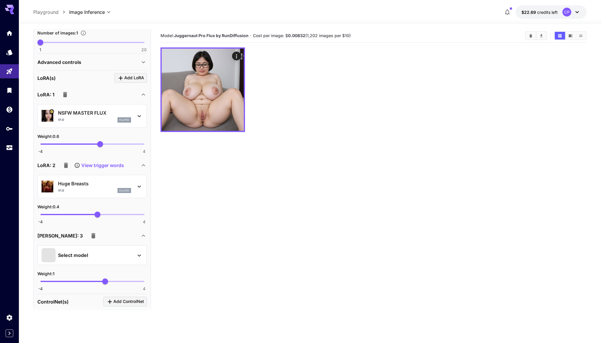
click at [109, 254] on div "Select model" at bounding box center [88, 255] width 92 height 14
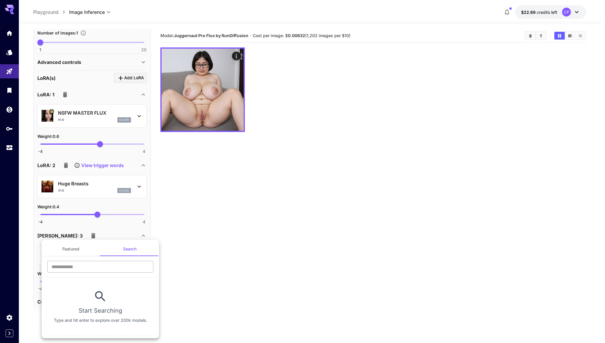
click at [119, 267] on input "text" at bounding box center [100, 267] width 106 height 12
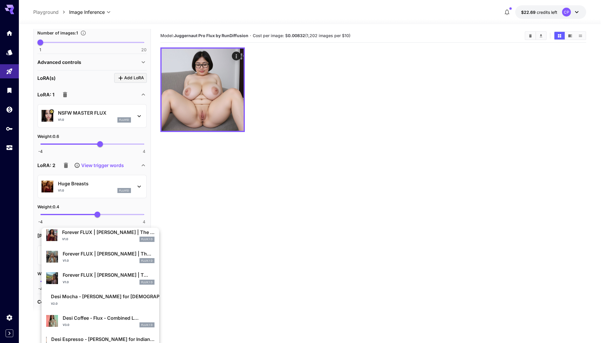
scroll to position [321, 0]
type input "*****"
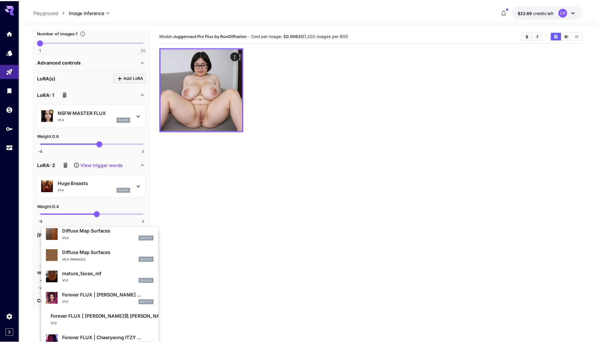
scroll to position [116, 0]
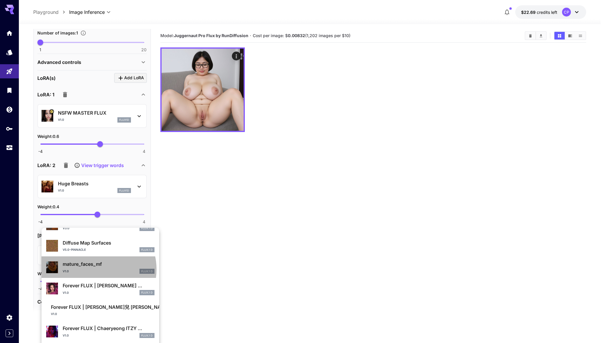
click at [95, 269] on div "v1.0 FLUX.1 D" at bounding box center [109, 271] width 92 height 5
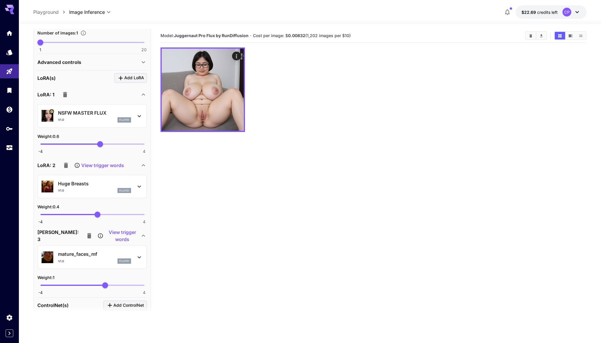
click at [105, 233] on p "View trigger words" at bounding box center [123, 235] width 36 height 14
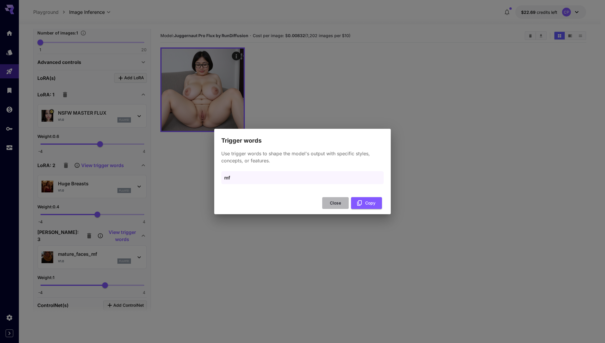
click at [335, 202] on button "Close" at bounding box center [335, 203] width 26 height 12
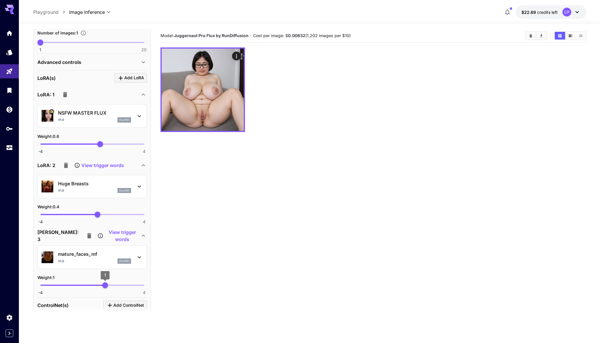
click at [102, 284] on span "1" at bounding box center [105, 285] width 6 height 6
type input "***"
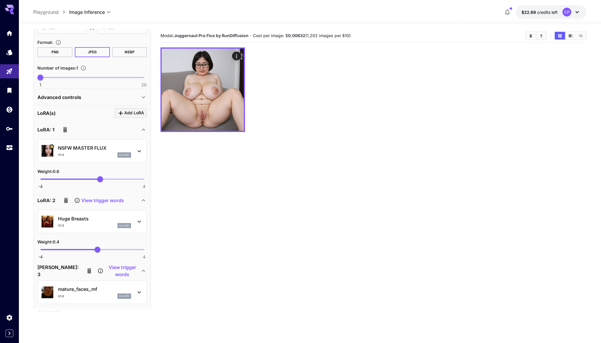
scroll to position [0, 0]
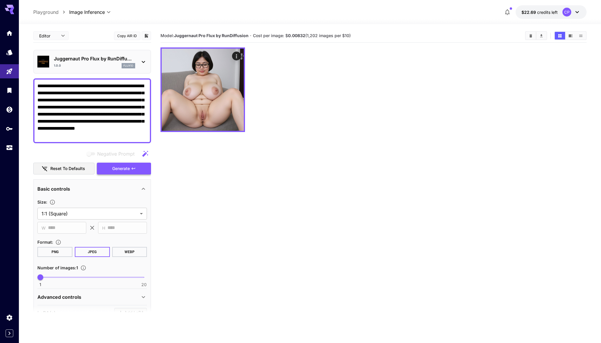
click at [128, 168] on span "Generate" at bounding box center [121, 168] width 18 height 7
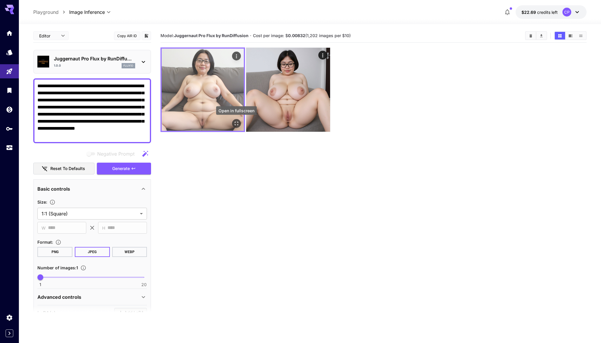
click at [236, 124] on icon "Open in fullscreen" at bounding box center [236, 123] width 6 height 6
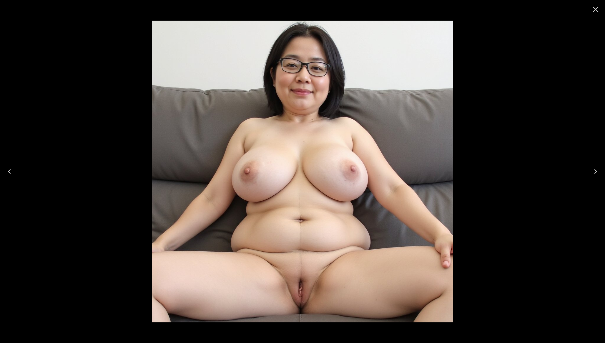
click at [596, 8] on icon "Close" at bounding box center [595, 9] width 9 height 9
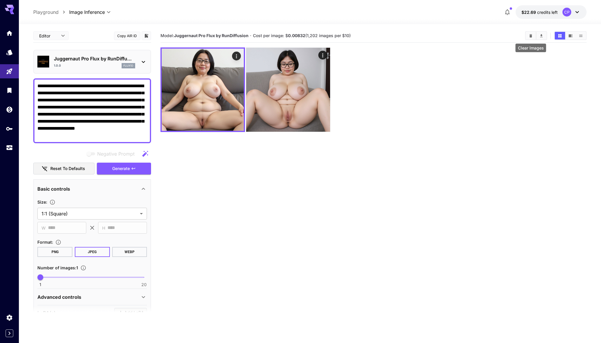
click at [526, 39] on button "Clear Images" at bounding box center [531, 36] width 10 height 8
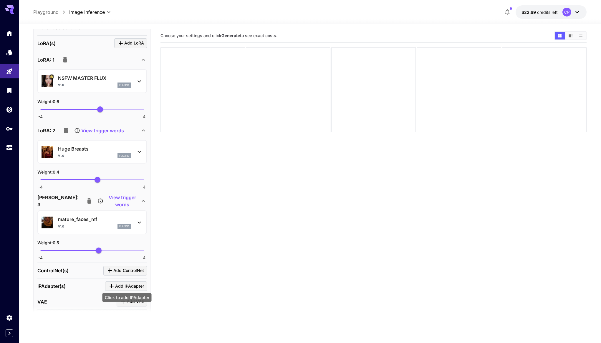
scroll to position [271, 0]
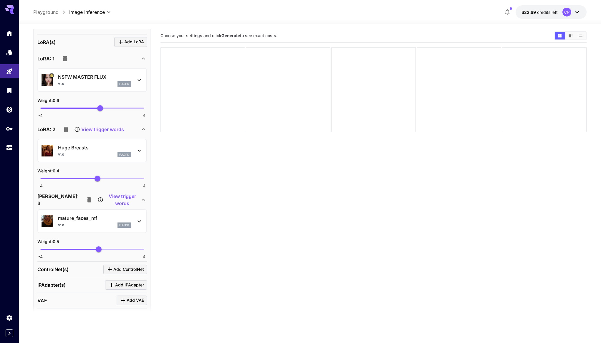
click at [86, 199] on icon "button" at bounding box center [89, 199] width 7 height 7
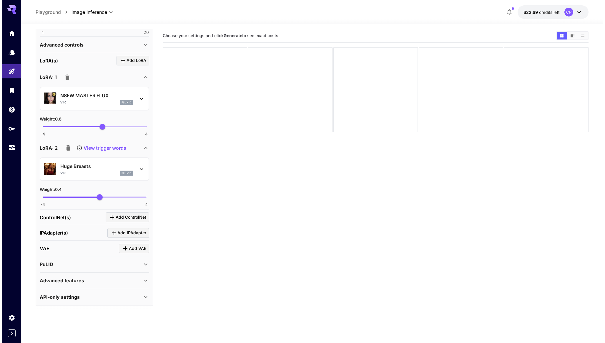
scroll to position [251, 0]
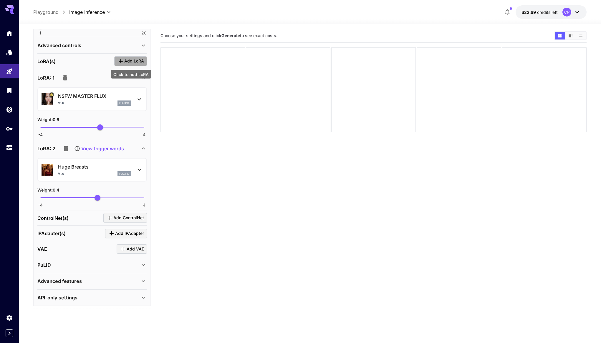
click at [135, 61] on span "Add LoRA" at bounding box center [134, 60] width 20 height 7
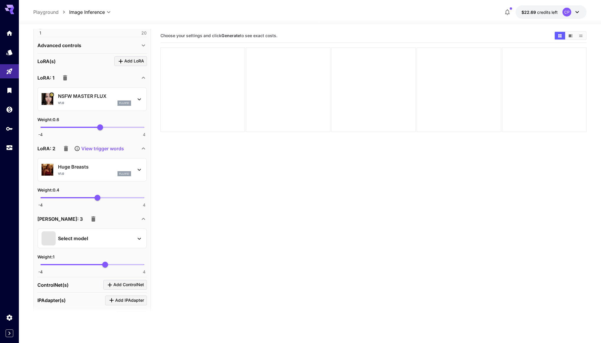
click at [87, 238] on p "Select model" at bounding box center [73, 238] width 30 height 7
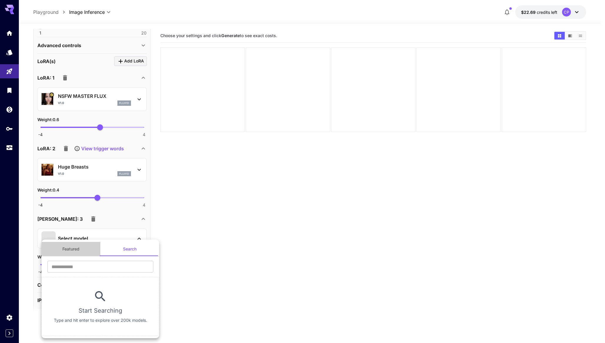
click at [83, 252] on button "Featured" at bounding box center [71, 249] width 59 height 14
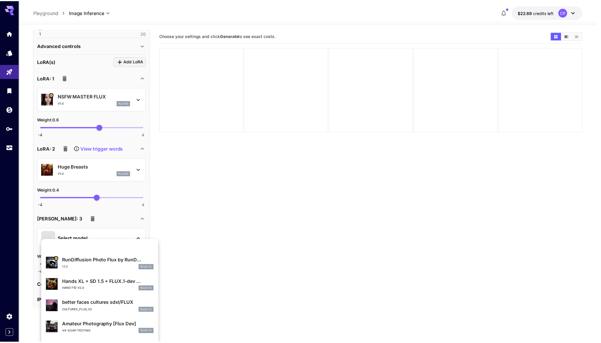
scroll to position [32, 0]
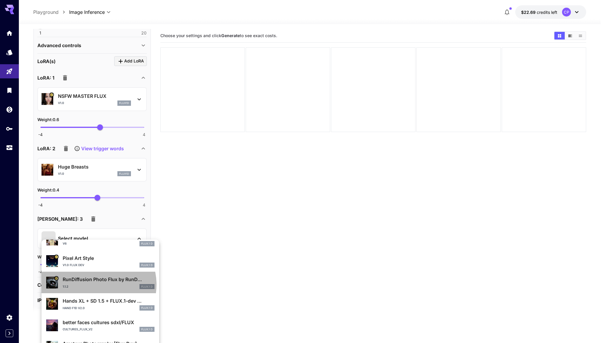
click at [96, 284] on div "1.1.2 FLUX.1 D" at bounding box center [109, 286] width 92 height 5
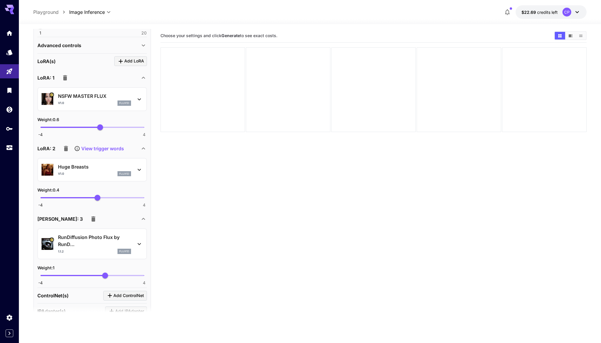
click at [98, 274] on span "-4 4 1" at bounding box center [92, 275] width 104 height 9
click at [97, 274] on span "0.33" at bounding box center [97, 275] width 6 height 6
click at [199, 179] on section "Choose your settings and click Generate to see exact costs." at bounding box center [373, 200] width 426 height 343
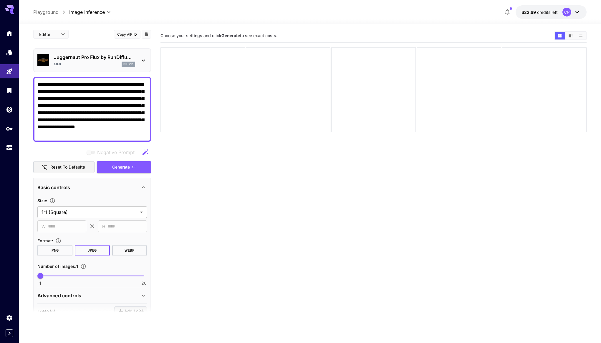
scroll to position [0, 0]
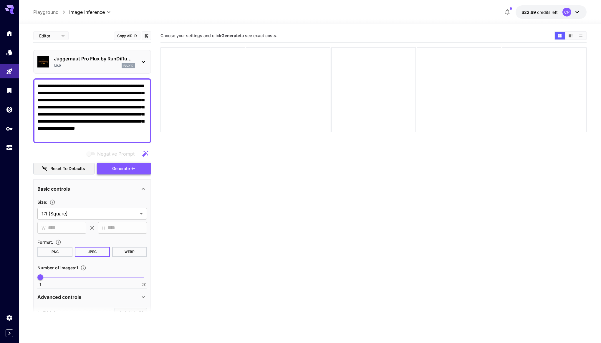
click at [125, 165] on span "Generate" at bounding box center [121, 168] width 18 height 7
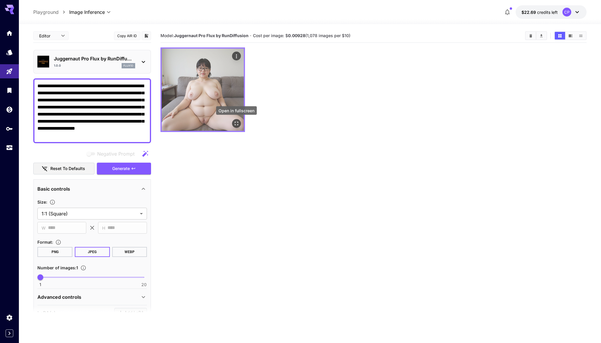
click at [237, 124] on icon "Open in fullscreen" at bounding box center [236, 123] width 6 height 6
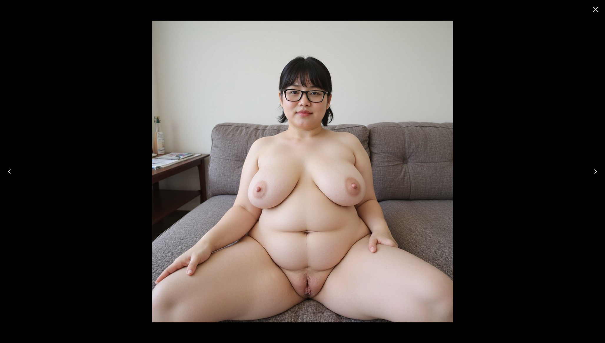
click at [596, 11] on icon "Close" at bounding box center [595, 9] width 9 height 9
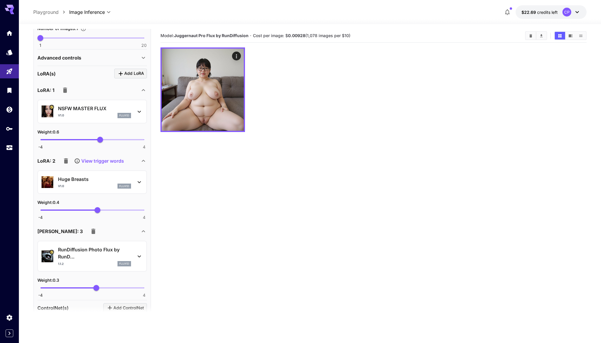
scroll to position [248, 0]
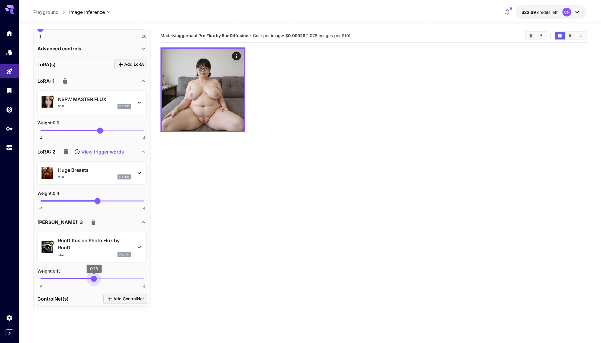
click at [94, 278] on span "0.13" at bounding box center [94, 279] width 6 height 6
click at [95, 277] on span "0.22" at bounding box center [95, 279] width 6 height 6
type input "***"
click at [228, 211] on section "Model: Juggernaut Pro Flux by RunDiffusion · Cost per image: $ 0.00928 (1,078 i…" at bounding box center [373, 200] width 426 height 343
click at [528, 35] on button "Clear Images" at bounding box center [531, 36] width 10 height 8
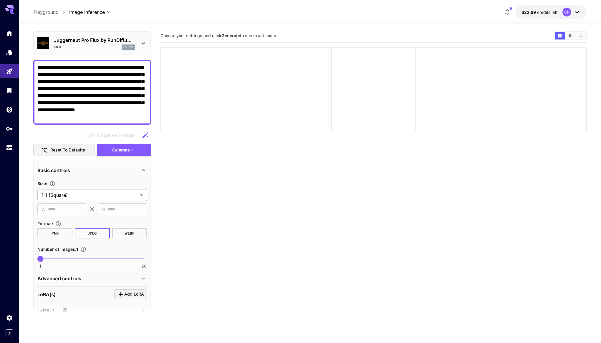
scroll to position [0, 0]
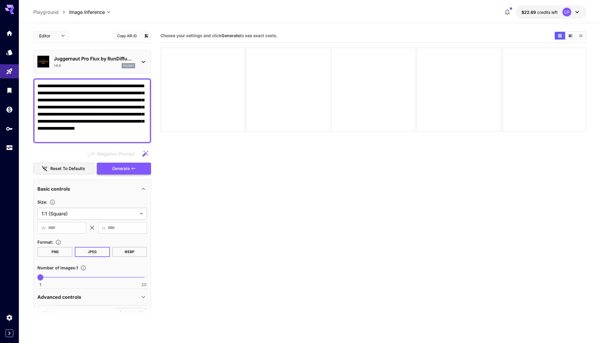
click at [134, 166] on button "Generate" at bounding box center [124, 169] width 54 height 12
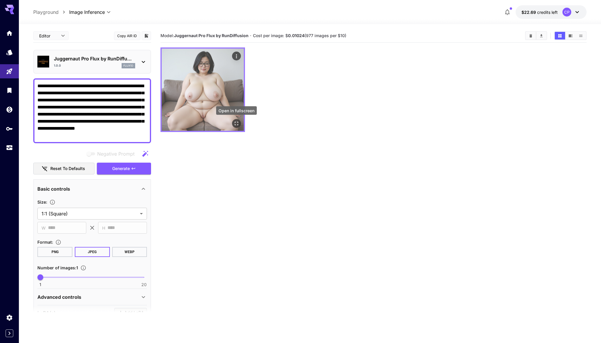
click at [236, 123] on icon "Open in fullscreen" at bounding box center [236, 123] width 6 height 6
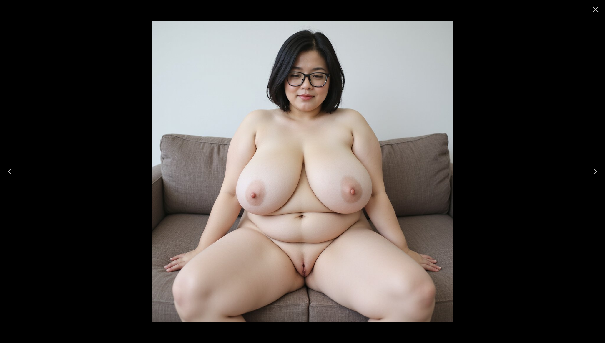
click at [596, 11] on icon "Close" at bounding box center [595, 9] width 9 height 9
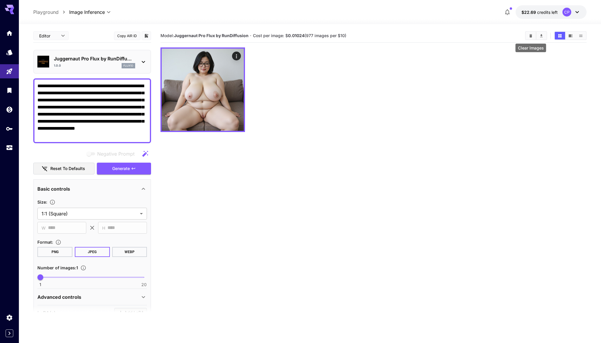
click at [531, 35] on icon "Clear Images" at bounding box center [530, 35] width 3 height 3
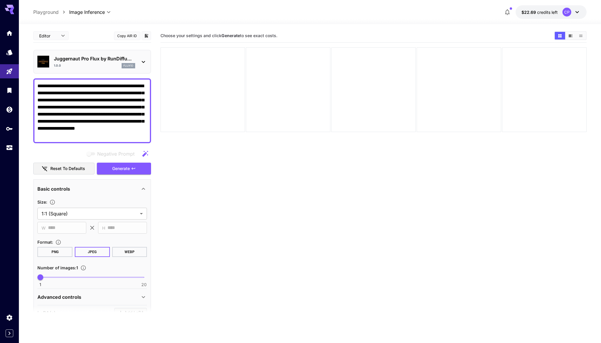
click at [57, 275] on span "1 20 1" at bounding box center [92, 277] width 104 height 9
type input "*"
click at [60, 275] on span "4" at bounding box center [57, 277] width 6 height 6
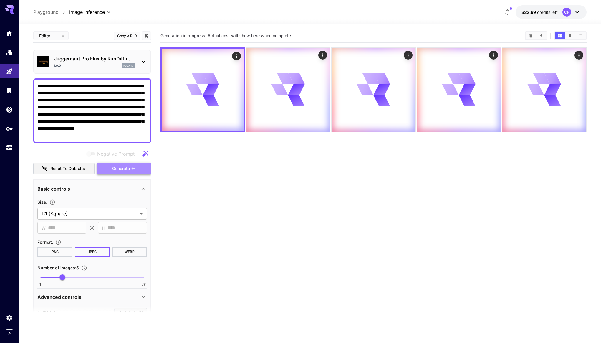
click at [121, 172] on button "Generate" at bounding box center [124, 169] width 54 height 12
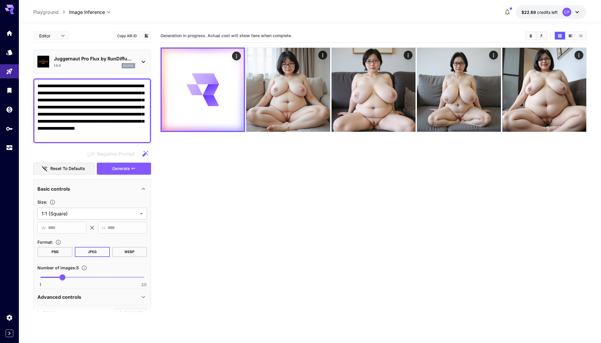
click at [127, 107] on textarea "**********" at bounding box center [92, 110] width 110 height 57
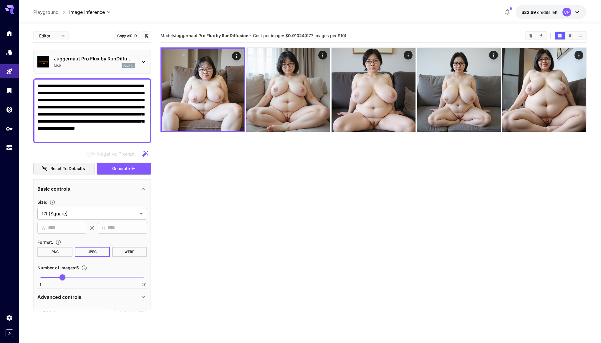
click at [127, 107] on textarea "**********" at bounding box center [92, 110] width 110 height 57
type textarea "**********"
click at [531, 38] on icon "Clear Images" at bounding box center [531, 36] width 4 height 4
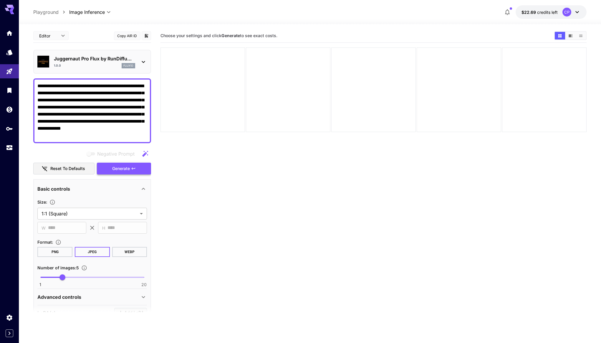
click at [126, 167] on span "Generate" at bounding box center [121, 168] width 18 height 7
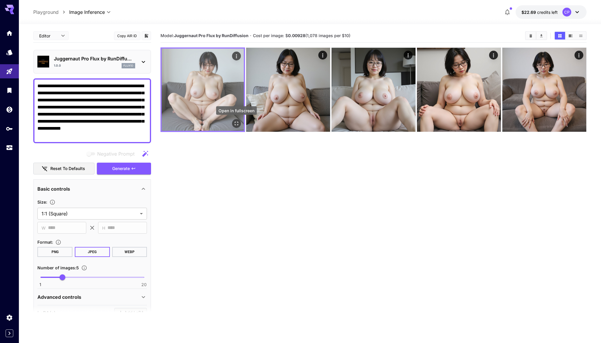
click at [236, 122] on icon "Open in fullscreen" at bounding box center [236, 123] width 6 height 6
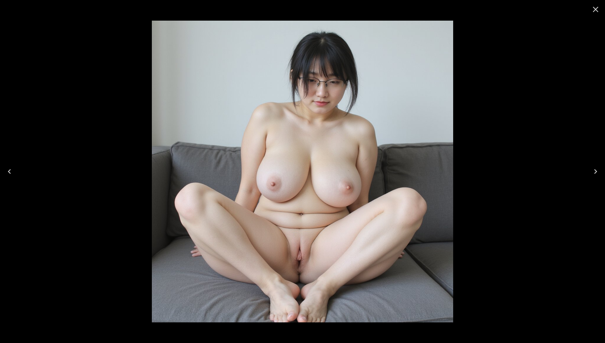
click at [598, 8] on icon "Close" at bounding box center [595, 9] width 9 height 9
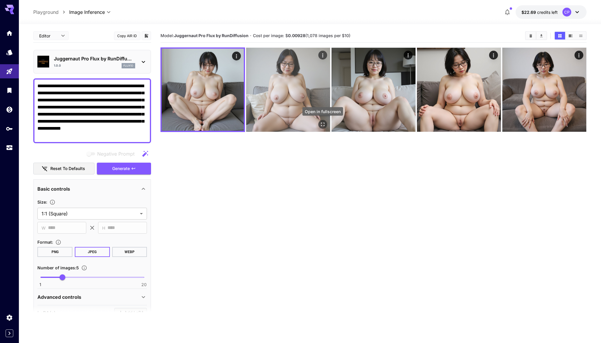
click at [324, 122] on icon "Open in fullscreen" at bounding box center [323, 124] width 6 height 6
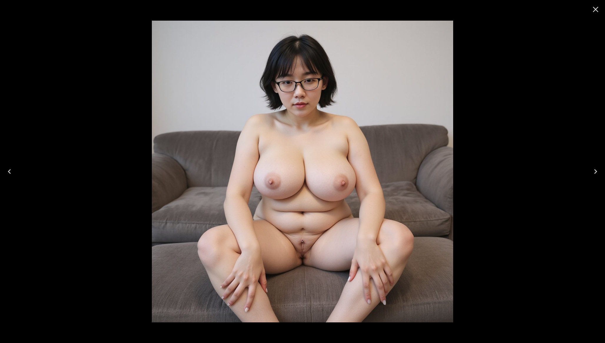
click at [596, 10] on icon "Close" at bounding box center [596, 10] width 6 height 6
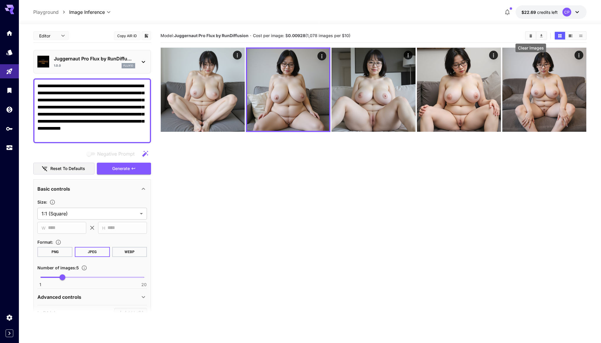
click at [529, 37] on icon "Clear Images" at bounding box center [531, 36] width 4 height 4
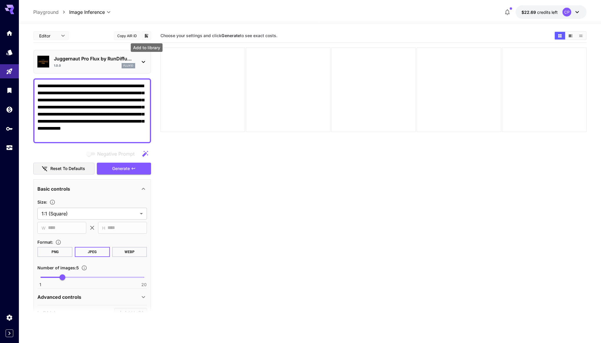
click at [146, 37] on icon "Add to library" at bounding box center [147, 36] width 4 height 4
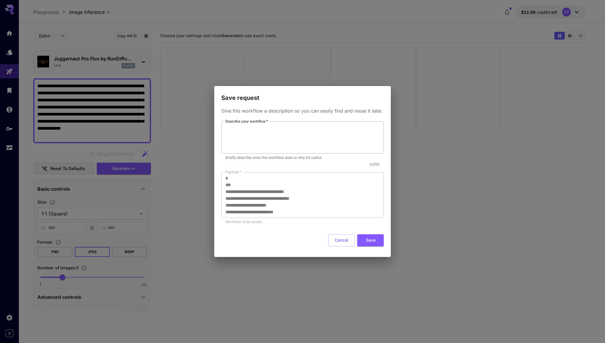
click at [251, 137] on textarea "Describe your workflow   *" at bounding box center [303, 137] width 154 height 27
type textarea "***"
click at [370, 242] on button "Save" at bounding box center [370, 240] width 26 height 12
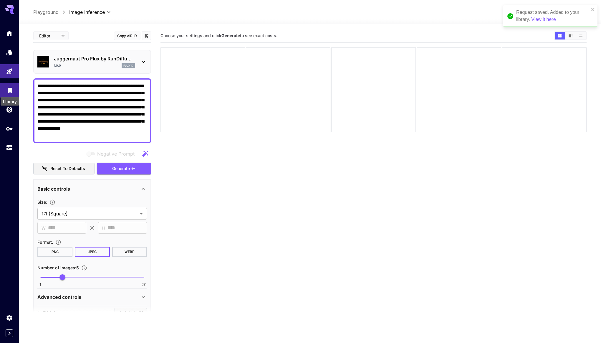
click at [10, 88] on icon "Library" at bounding box center [10, 88] width 4 height 5
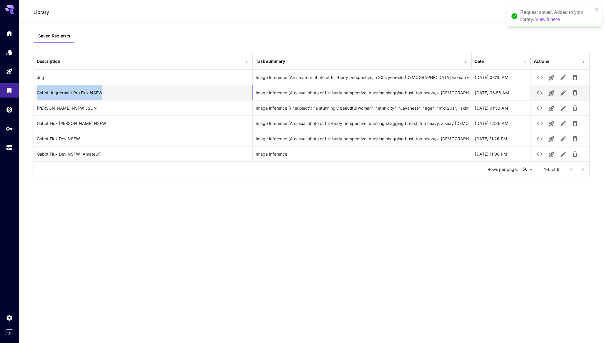
drag, startPoint x: 37, startPoint y: 93, endPoint x: 112, endPoint y: 94, distance: 75.4
click at [112, 94] on div "Gabot Juggernaut Pro Flux NSFW" at bounding box center [143, 92] width 219 height 15
copy div "Gabot Juggernaut Pro Flux NSFW"
click at [576, 92] on icon "button" at bounding box center [575, 92] width 4 height 5
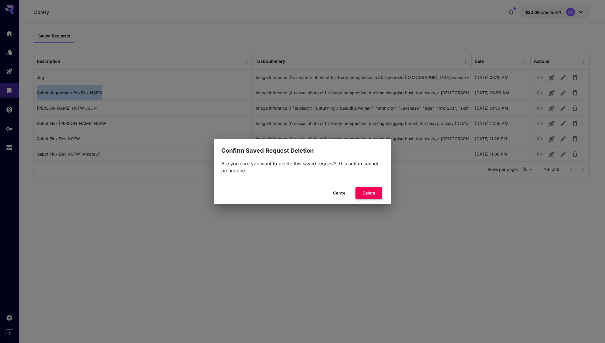
click at [377, 189] on button "Delete" at bounding box center [369, 193] width 26 height 12
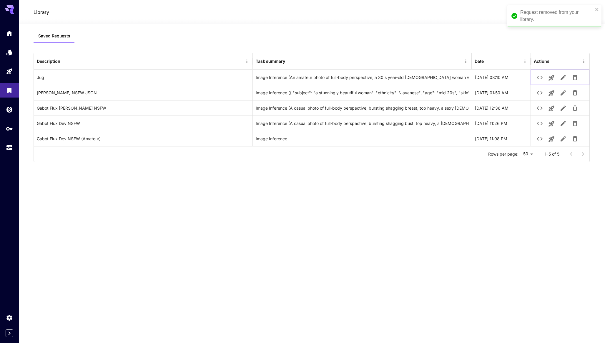
click at [563, 78] on icon "button" at bounding box center [563, 76] width 5 height 5
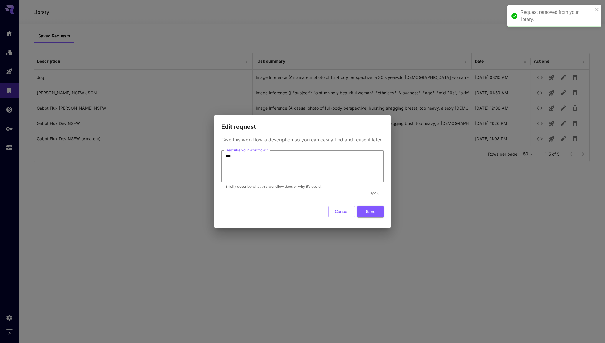
click at [247, 163] on textarea "***" at bounding box center [303, 166] width 154 height 27
paste textarea "**********"
type textarea "**********"
click at [363, 209] on button "Save" at bounding box center [370, 212] width 26 height 12
